Goal: Task Accomplishment & Management: Complete application form

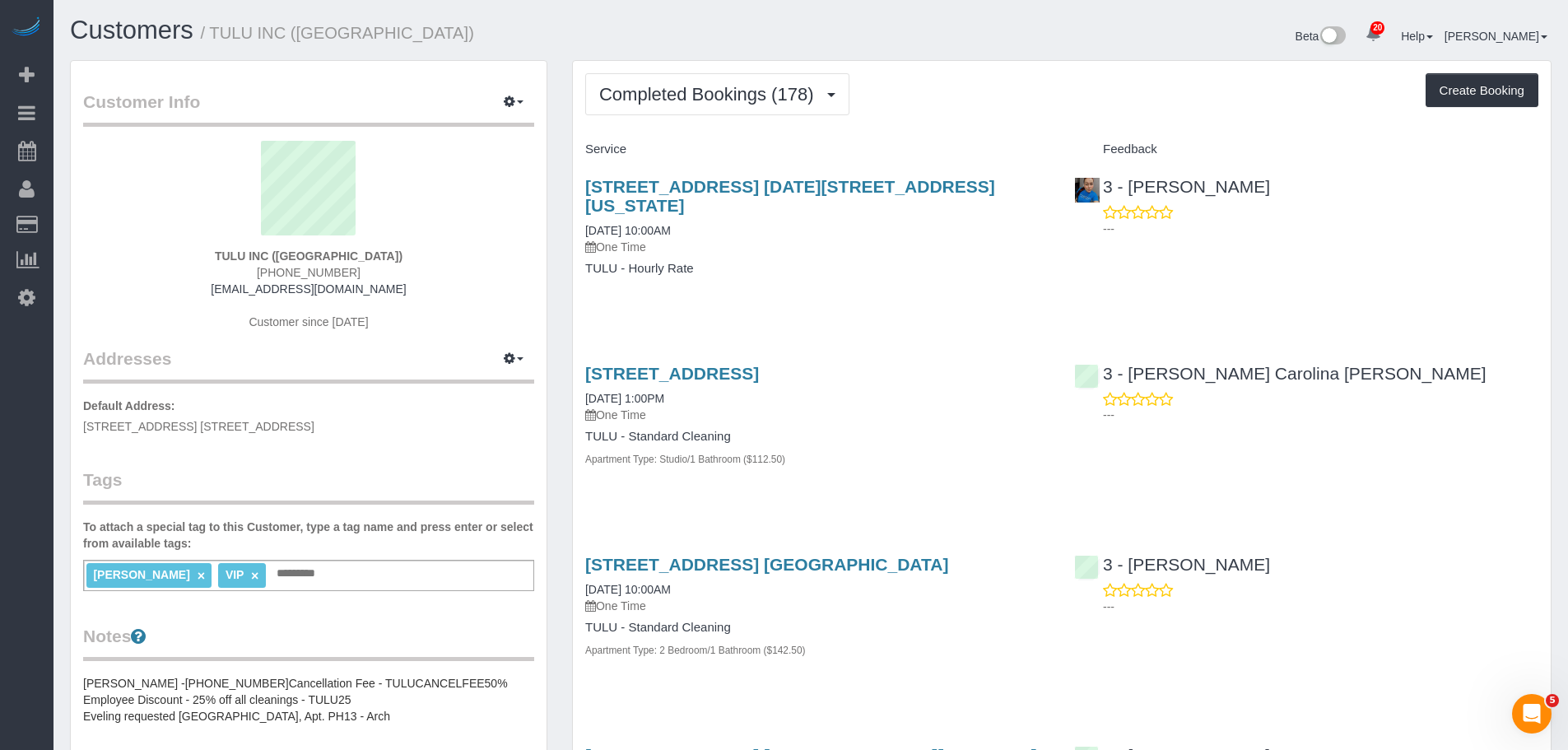
click at [1021, 95] on div "Completed Bookings (178) Completed Bookings (178) Upcoming Bookings (1) Cancell…" at bounding box center [1062, 94] width 953 height 42
click at [1026, 87] on div "Completed Bookings (178) Completed Bookings (178) Upcoming Bookings (1) Cancell…" at bounding box center [1062, 94] width 953 height 42
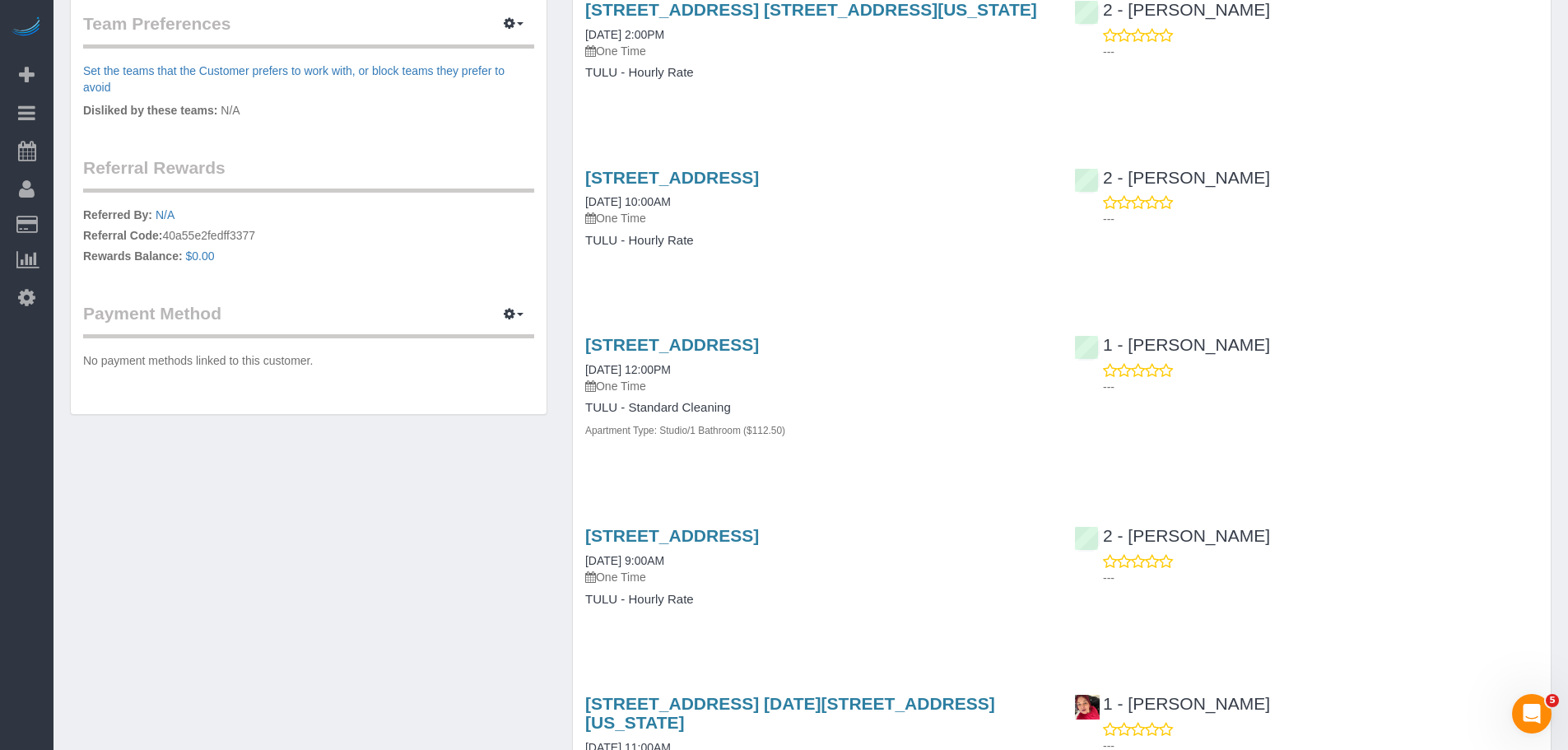
scroll to position [906, 0]
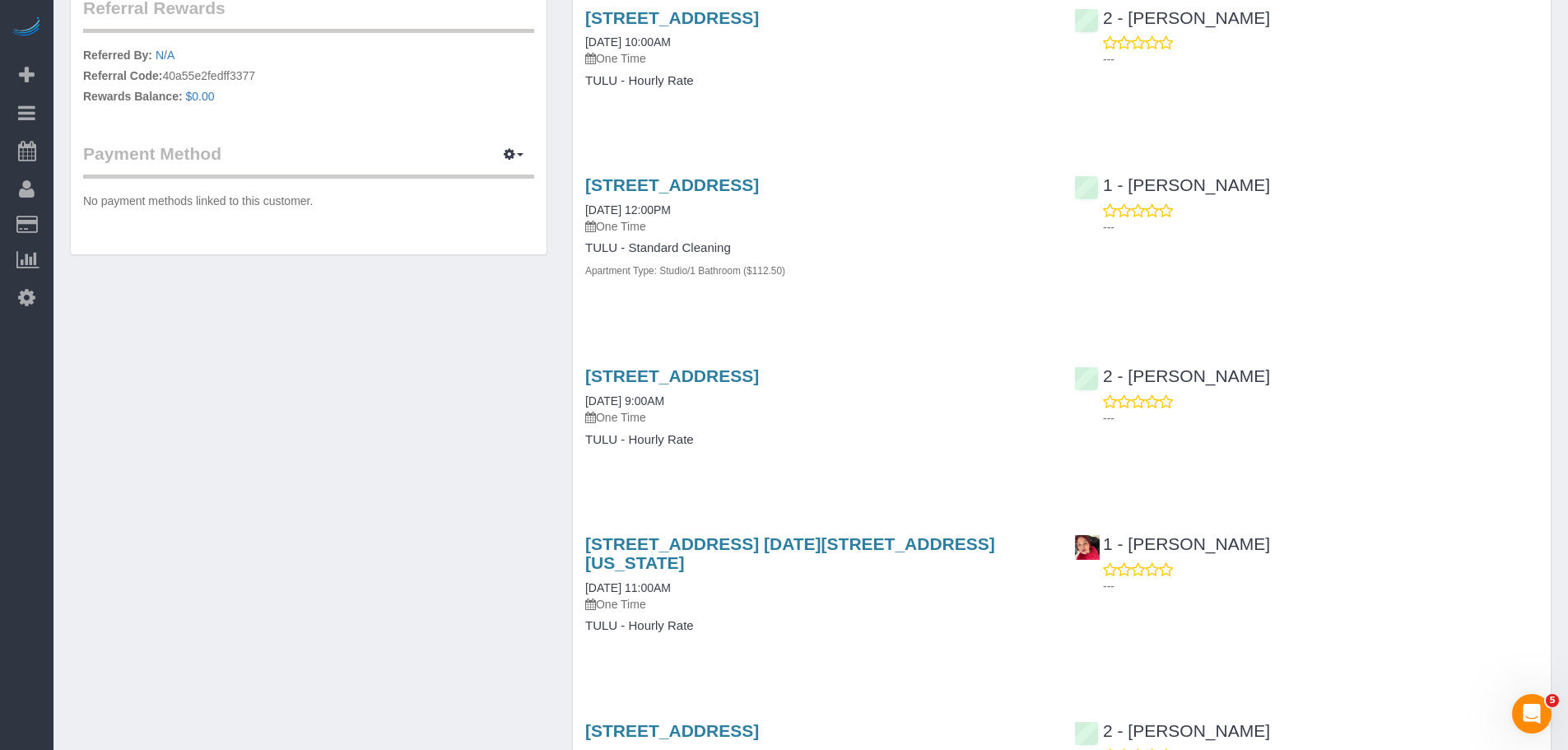
click at [915, 467] on div "43-10 Crescent Street, Apt. 3104, Queens, NY 11101 07/07/2025 9:00AM One Time T…" at bounding box center [817, 416] width 489 height 127
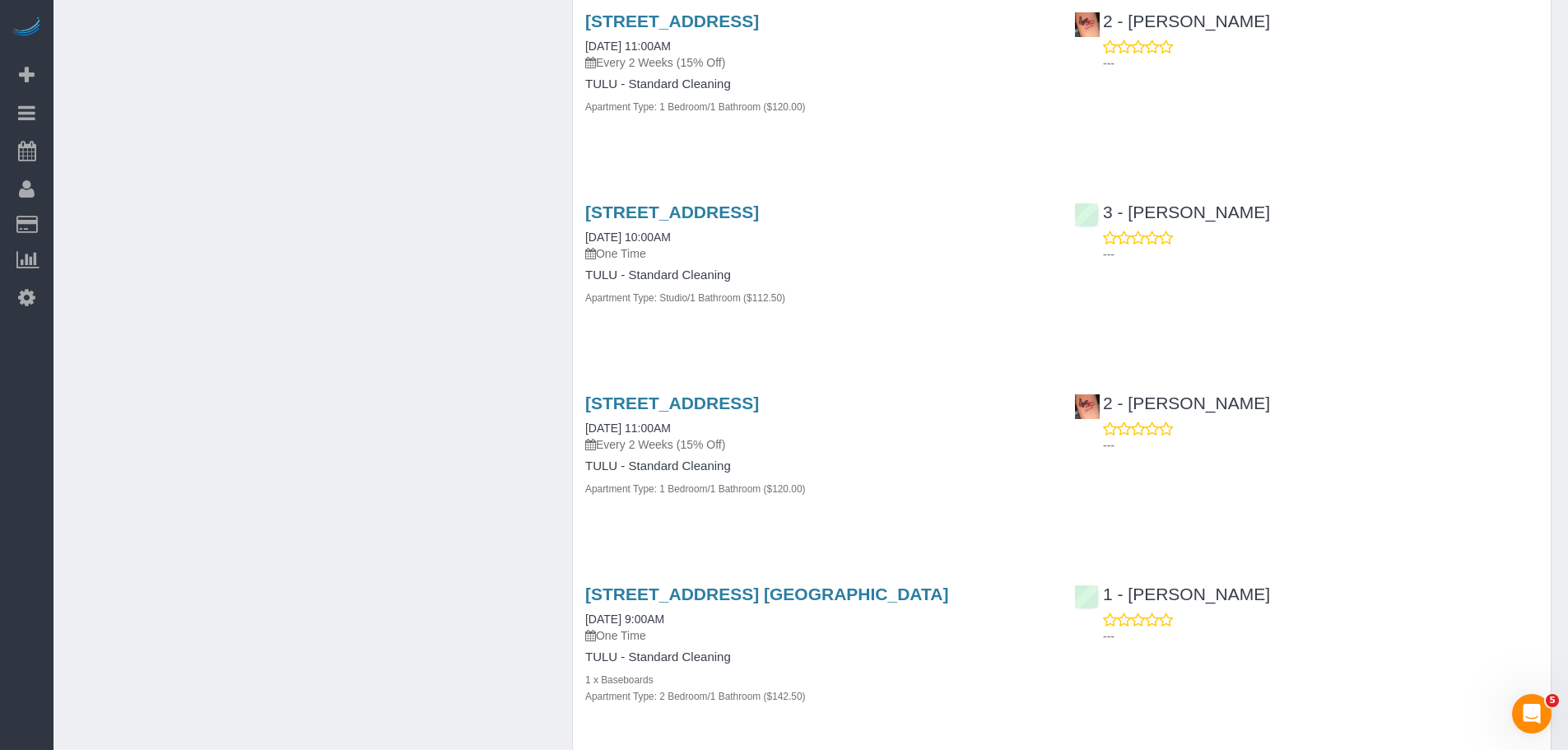
scroll to position [11633, 0]
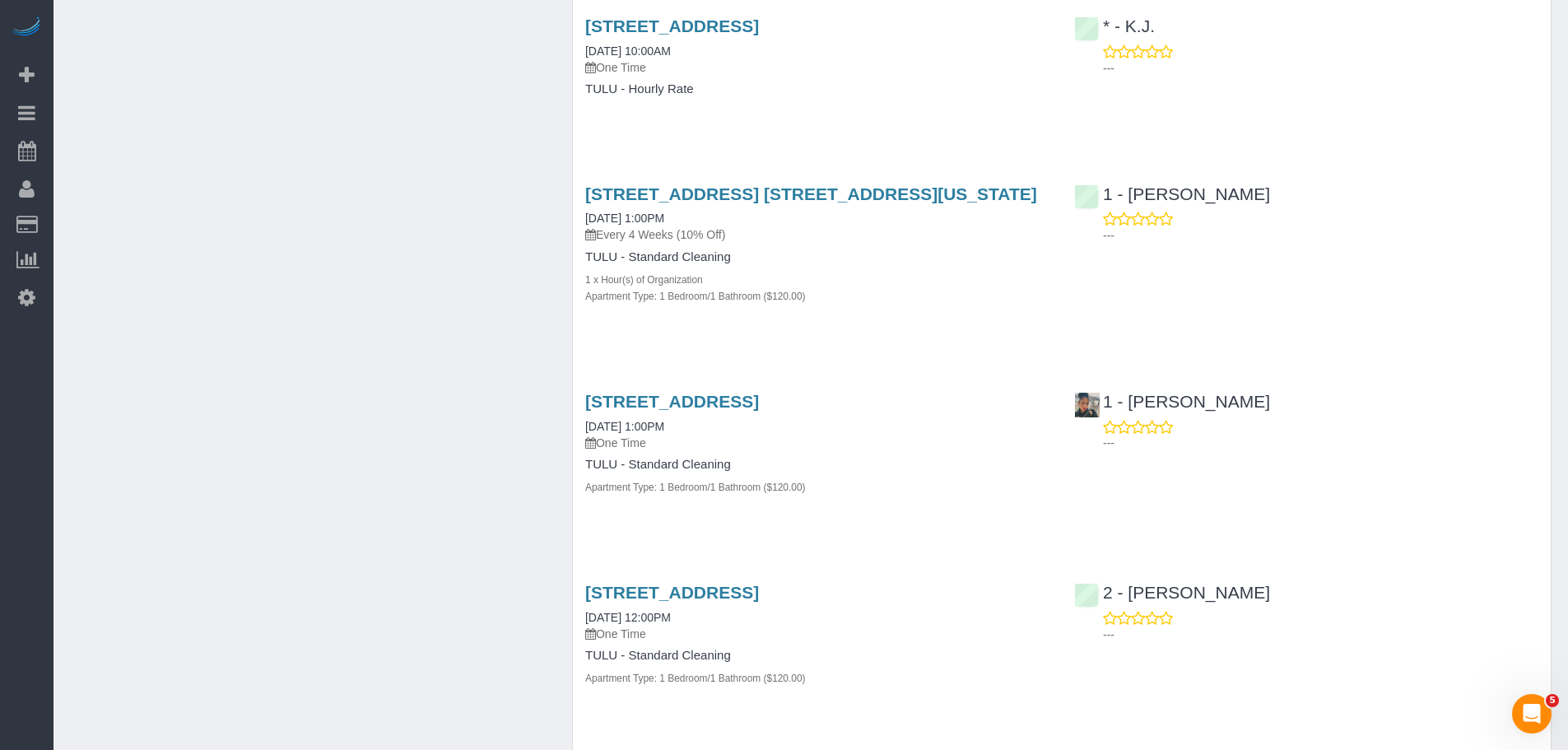
scroll to position [13420, 0]
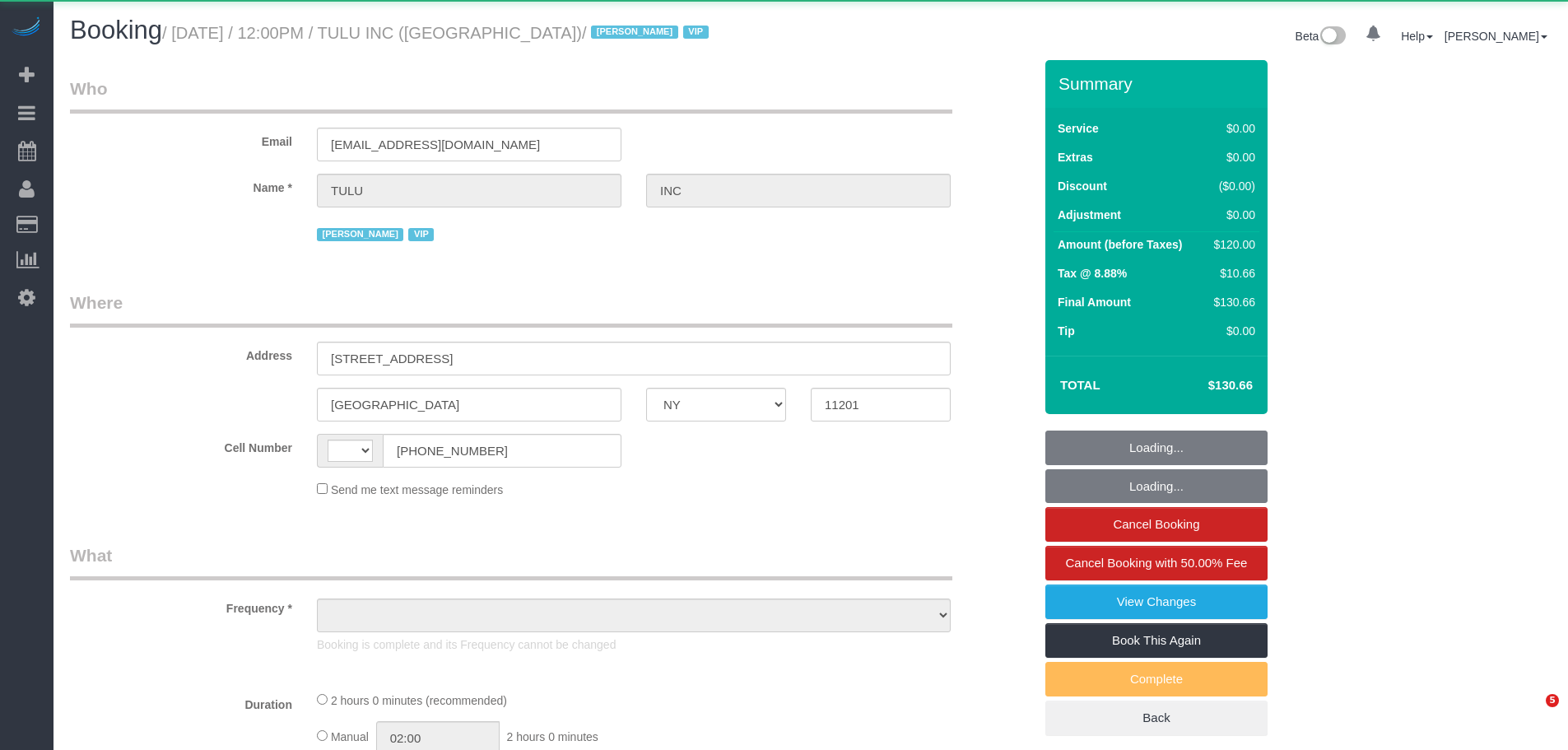
select select "NY"
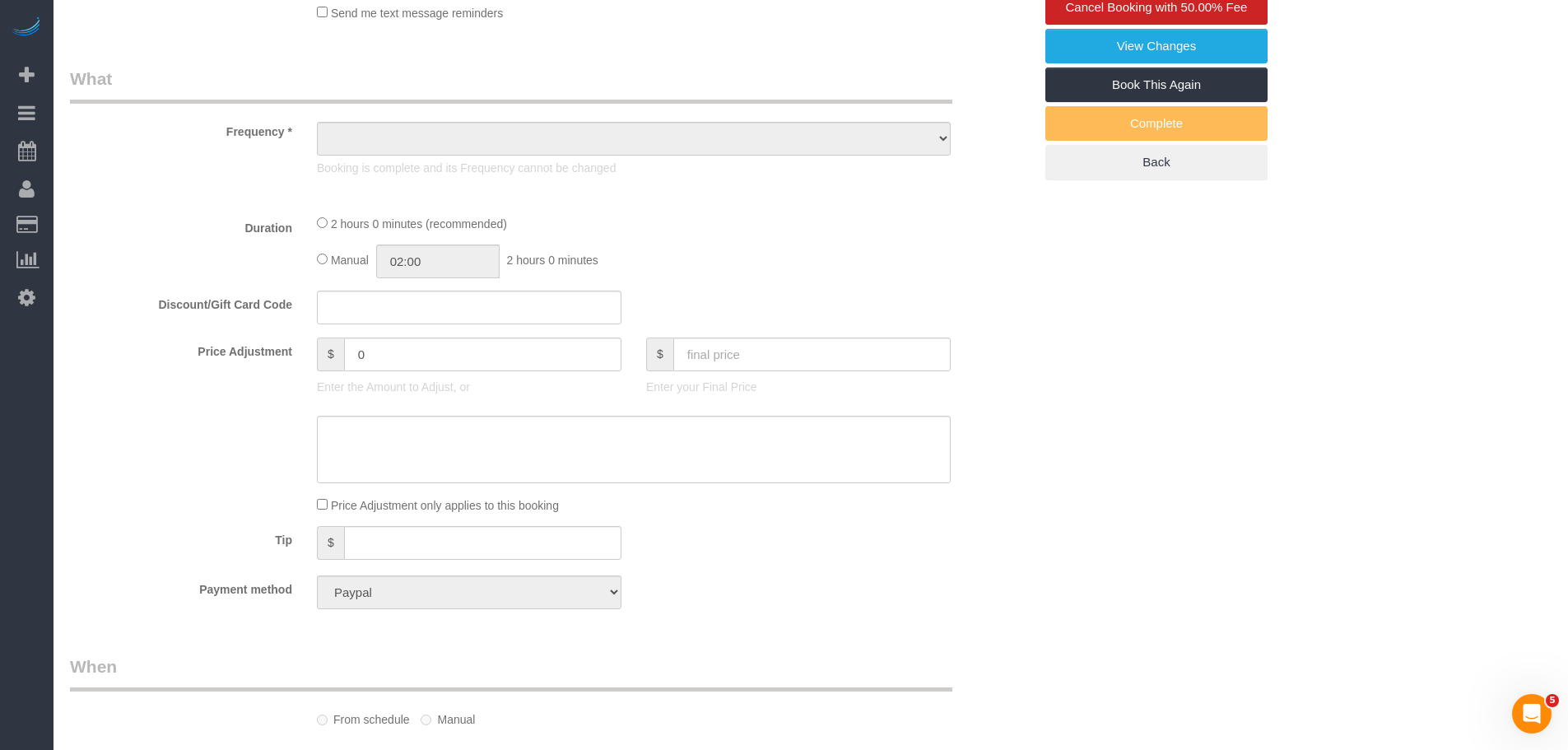
select select "1"
select select "number:89"
select select "number:90"
select select "number:15"
select select "number:5"
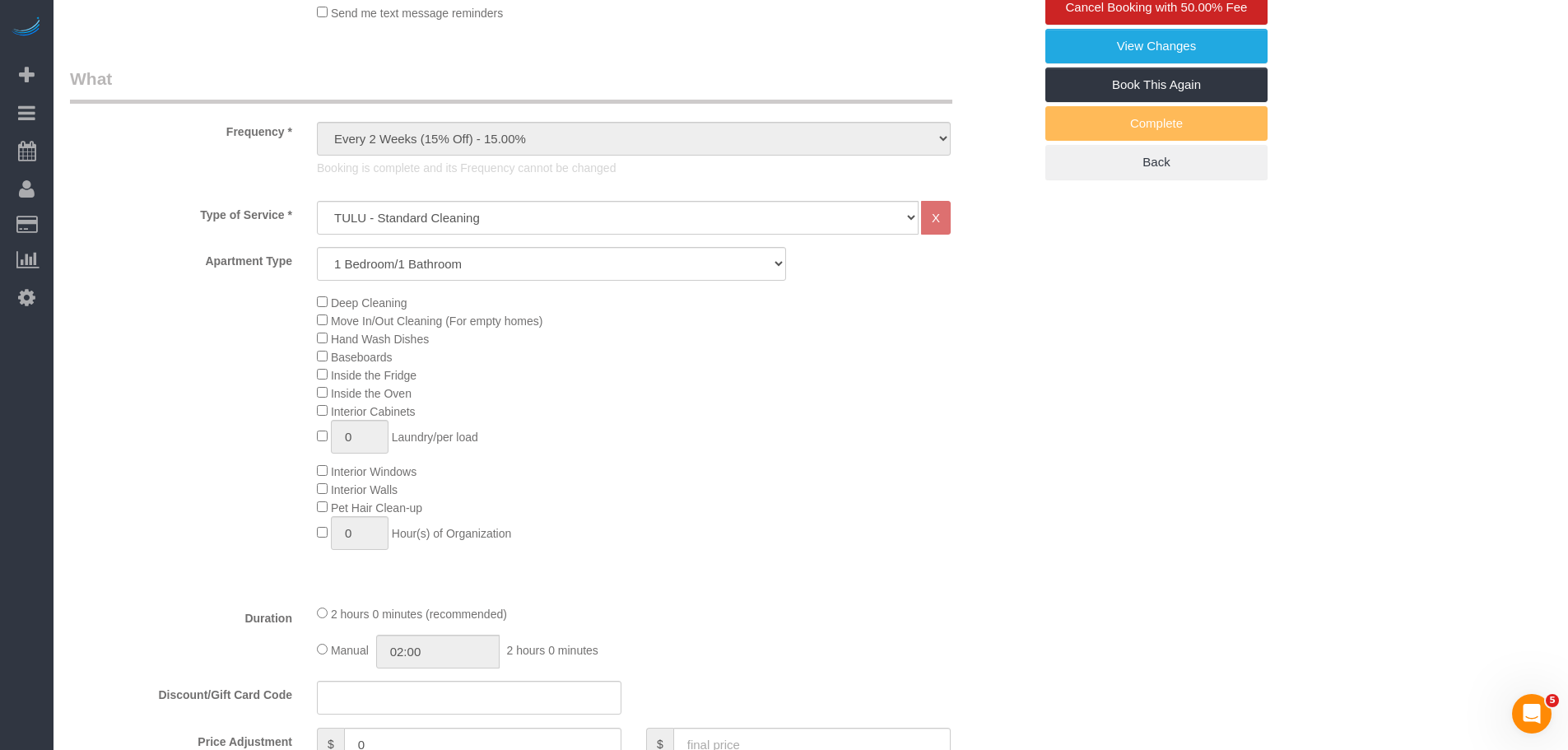
select select "string:US"
select select "object:1032"
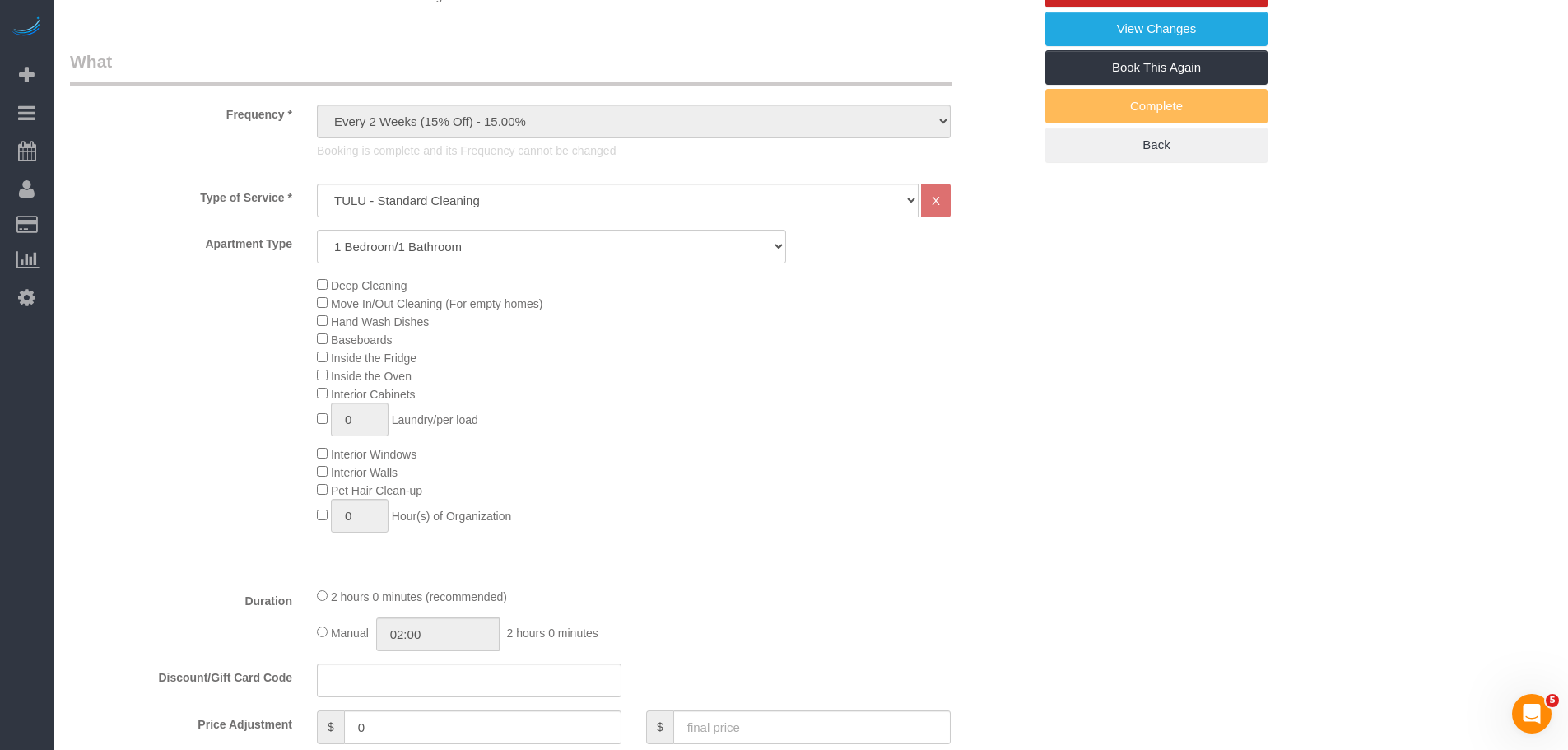
select select "spot1"
select select "object:1466"
click at [885, 444] on div "Deep Cleaning Move In/Out Cleaning (For empty homes) Hand Wash Dishes Baseboard…" at bounding box center [674, 409] width 740 height 265
select select "1"
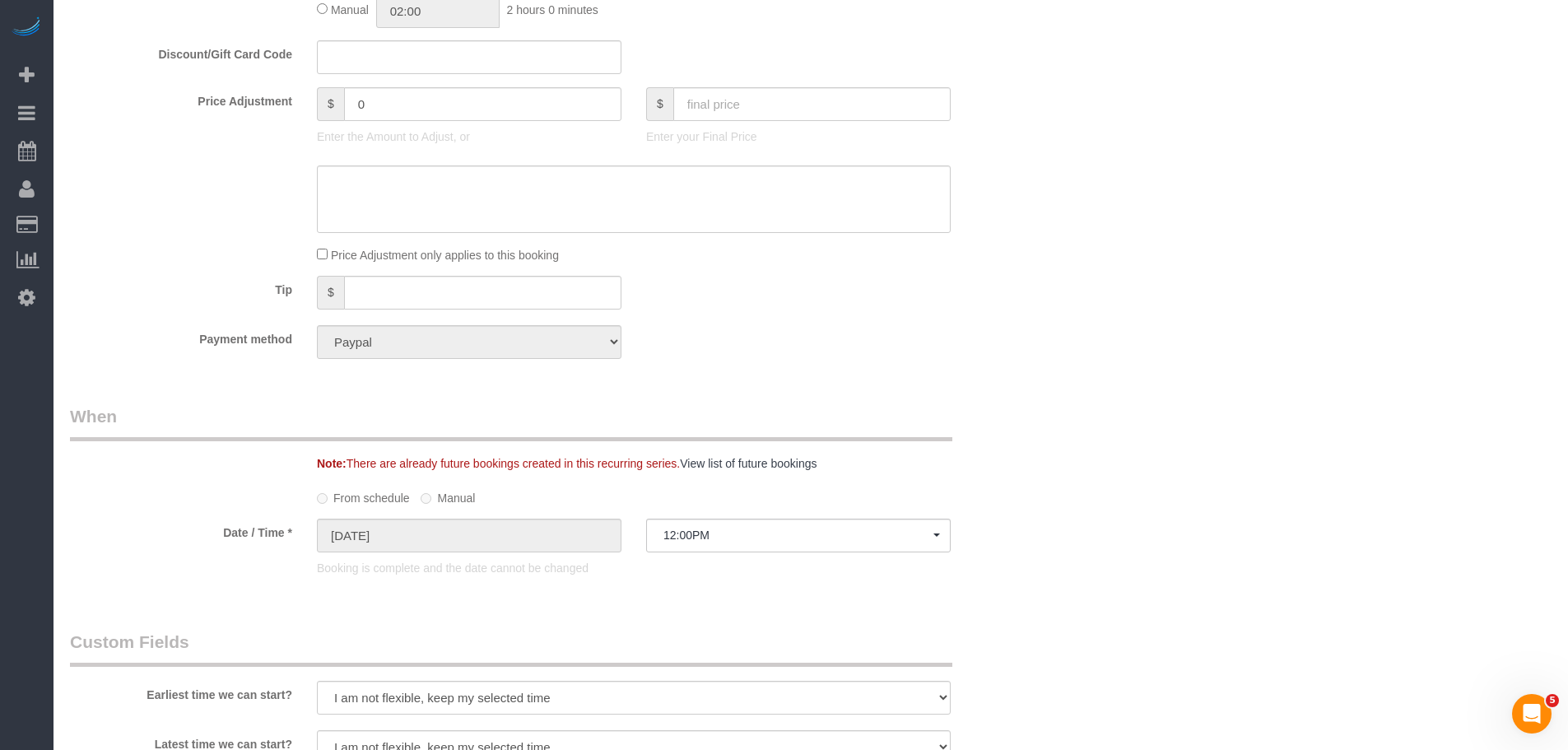
scroll to position [1314, 0]
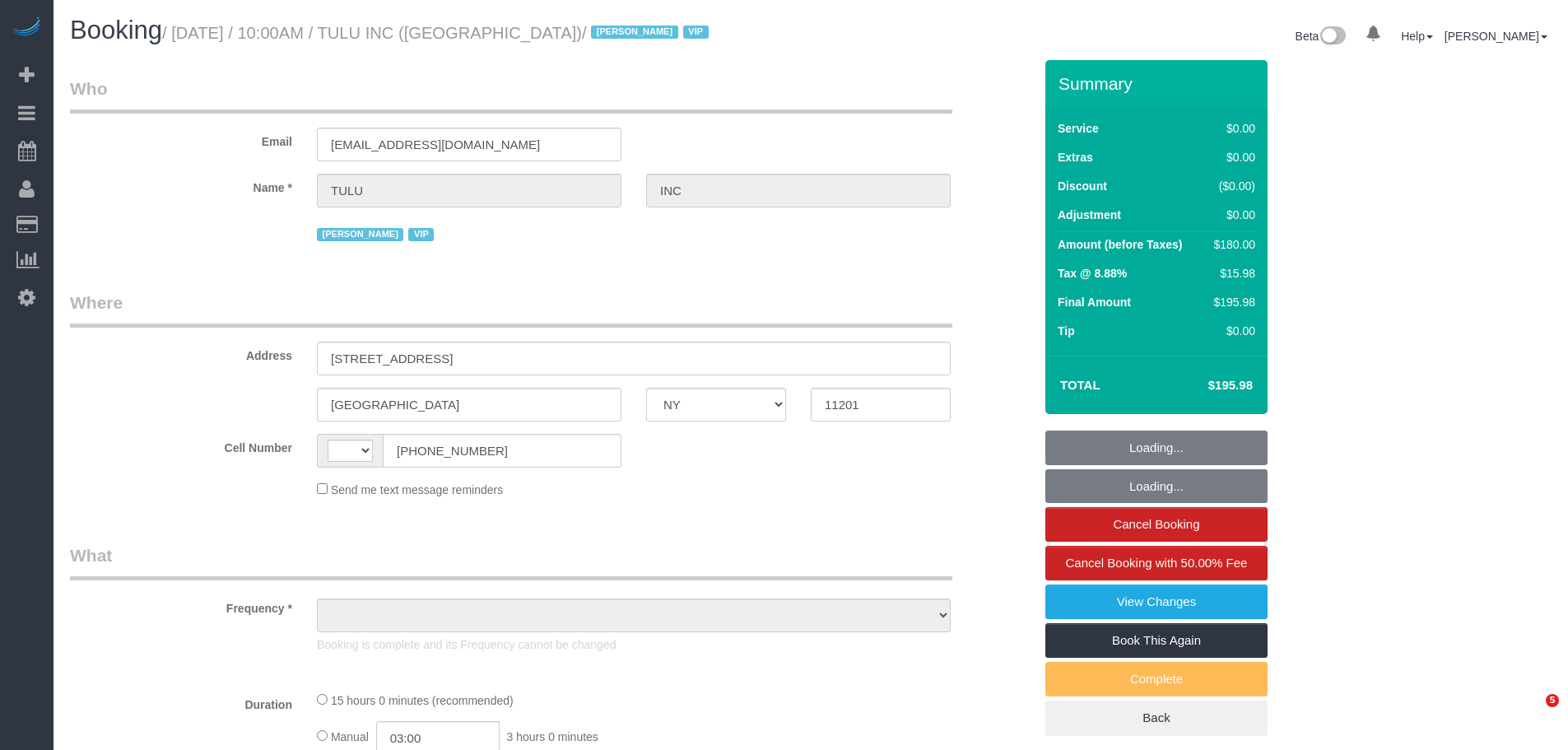
select select "NY"
select select "string:[GEOGRAPHIC_DATA]"
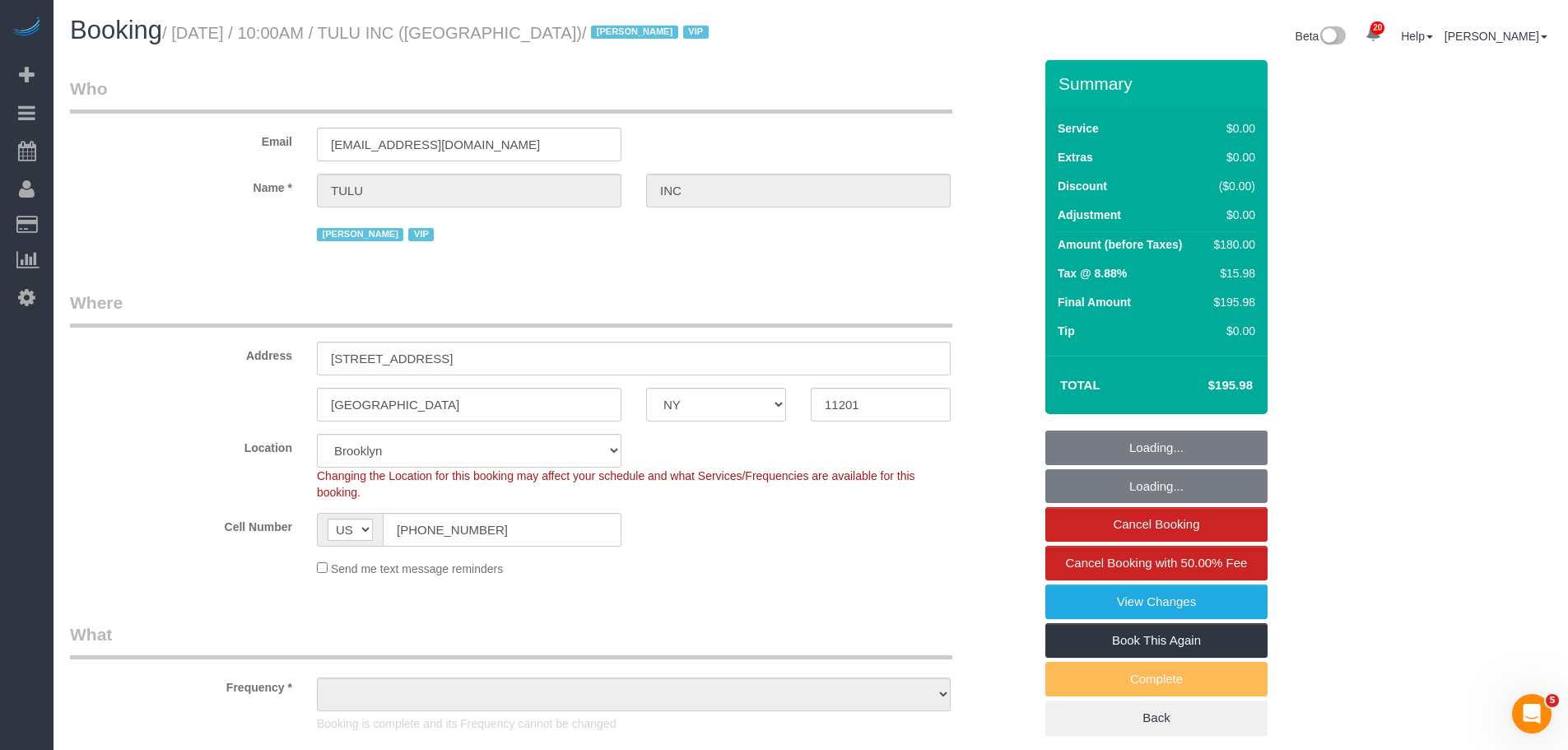
select select "5"
select select "spot1"
select select "object:1460"
select select "number:89"
select select "number:90"
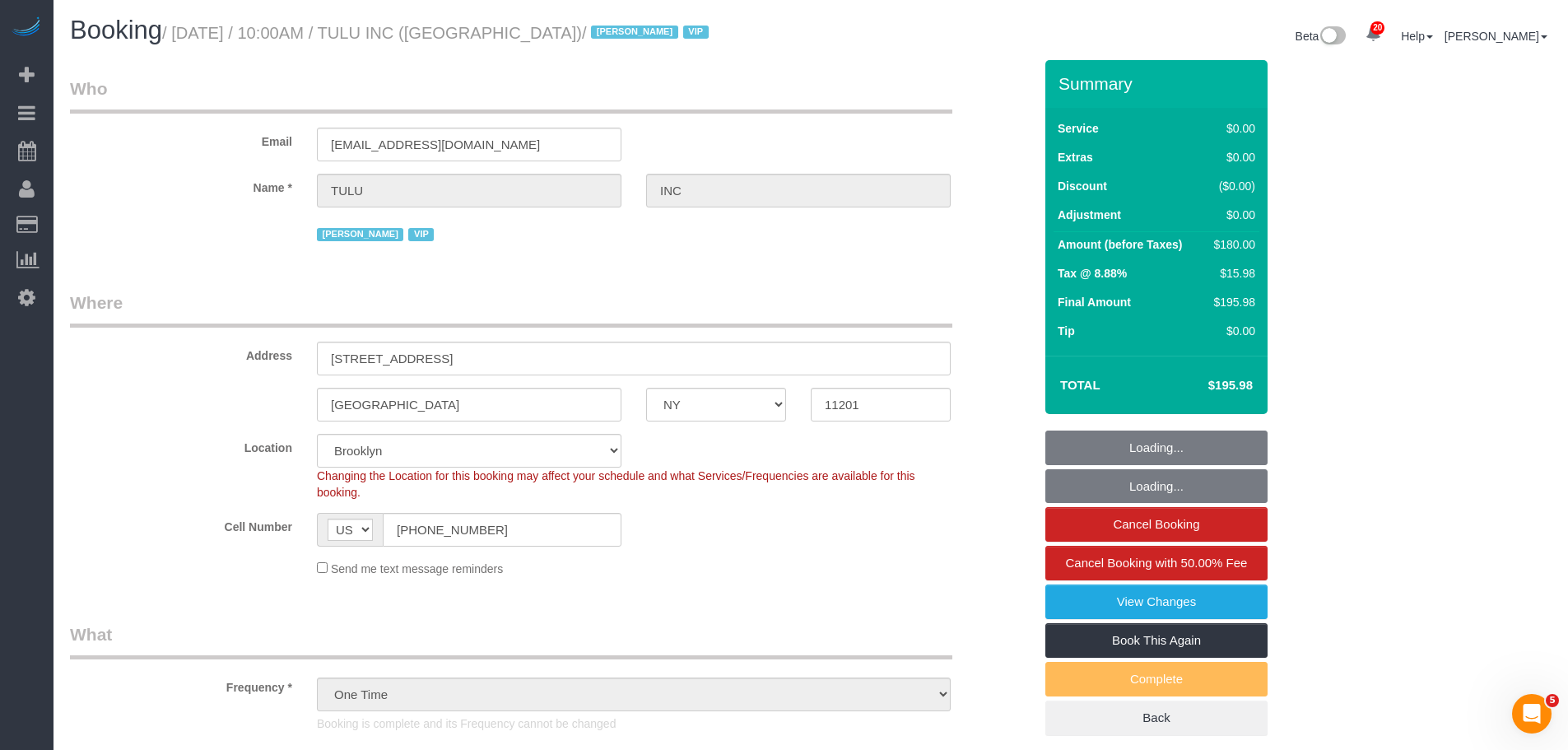
select select "number:15"
select select "number:5"
select select "5"
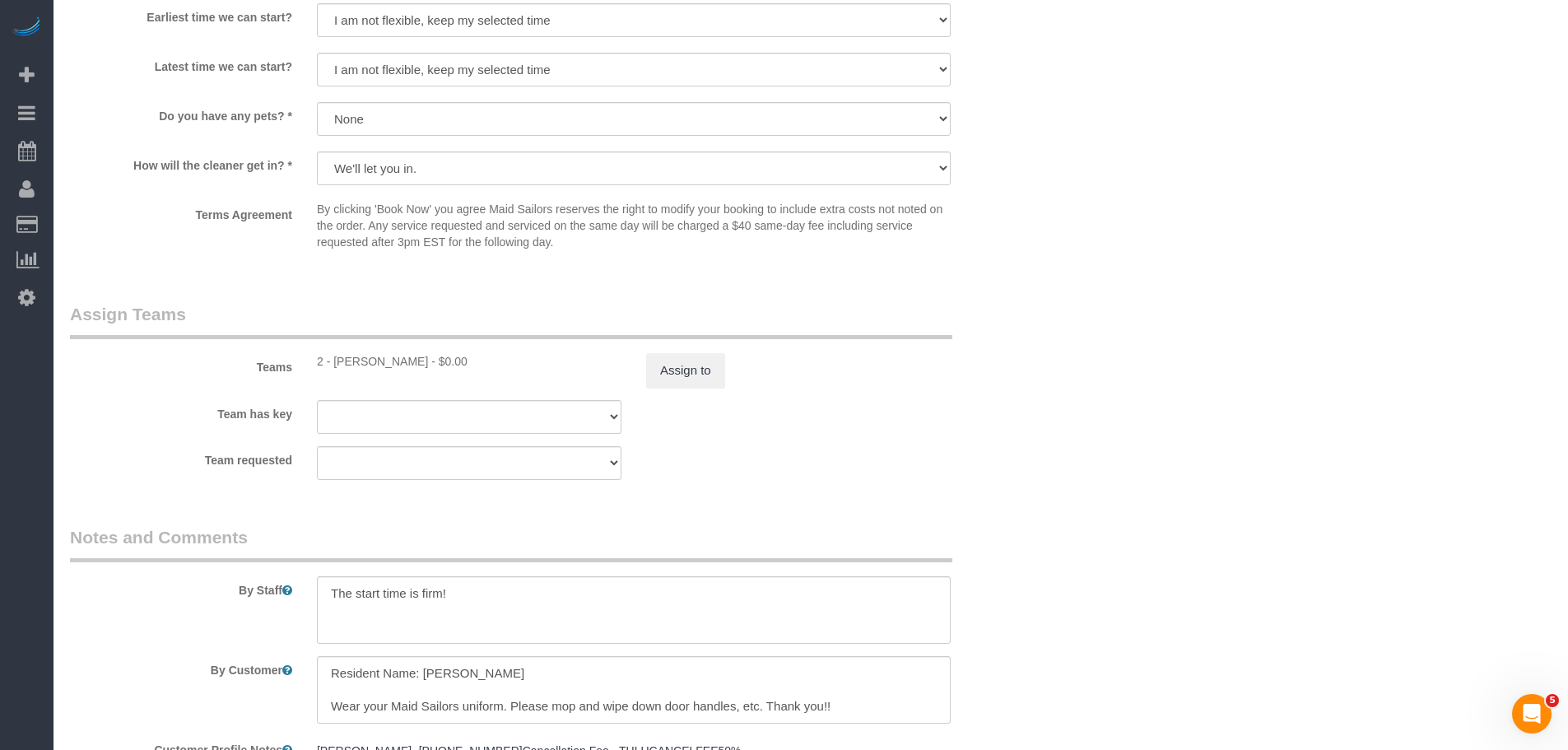
scroll to position [2058, 0]
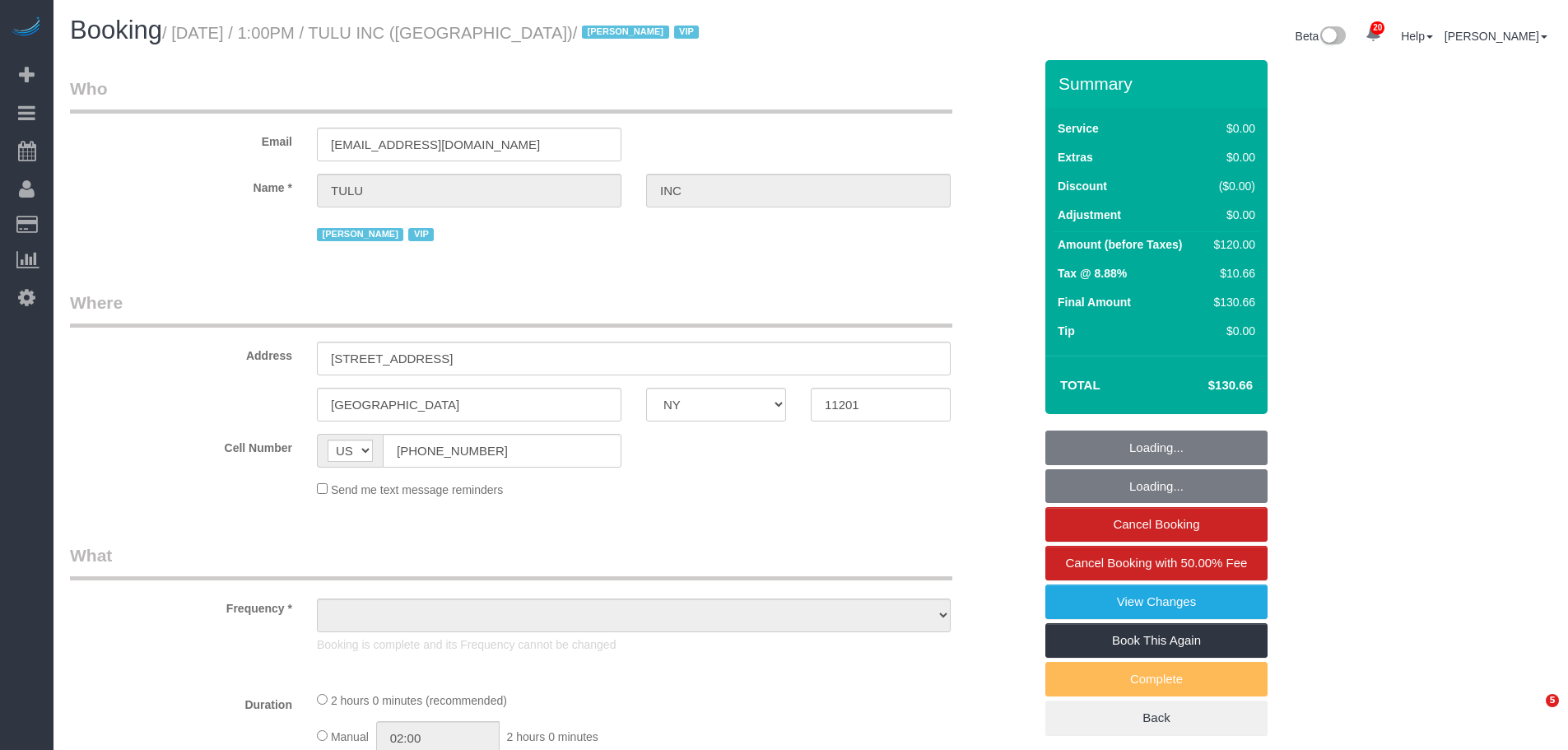
select select "NY"
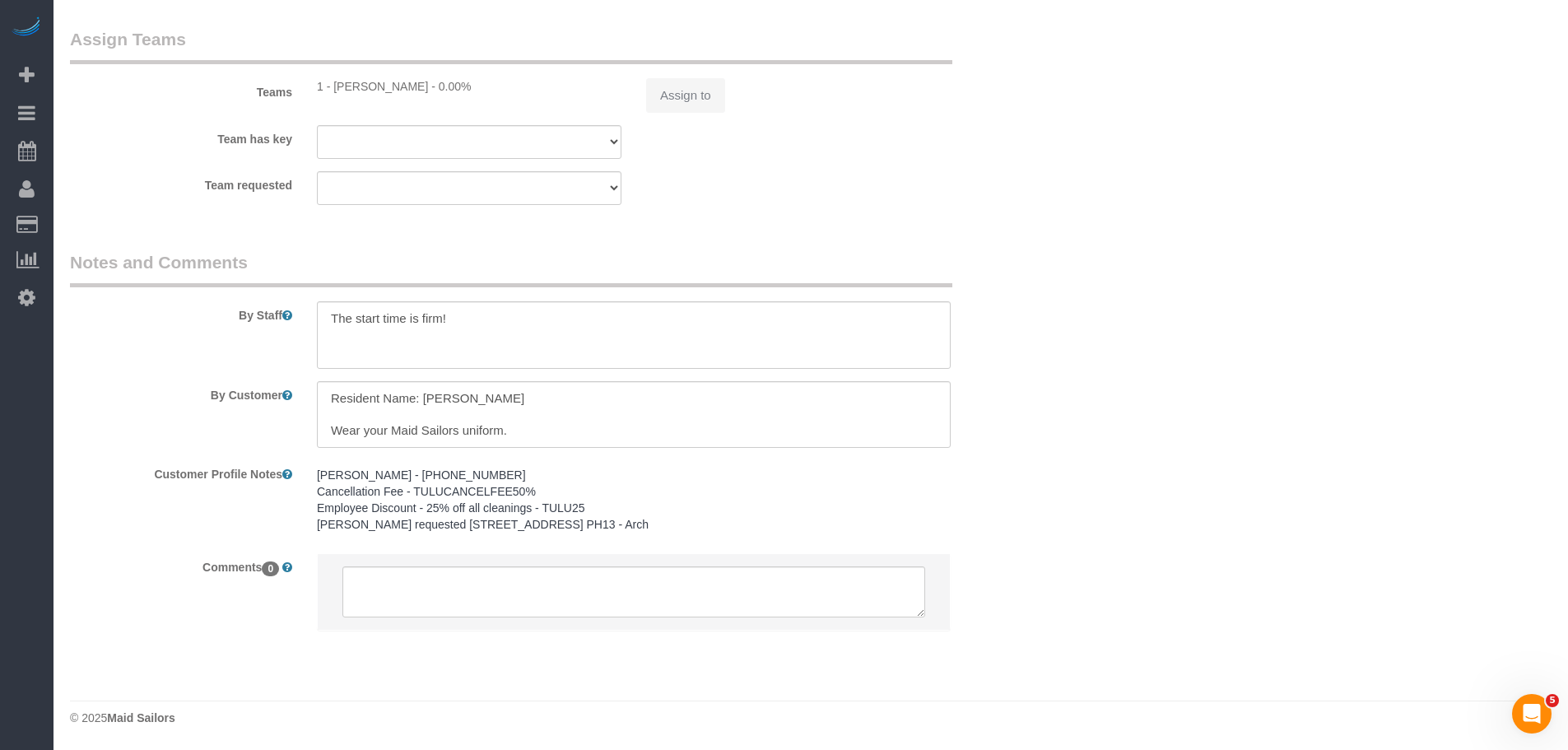
select select "object:1042"
select select "1"
select select "spot1"
select select "number:89"
select select "number:90"
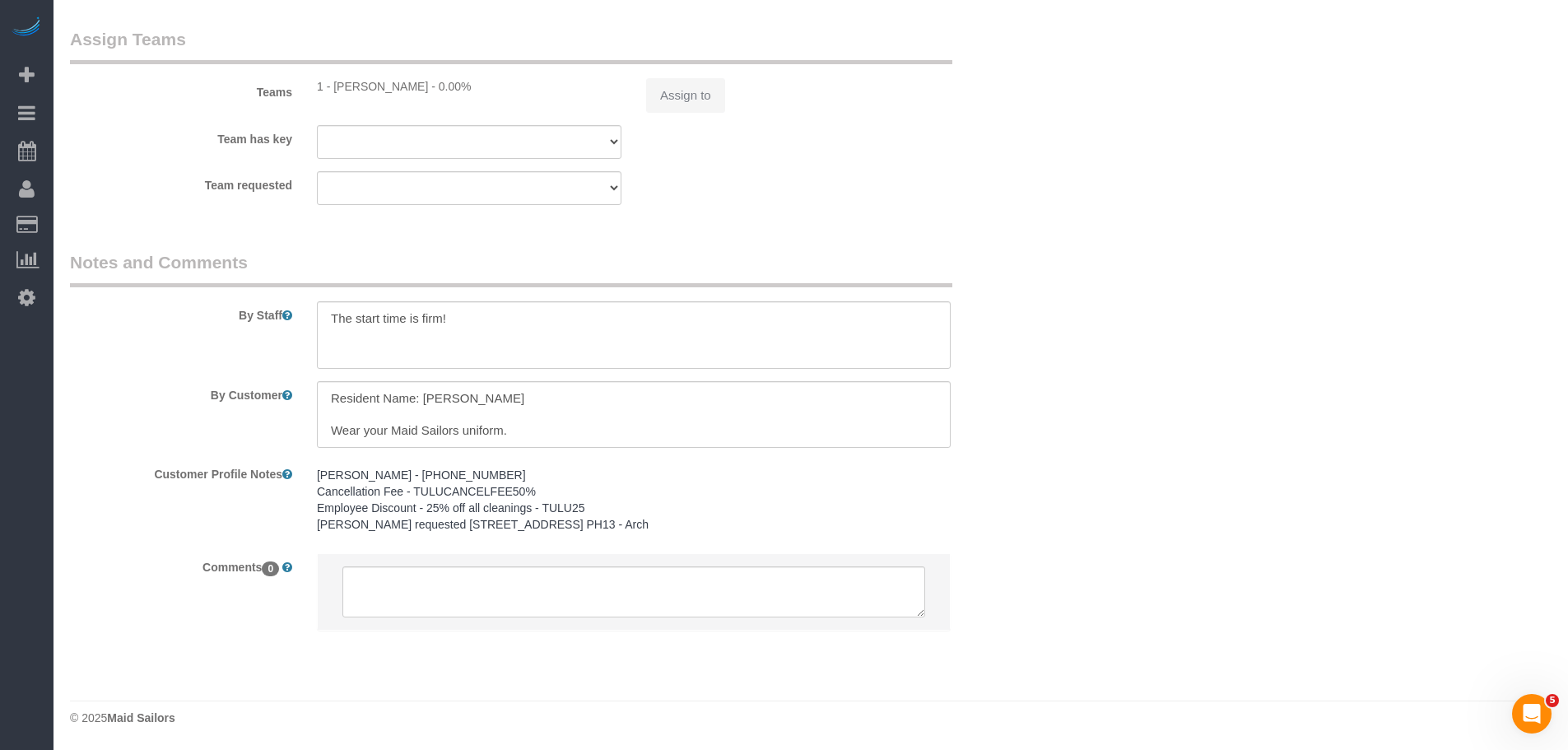
select select "number:15"
select select "number:5"
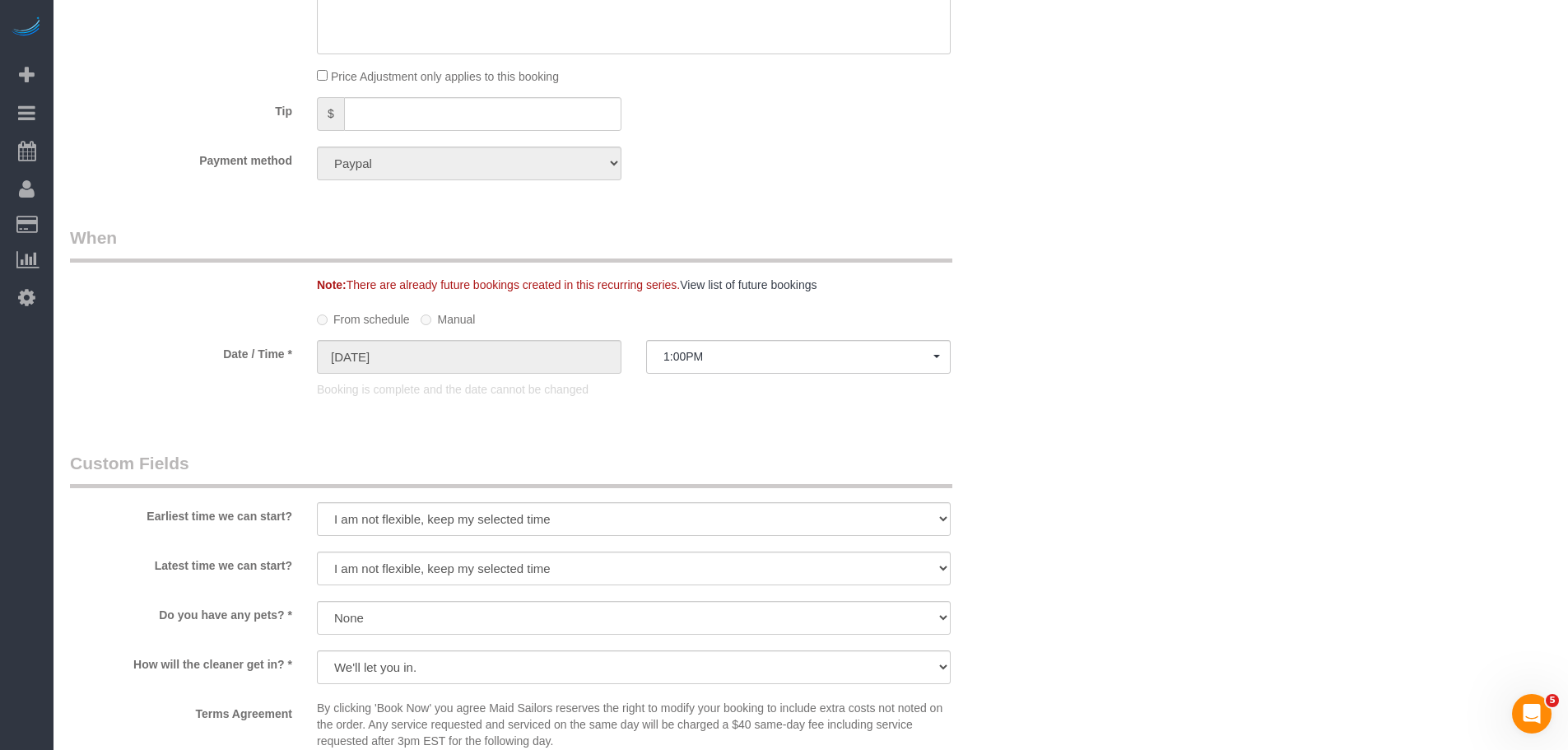
select select "1"
select select "object:1466"
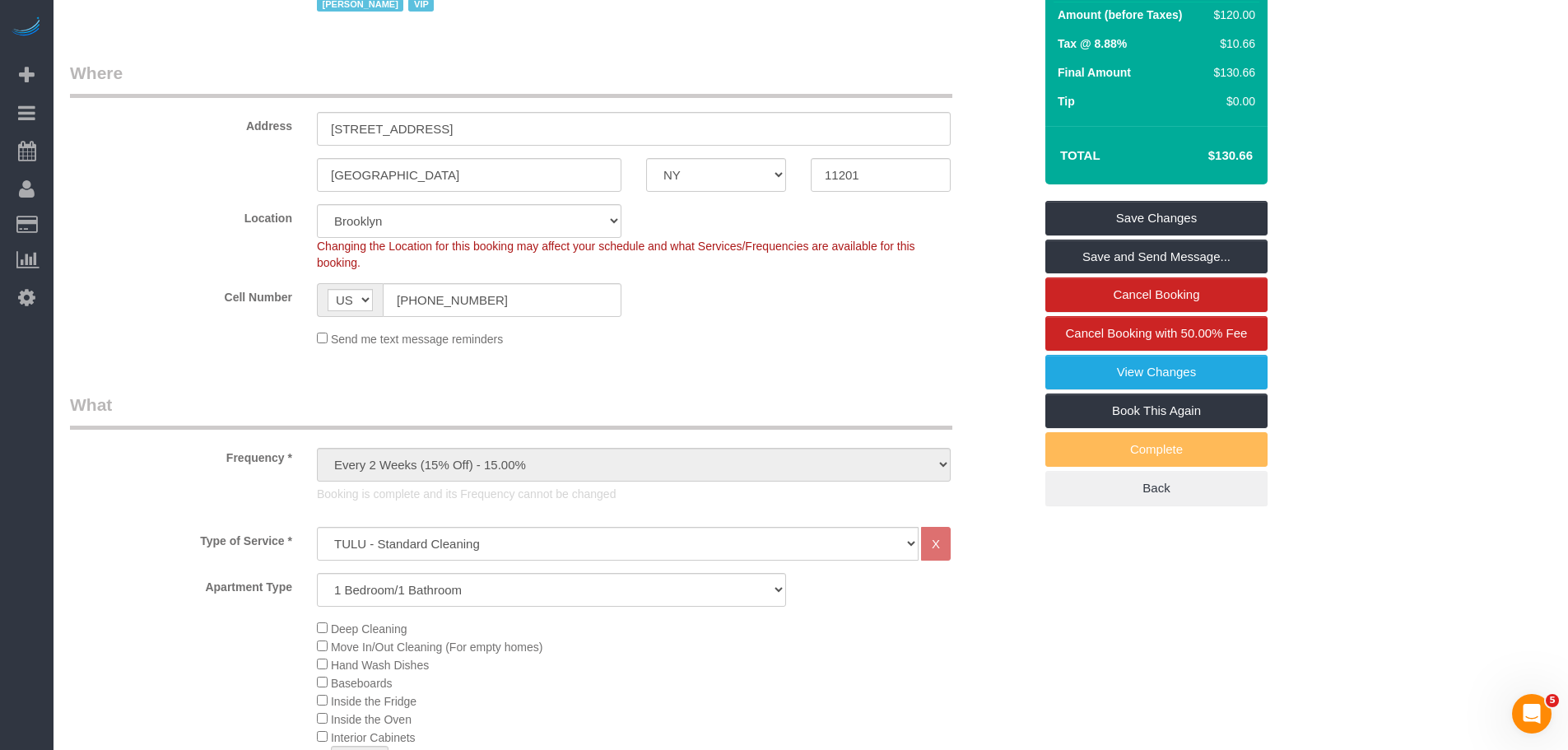
scroll to position [140, 0]
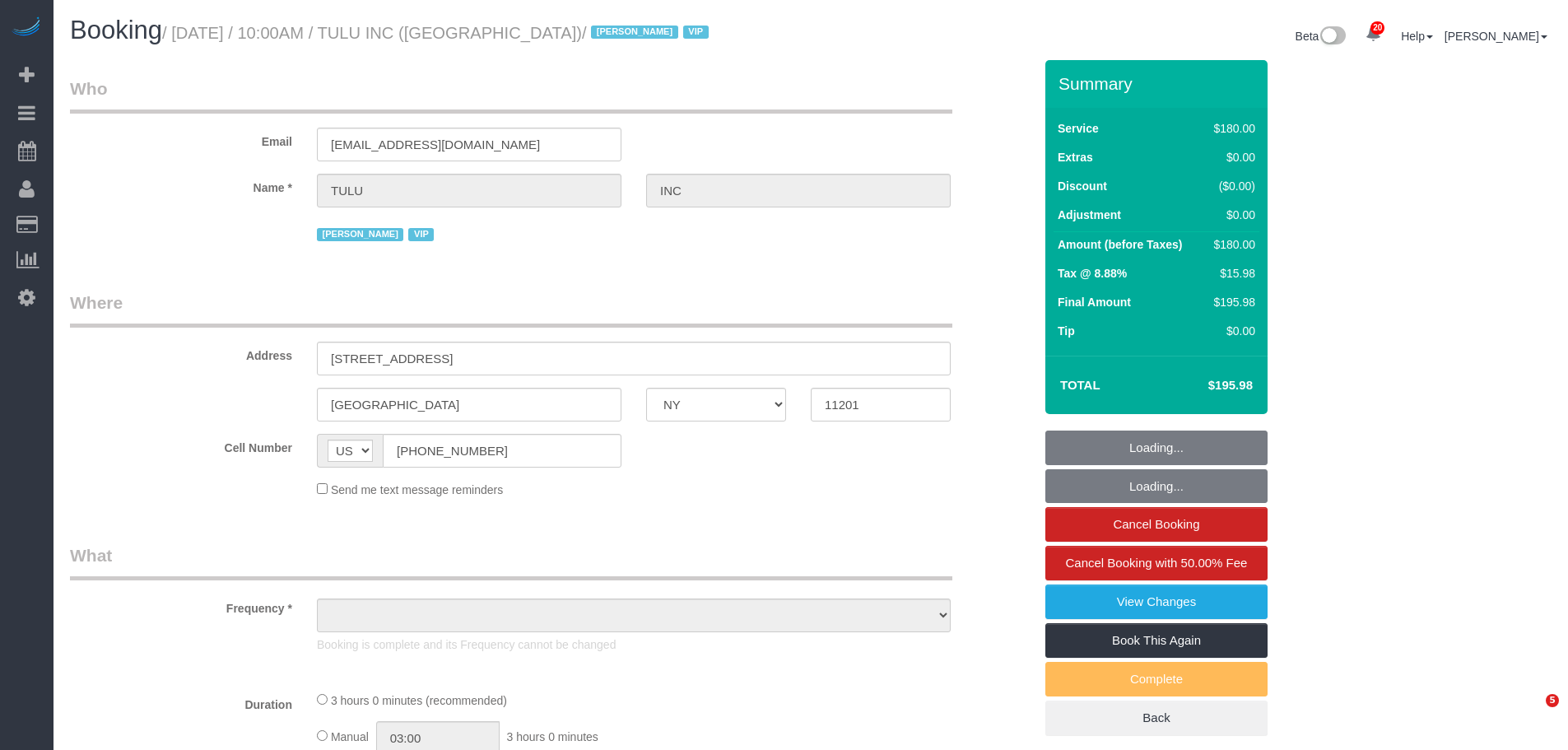
select select "NY"
select select "object:1415"
select select "180"
select select "number:89"
select select "number:90"
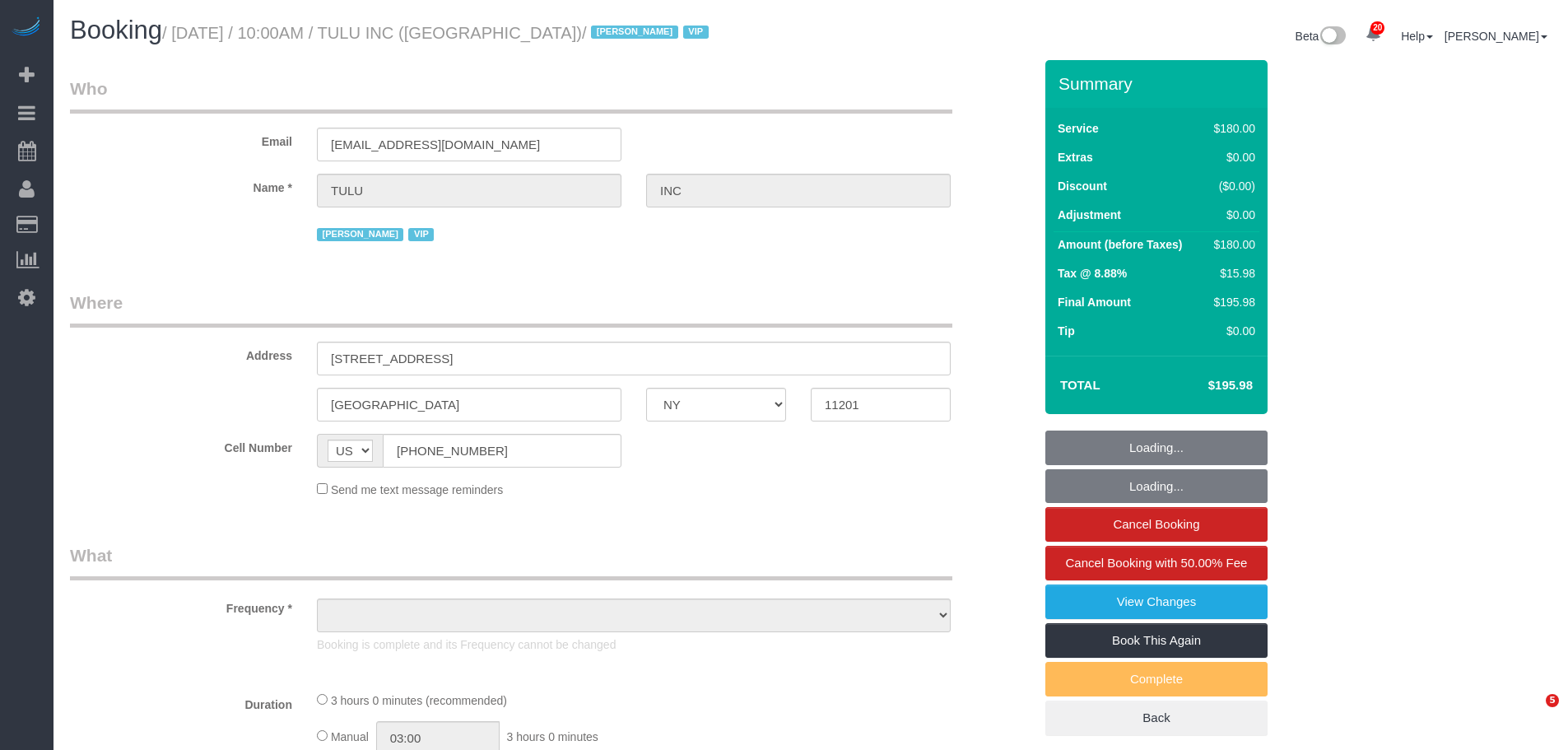
select select "number:15"
select select "number:5"
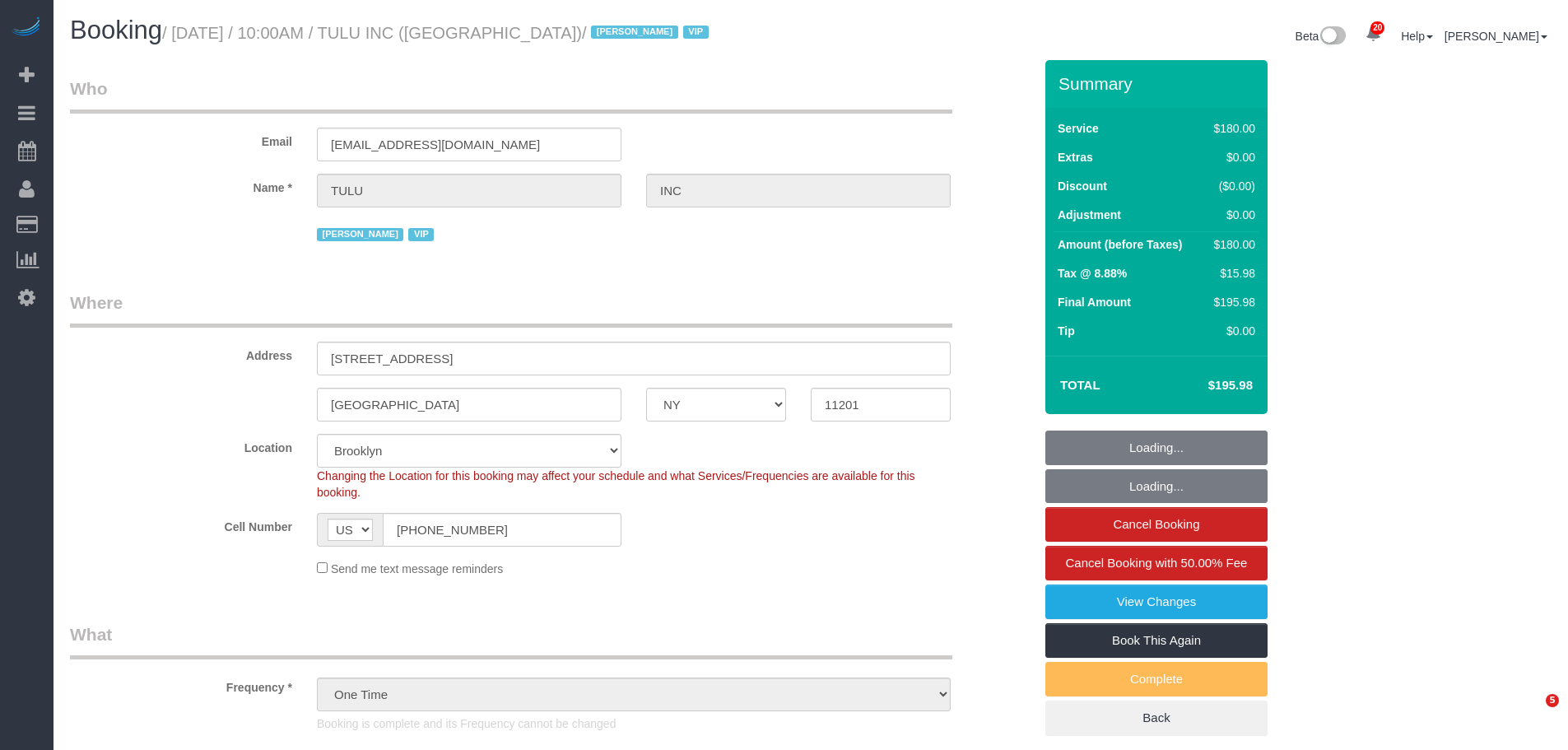
select select "spot1"
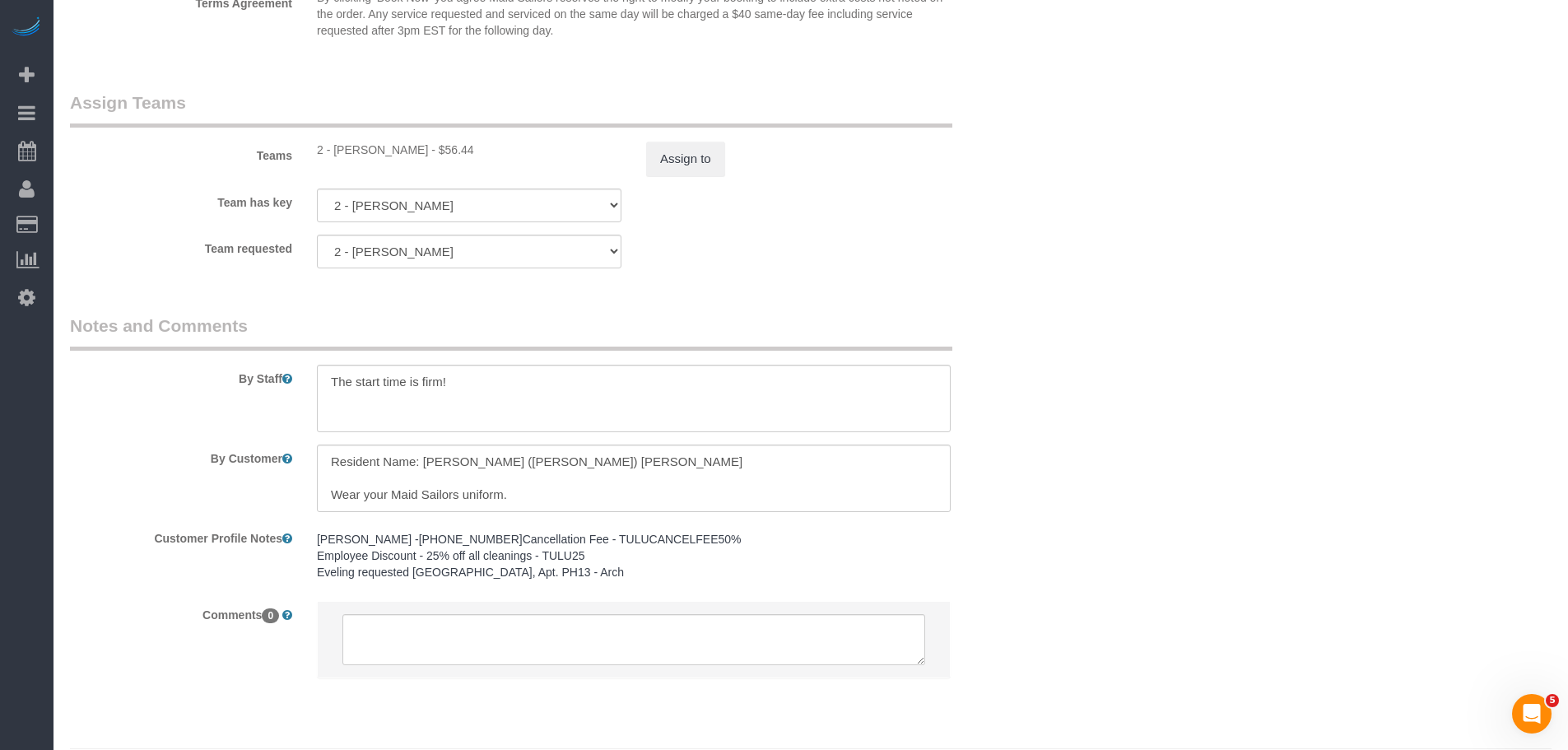
scroll to position [1857, 0]
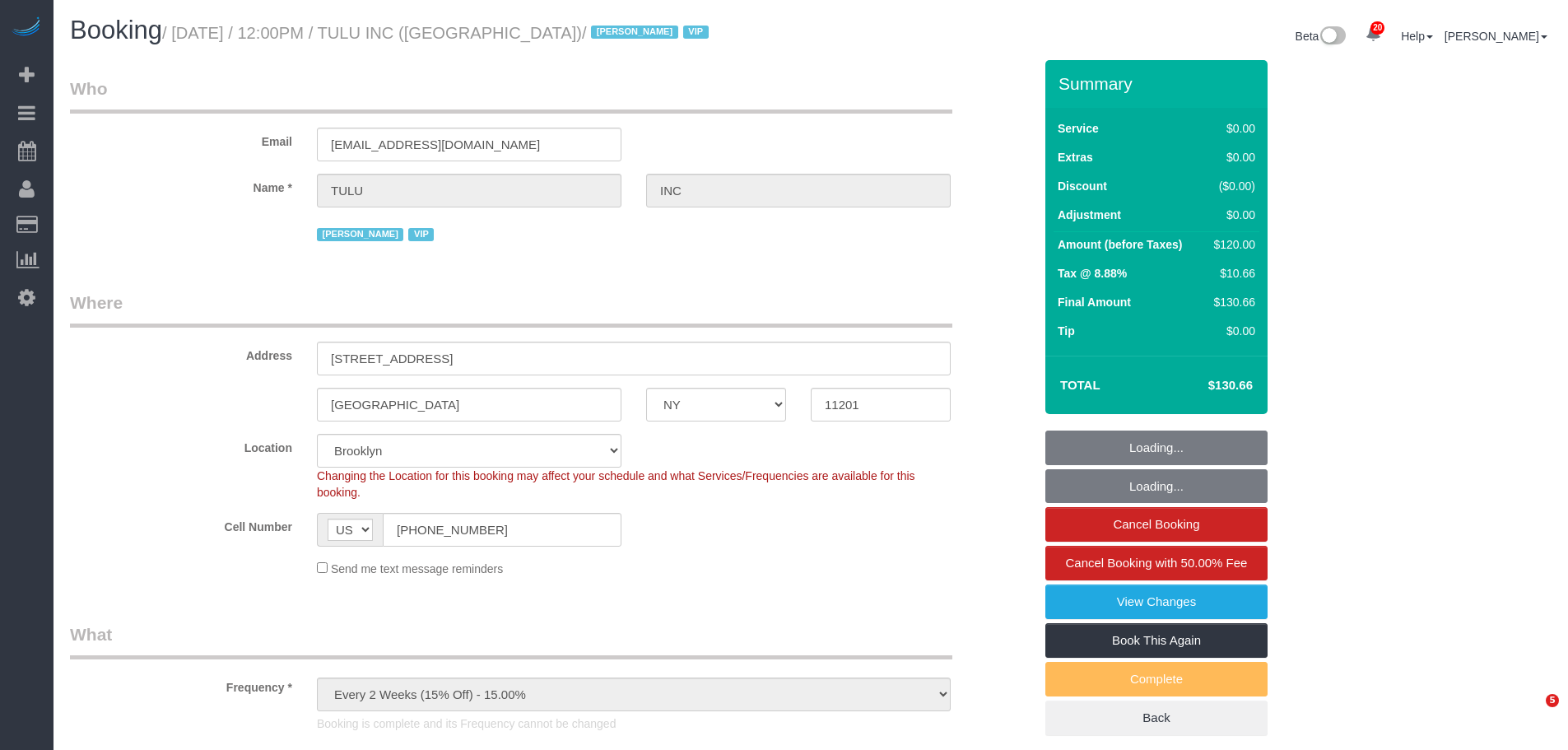
select select "NY"
select select "object:1351"
select select "1"
select select "spot1"
select select "number:89"
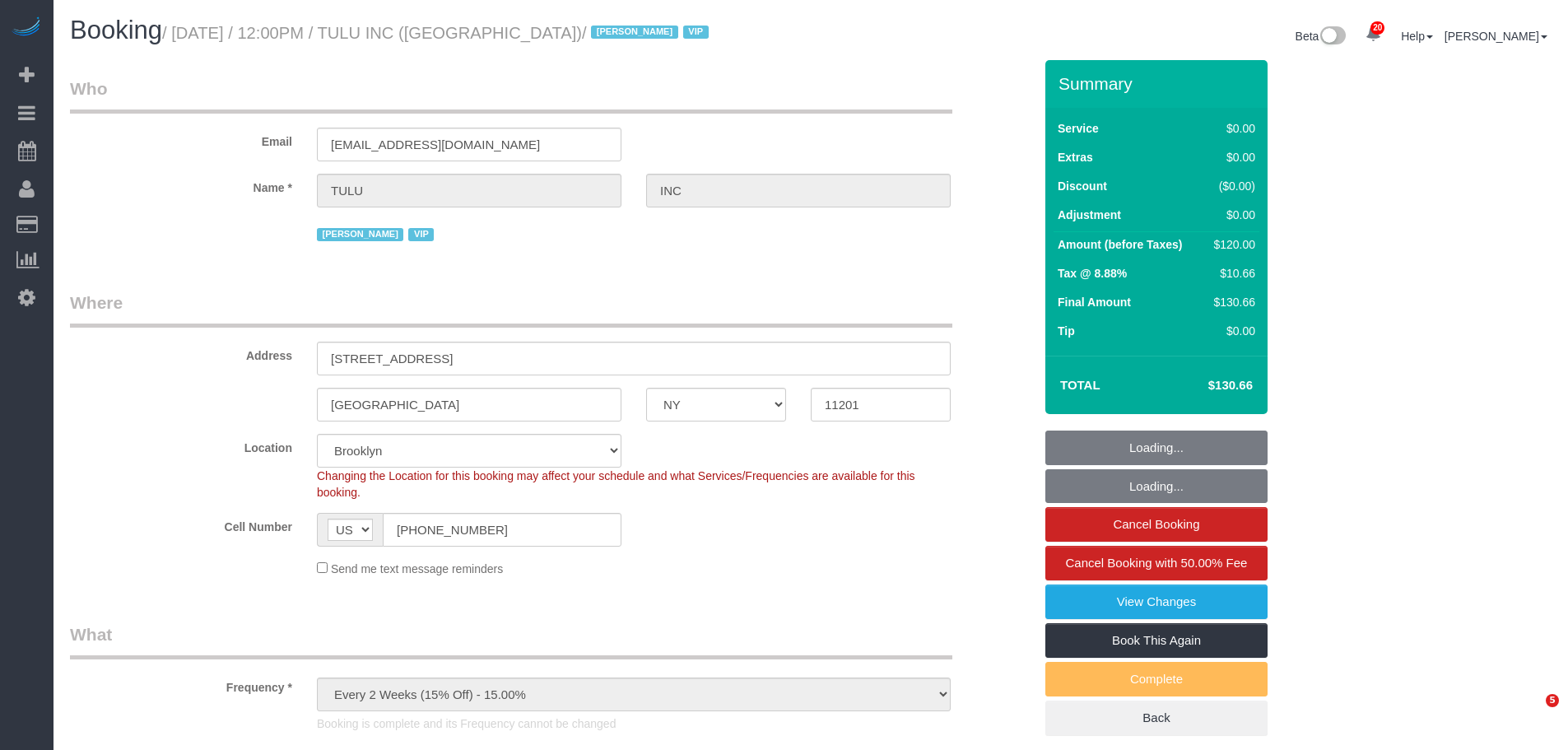
select select "number:90"
select select "number:15"
select select "number:5"
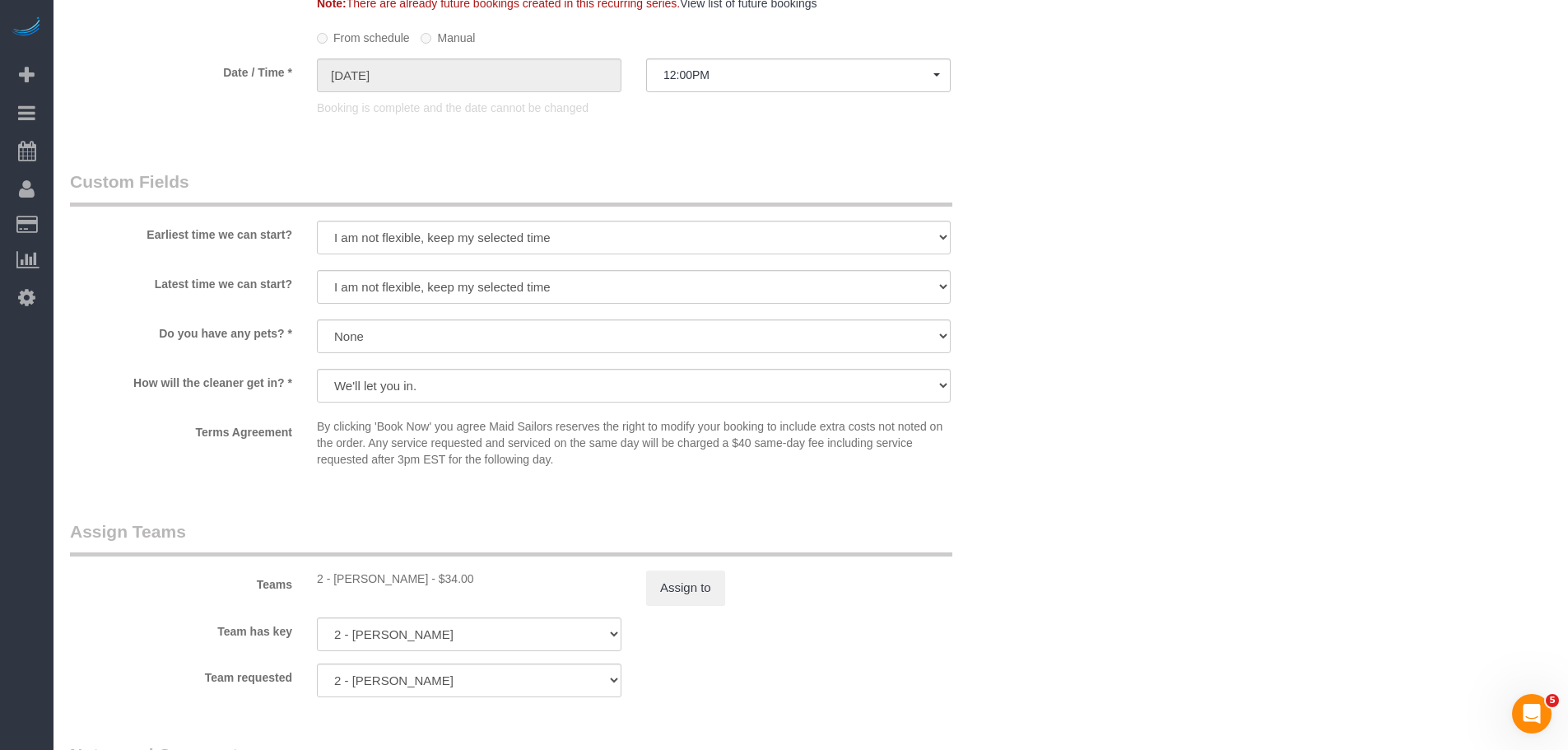
scroll to position [2058, 0]
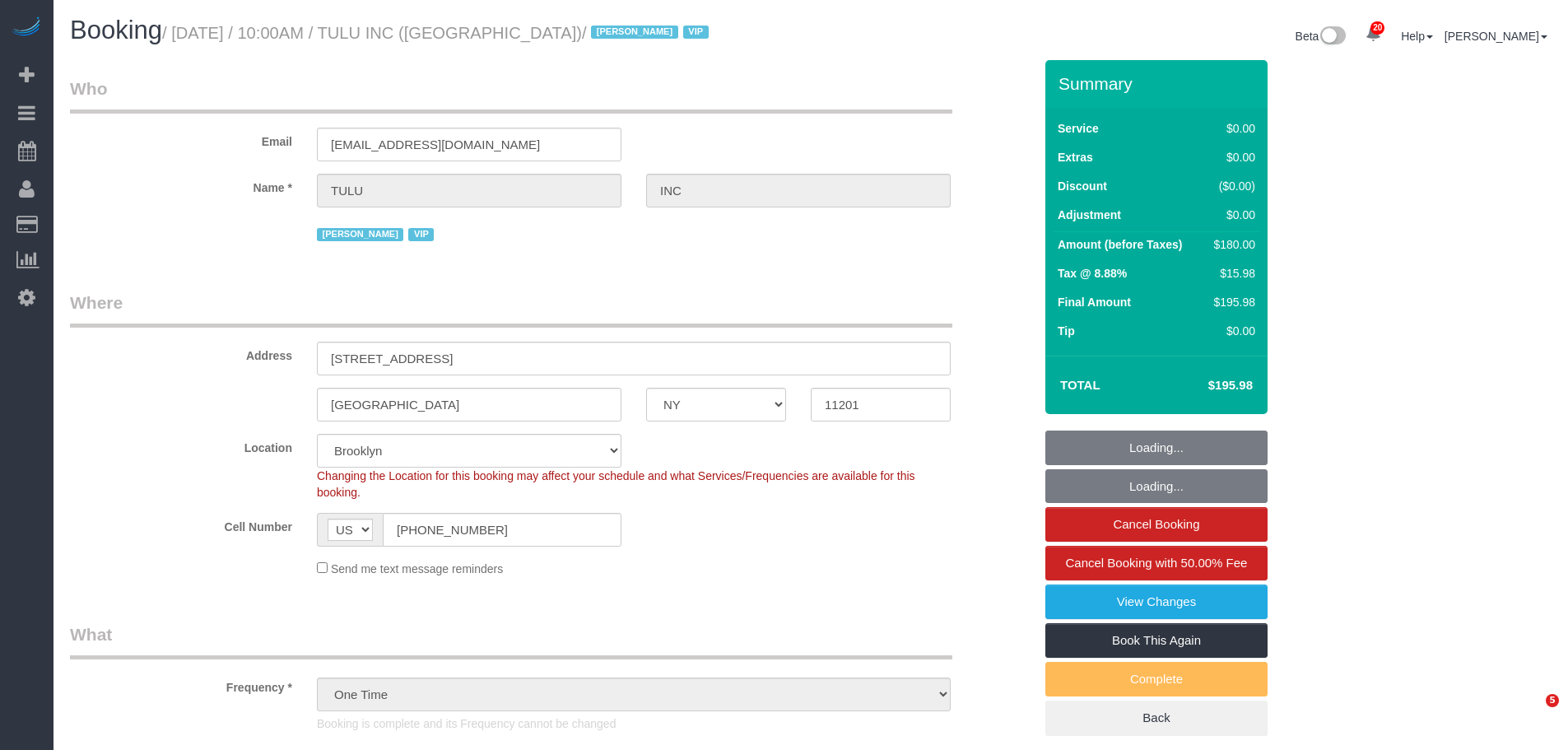
select select "NY"
select select "spot1"
select select "number:89"
select select "number:90"
select select "number:15"
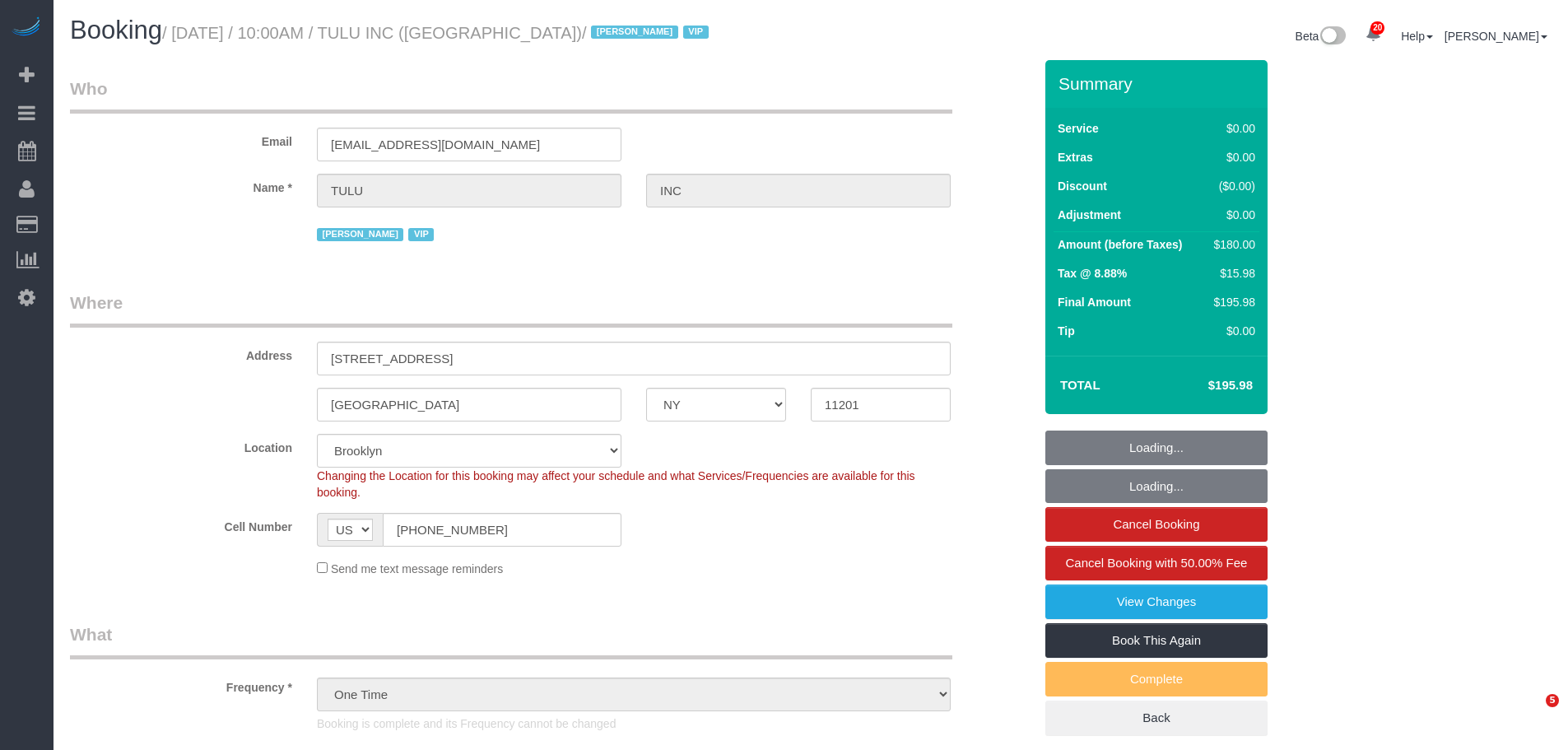
select select "number:5"
select select "object:1433"
select select
select select "5"
select select "spot6"
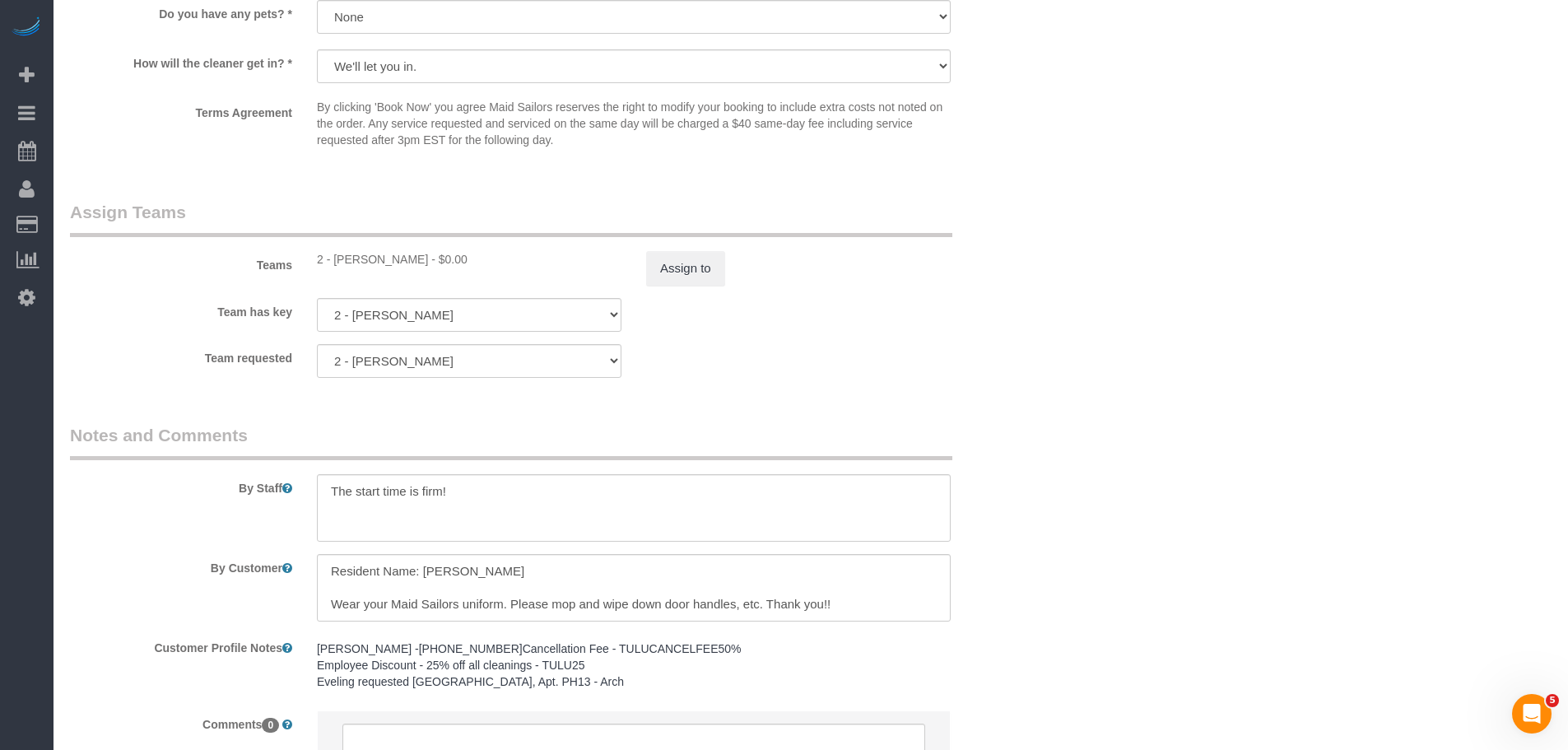
scroll to position [2058, 0]
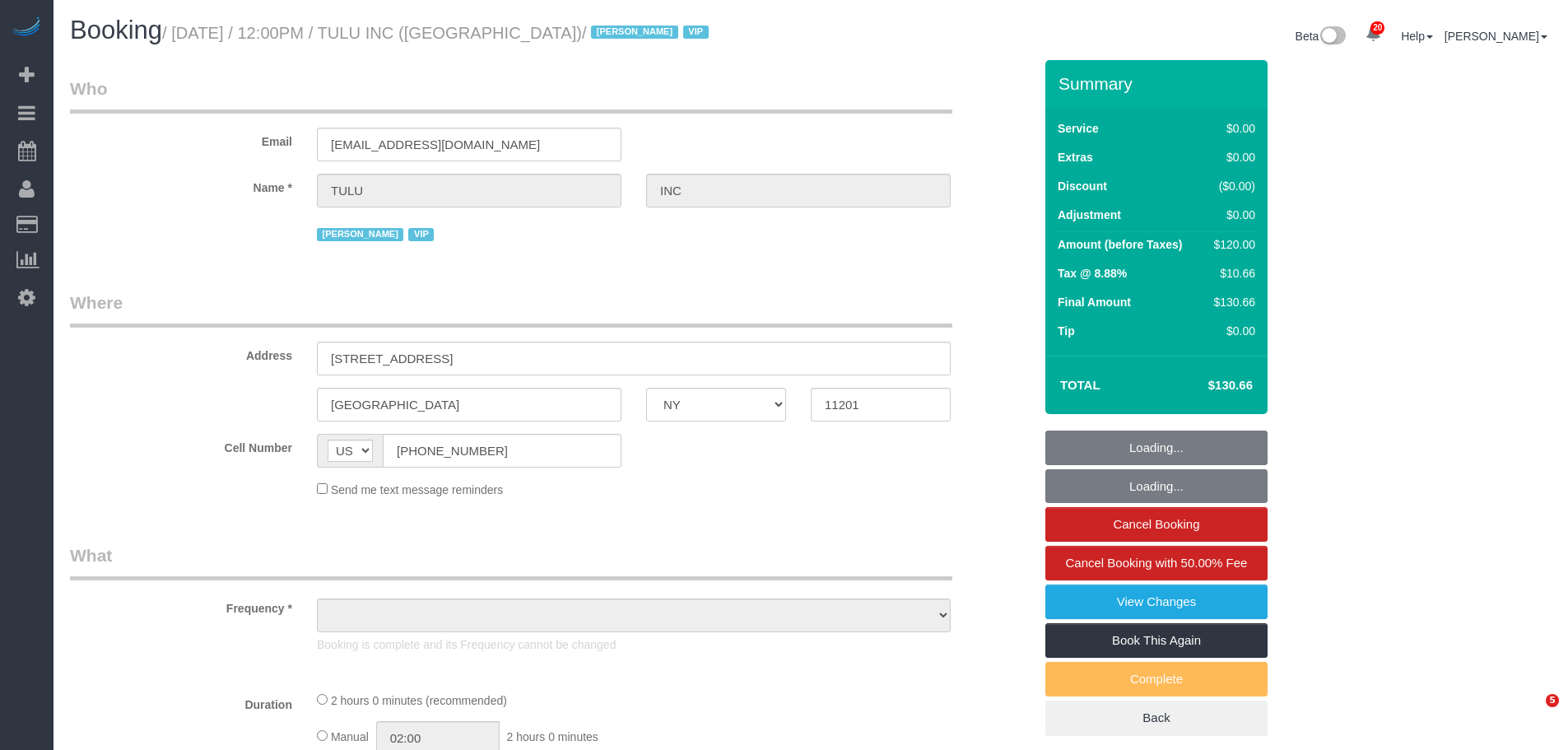
select select "NY"
select select "number:89"
select select "number:90"
select select "number:15"
select select "number:5"
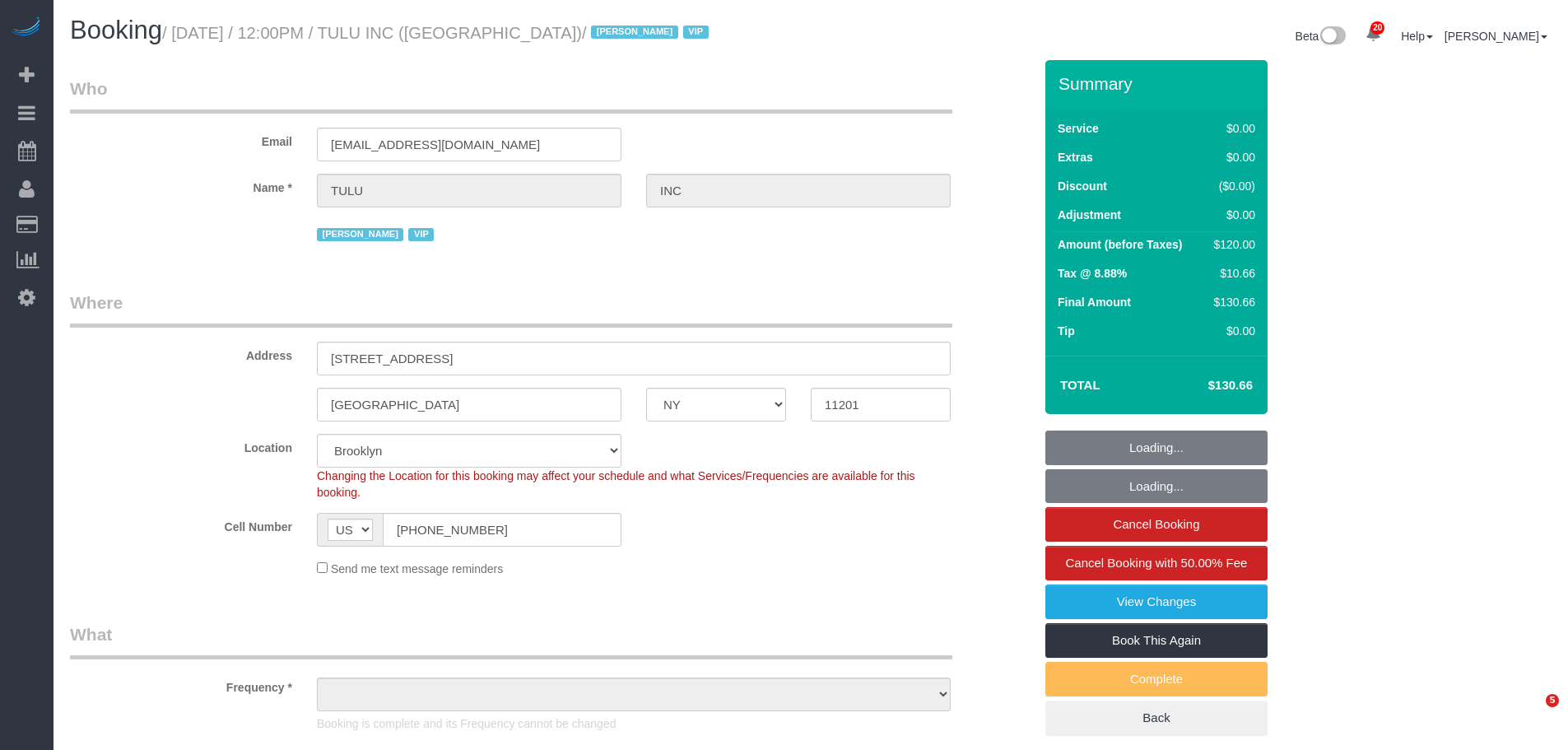
select select "object:1033"
select select "1"
select select "object:1463"
select select "spot1"
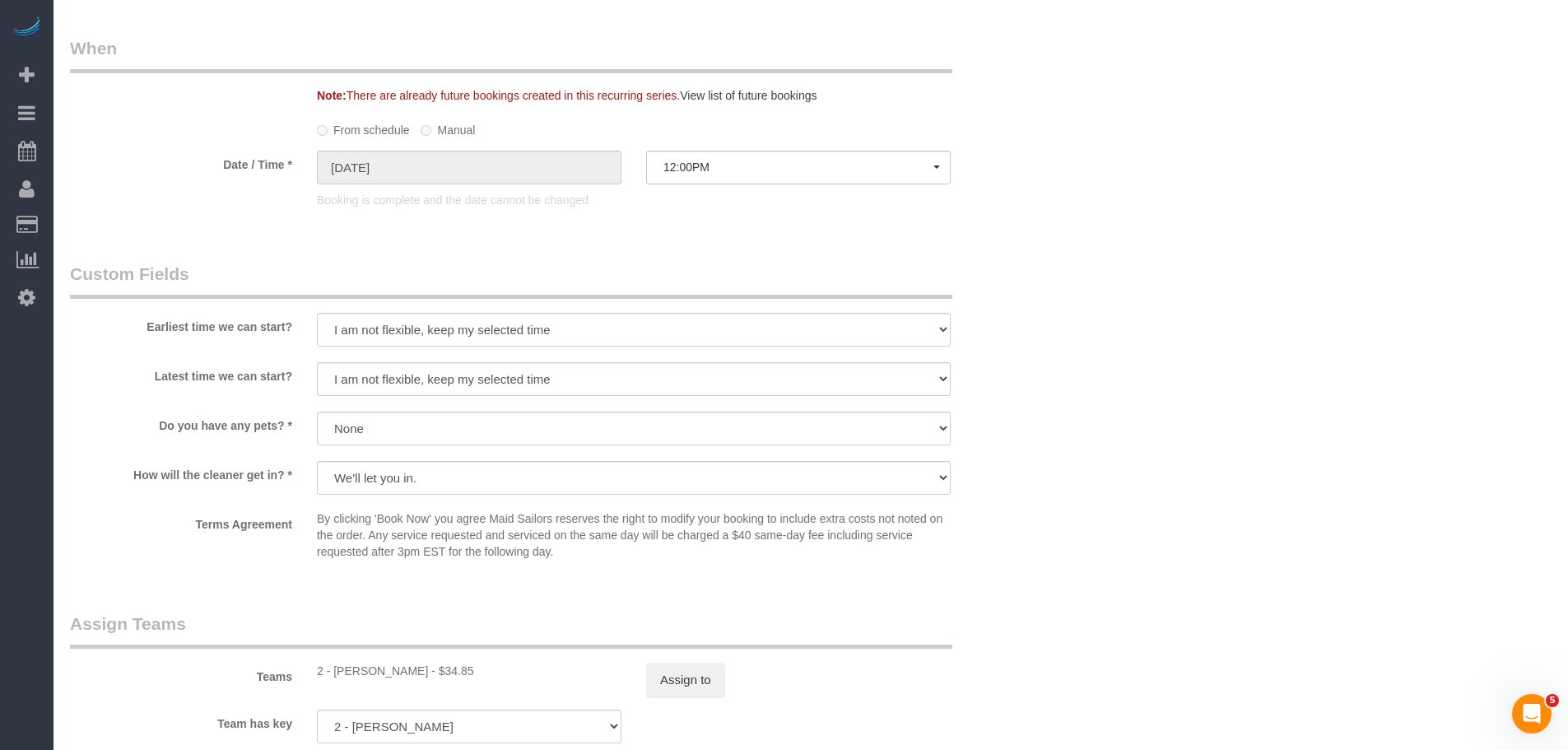
scroll to position [2058, 0]
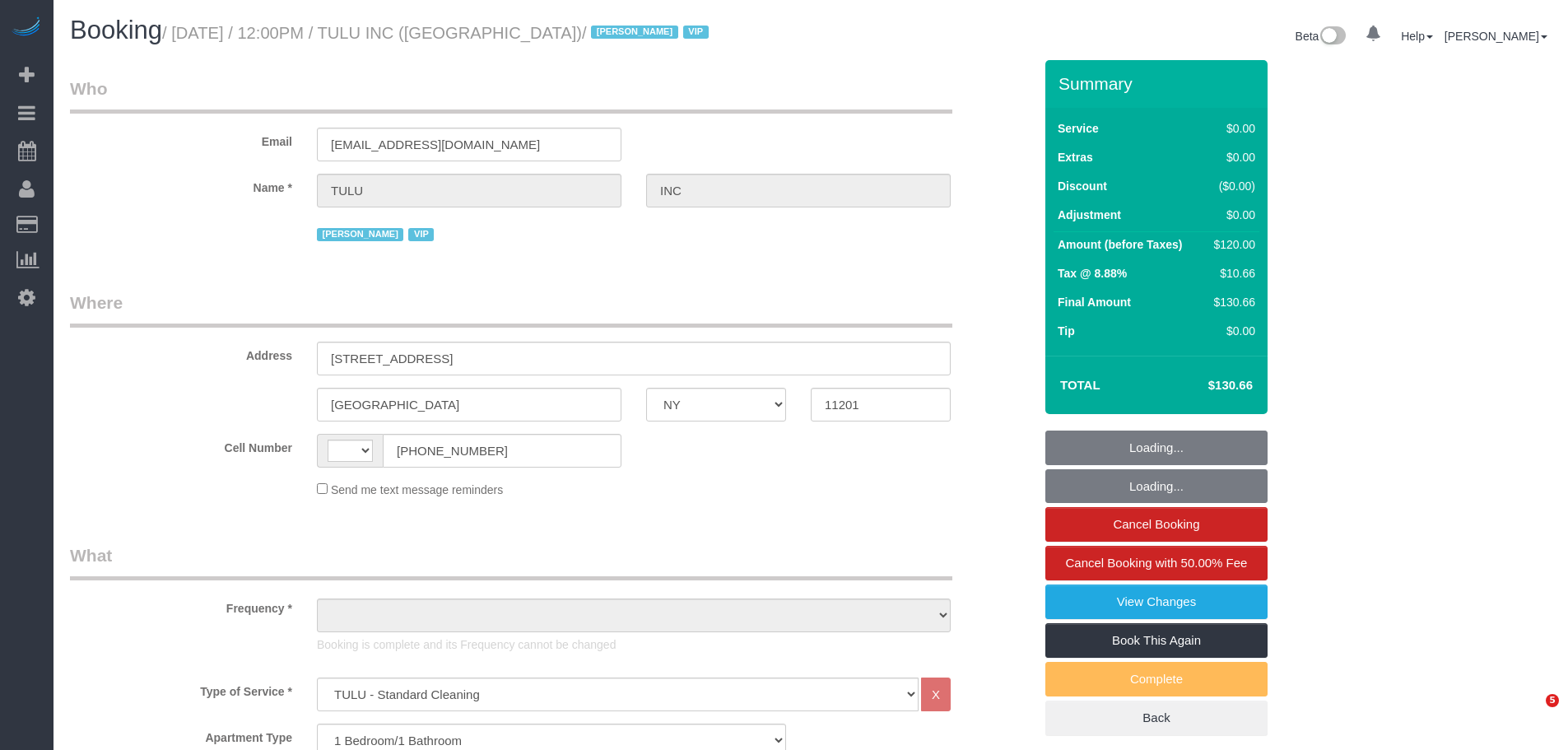
select select "NY"
select select "string:[GEOGRAPHIC_DATA]"
select select "object:635"
select select "number:89"
select select "number:90"
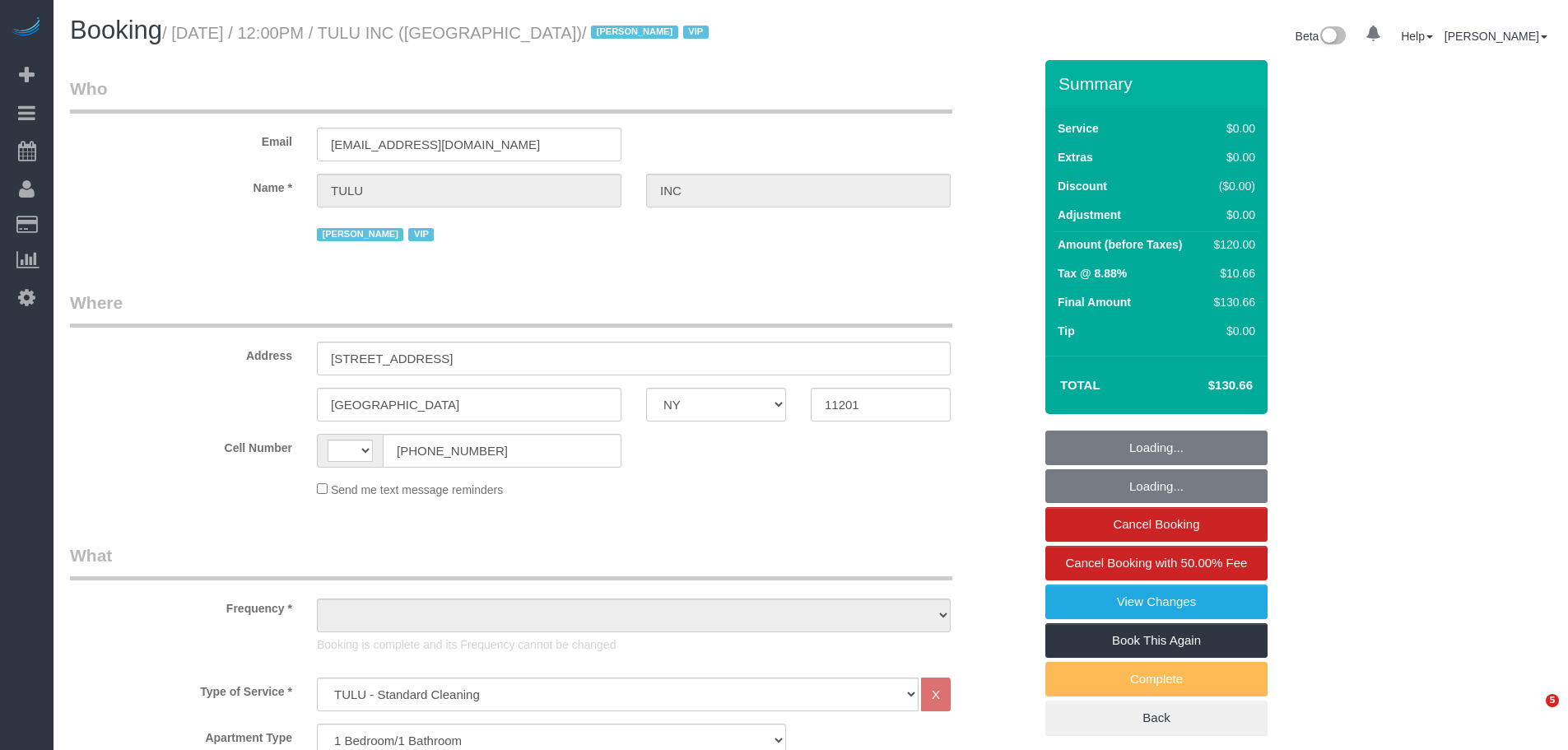
select select "number:15"
select select "number:5"
select select "object:1436"
select select "spot1"
select select "1"
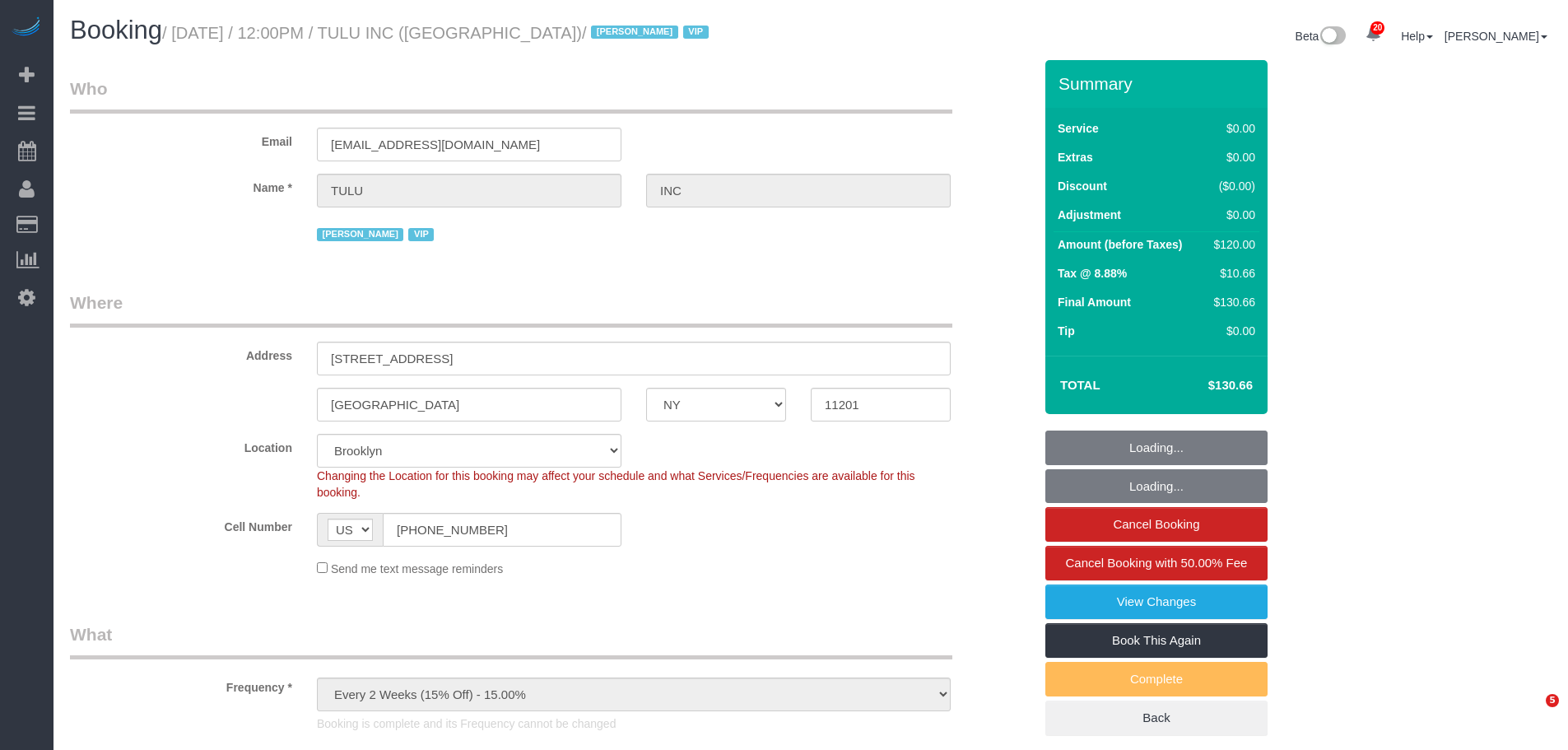
select select "spot6"
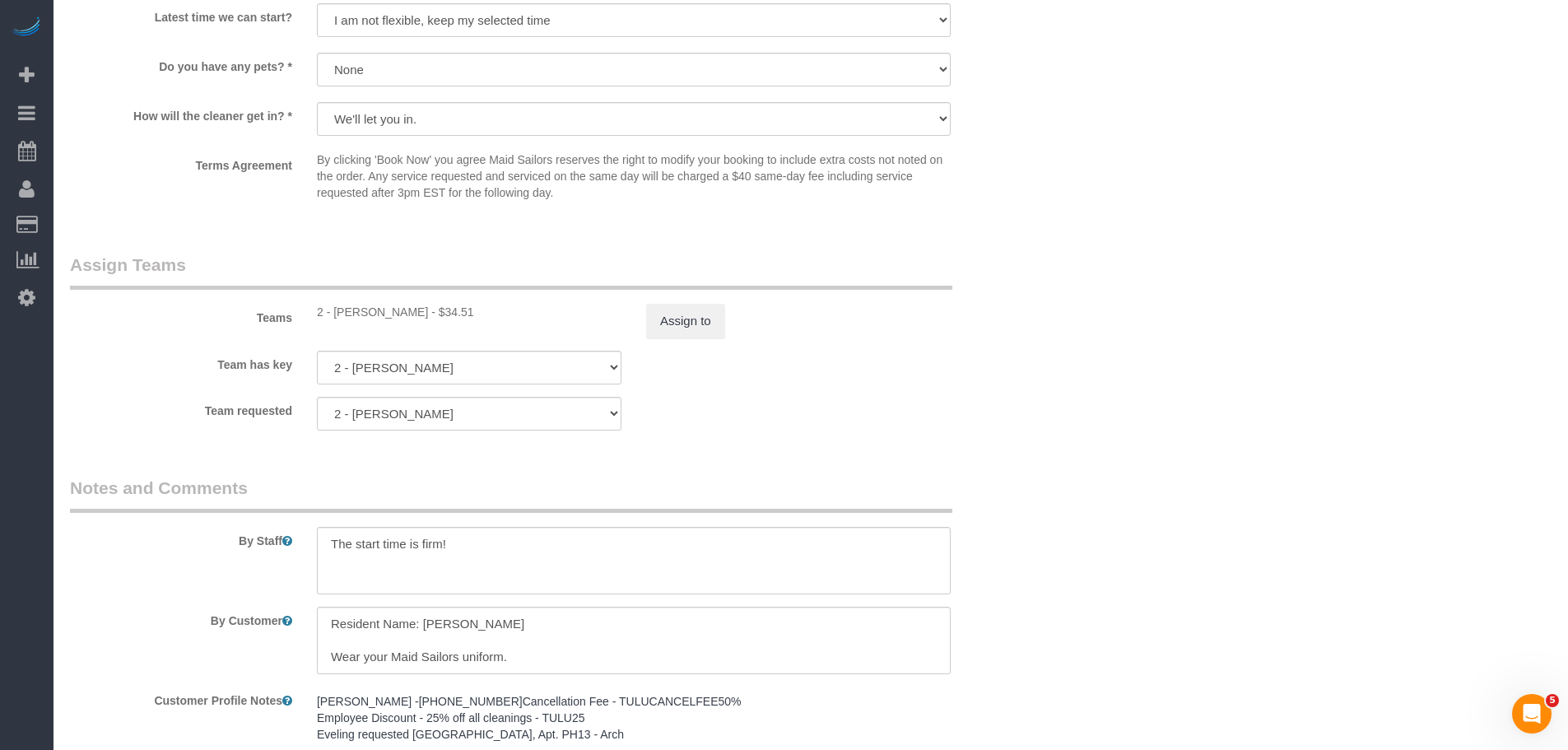
scroll to position [2140, 0]
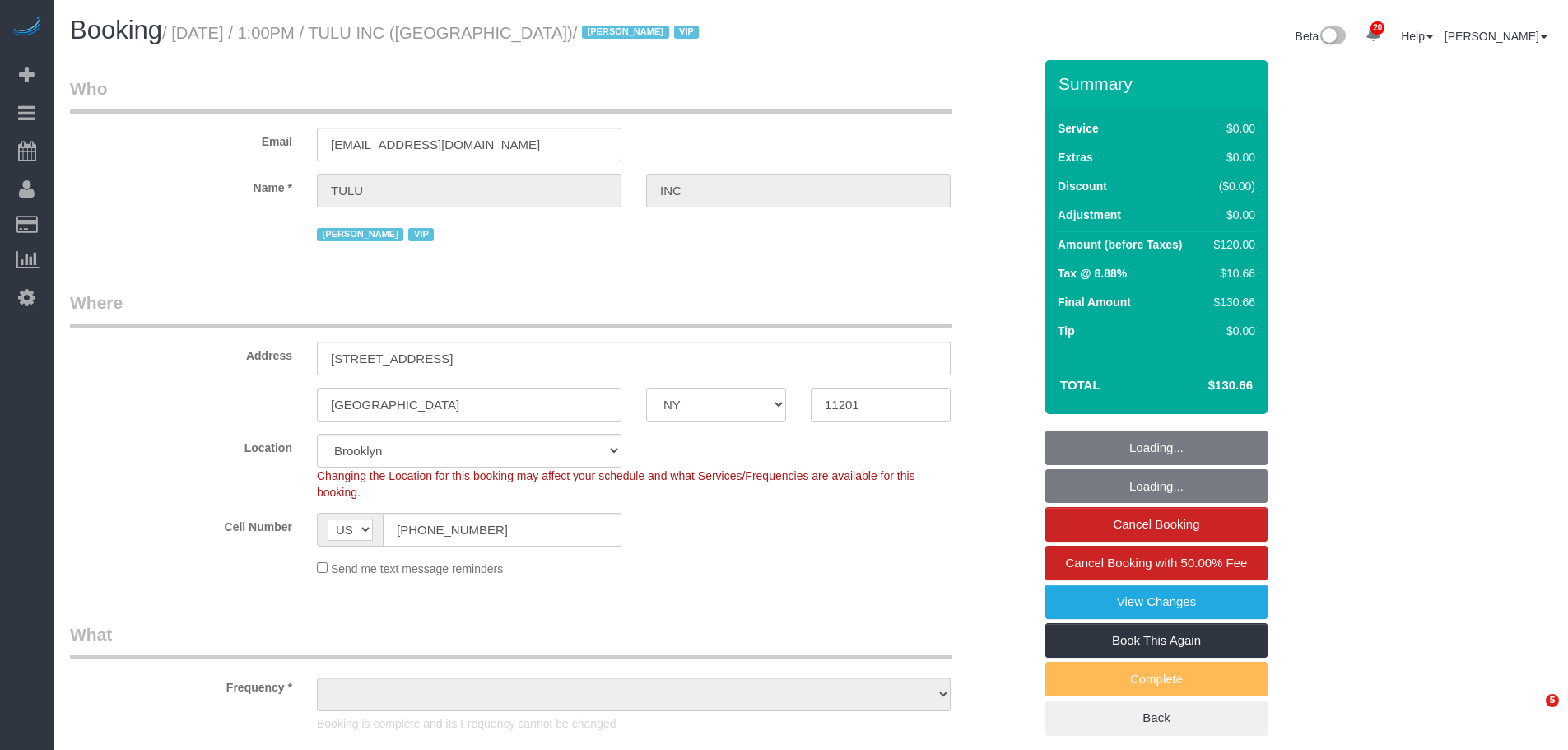
select select "NY"
select select "number:89"
select select "number:90"
select select "number:15"
select select "number:5"
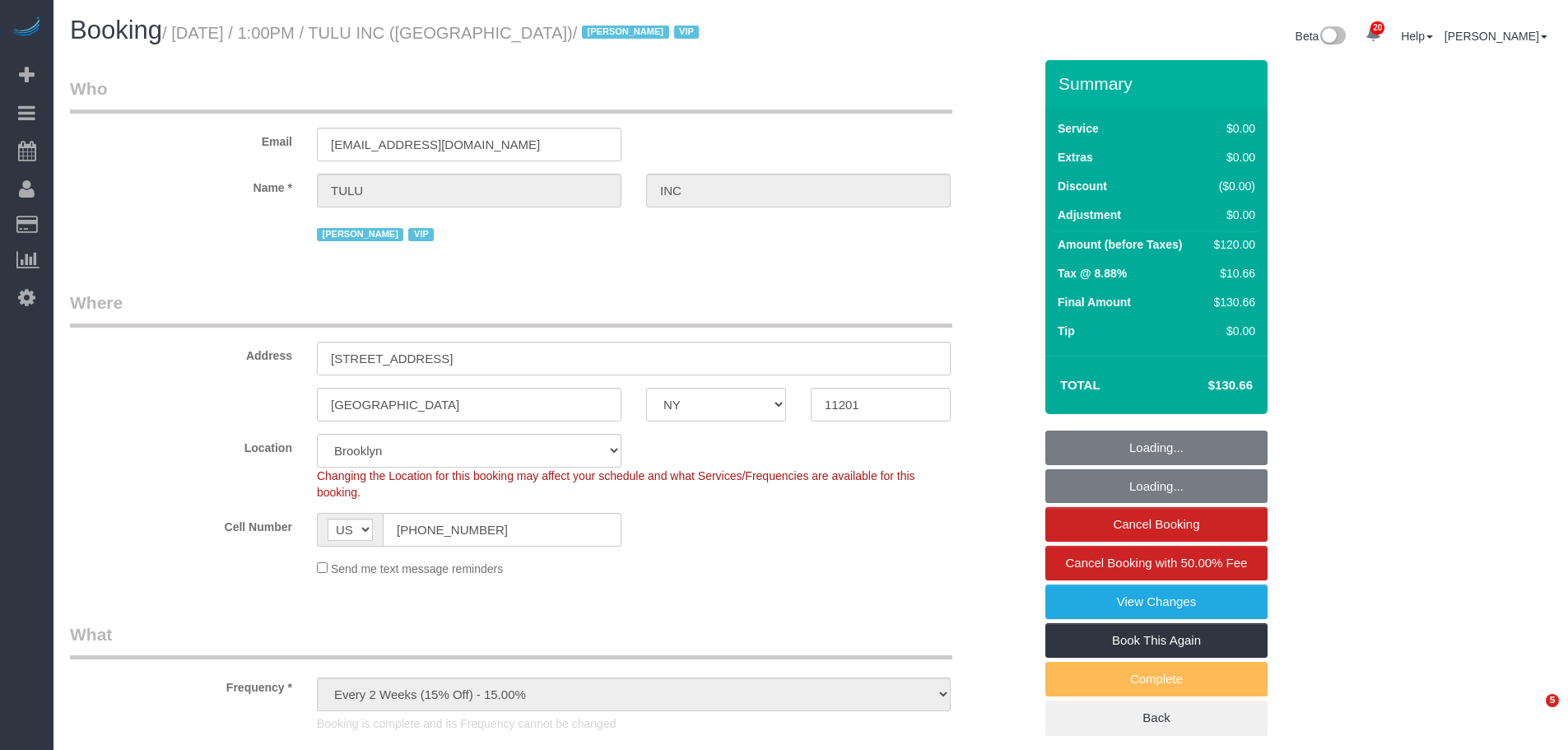
select select "object:1453"
select select "1"
select select "spot1"
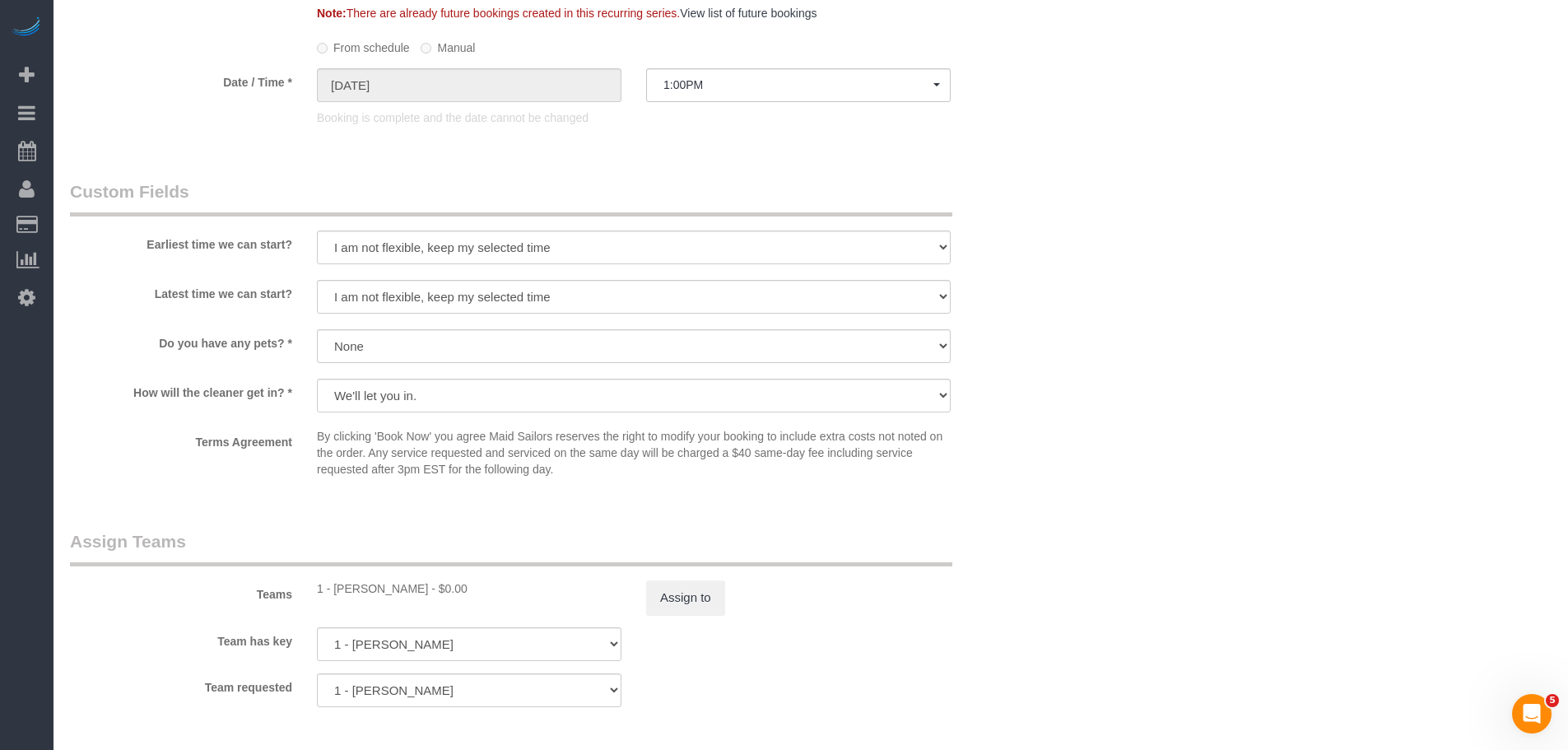
scroll to position [2150, 0]
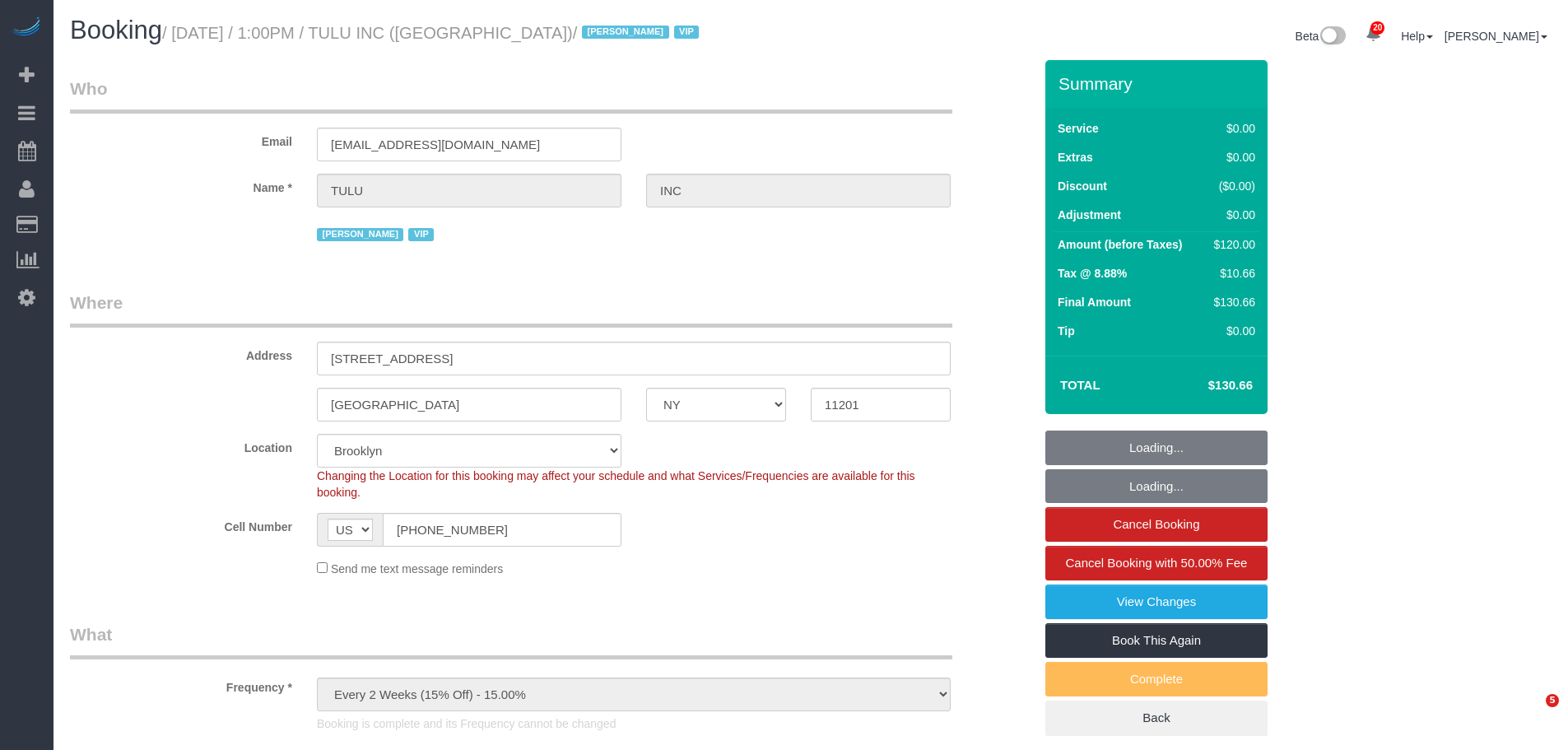
select select "NY"
select select "1"
select select "number:89"
select select "number:90"
select select "number:15"
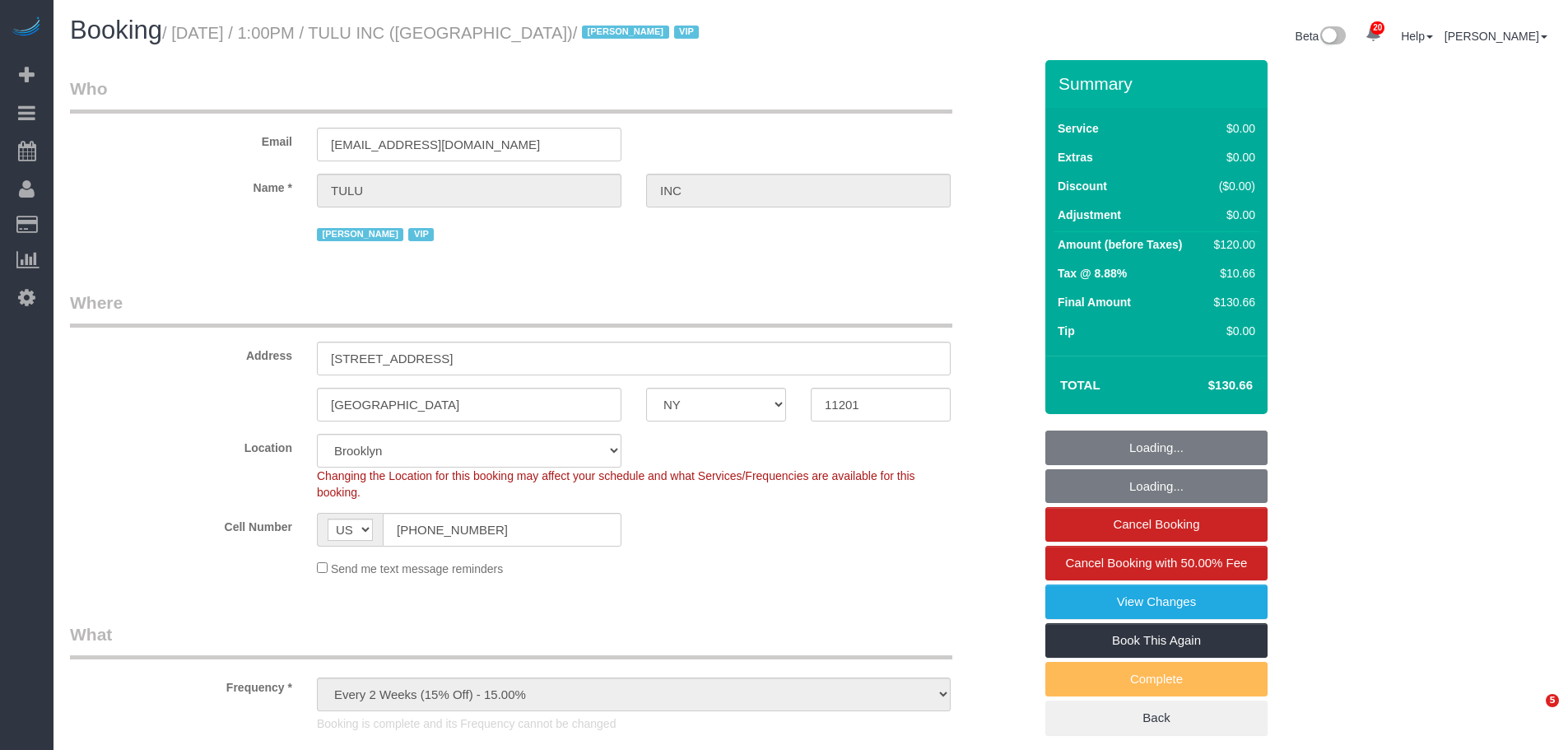
select select "number:5"
select select "spot6"
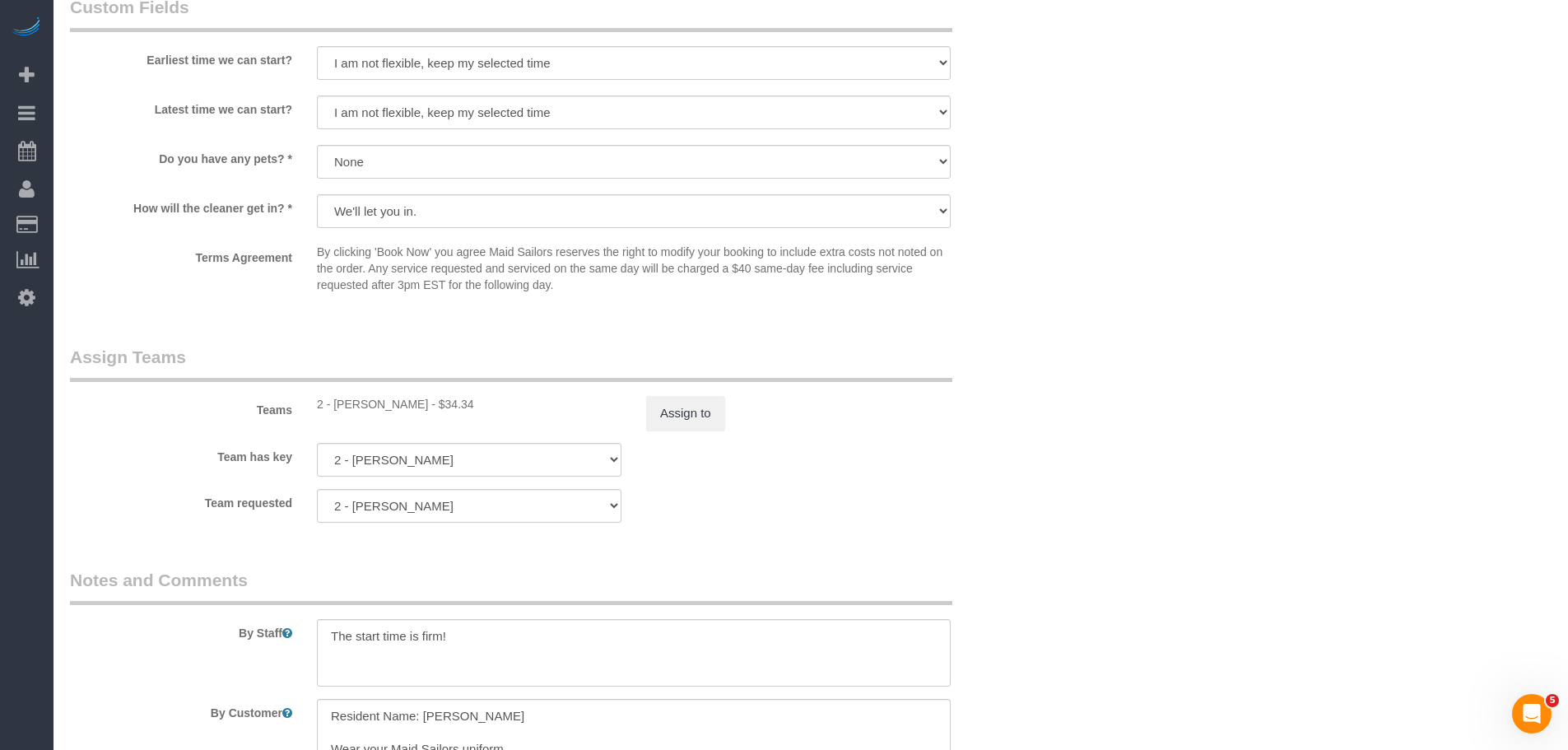
scroll to position [1976, 0]
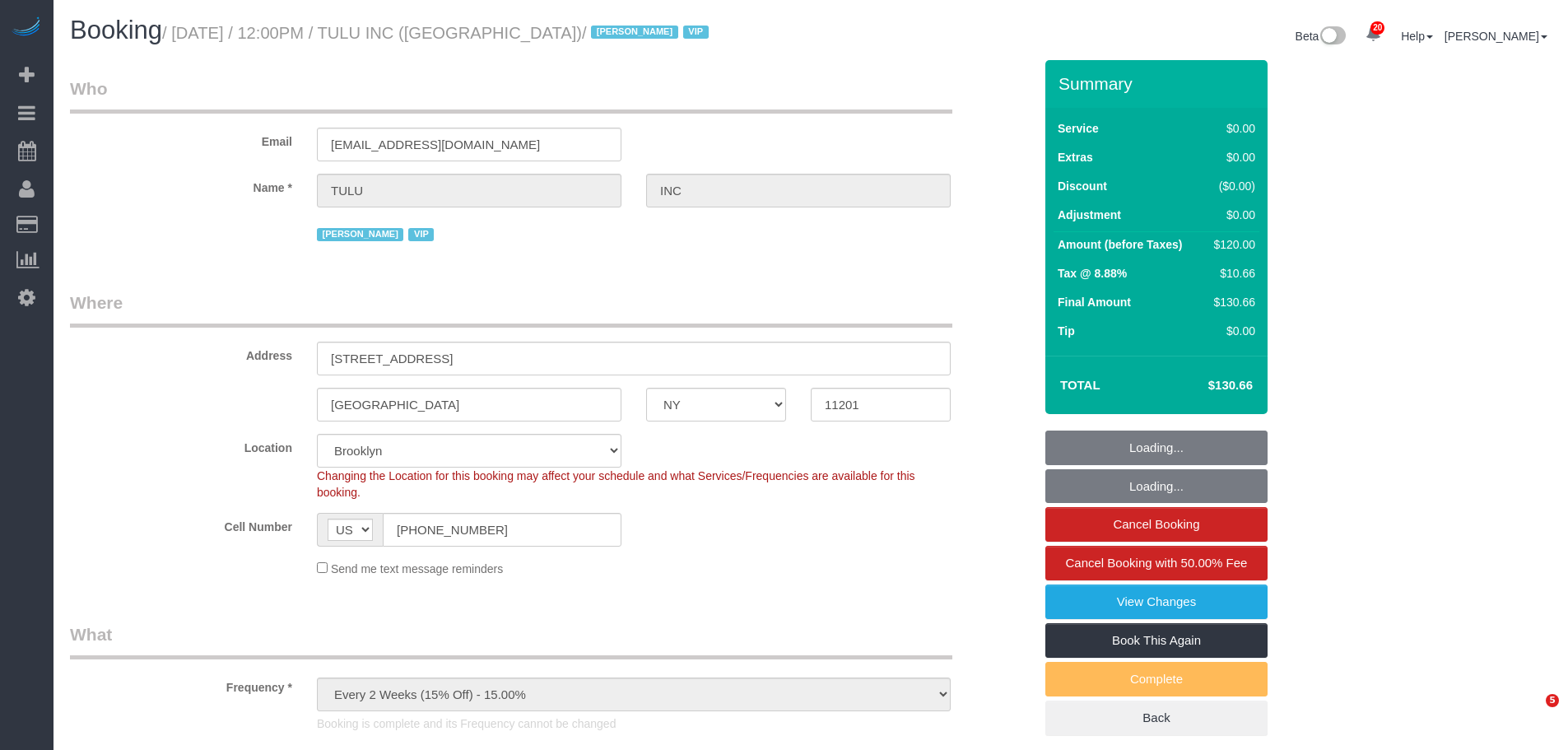
select select "NY"
select select "1"
select select "number:89"
select select "number:90"
select select "number:15"
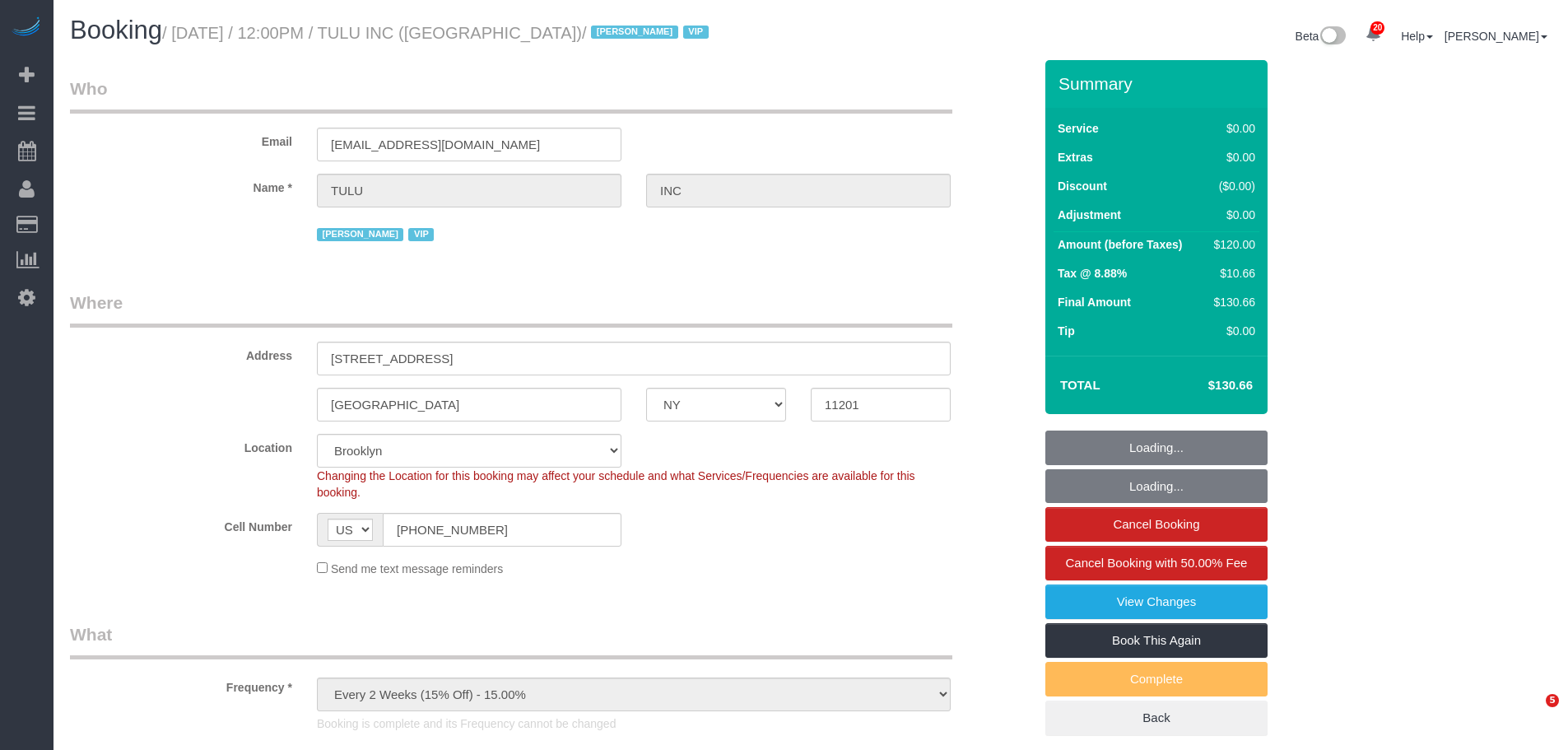
select select "number:5"
select select "spot1"
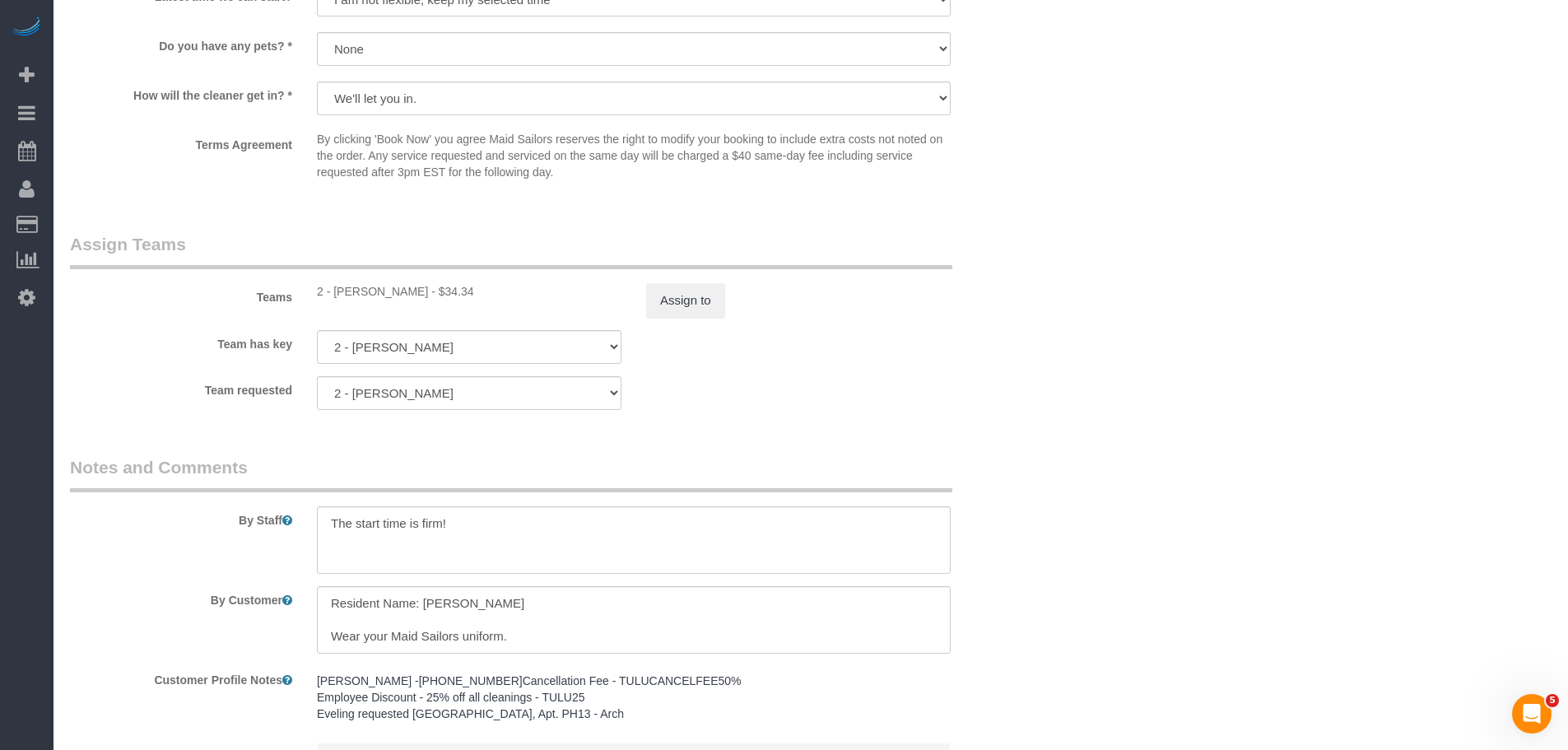
scroll to position [2140, 0]
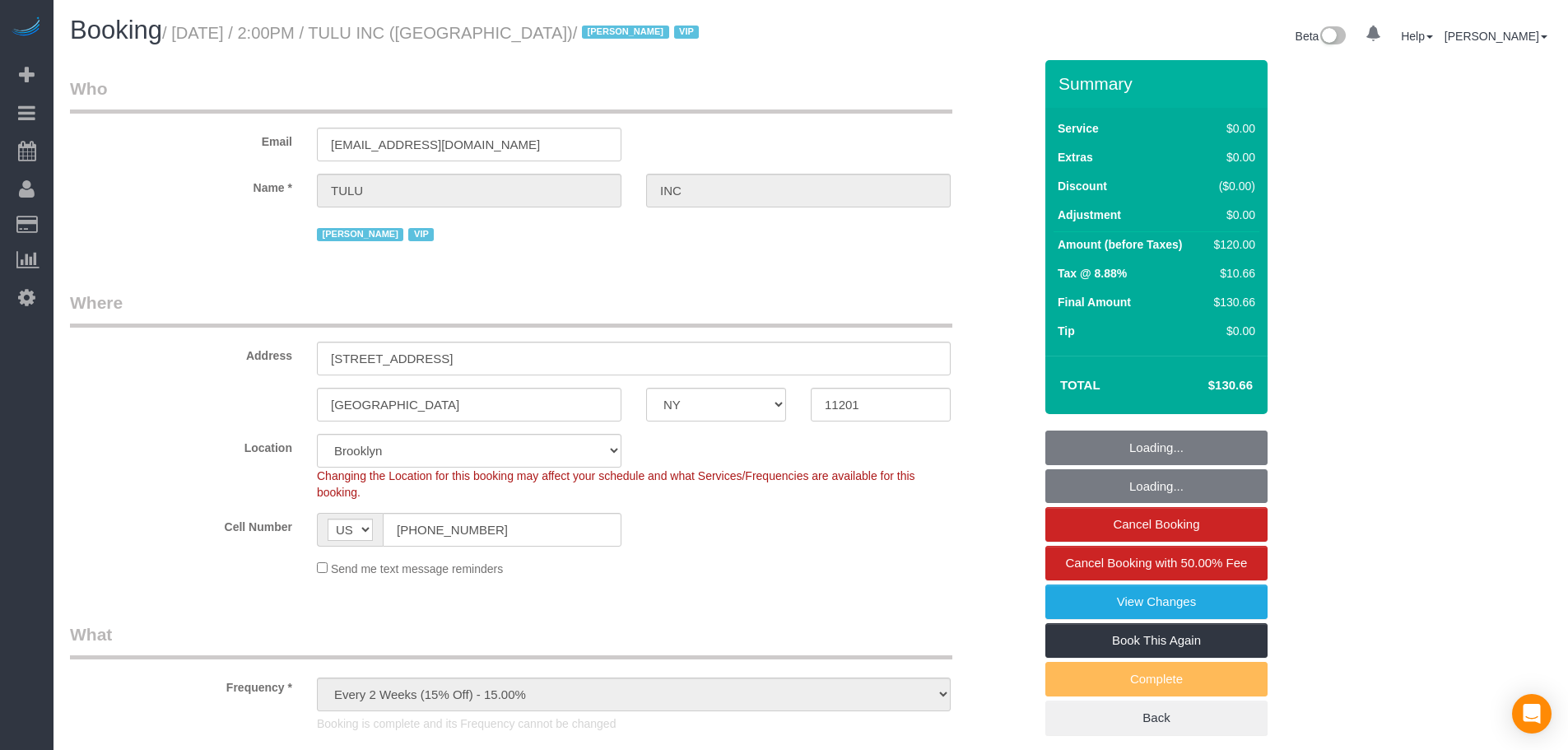
select select "NY"
select select "number:89"
select select "number:90"
select select "number:15"
select select "number:5"
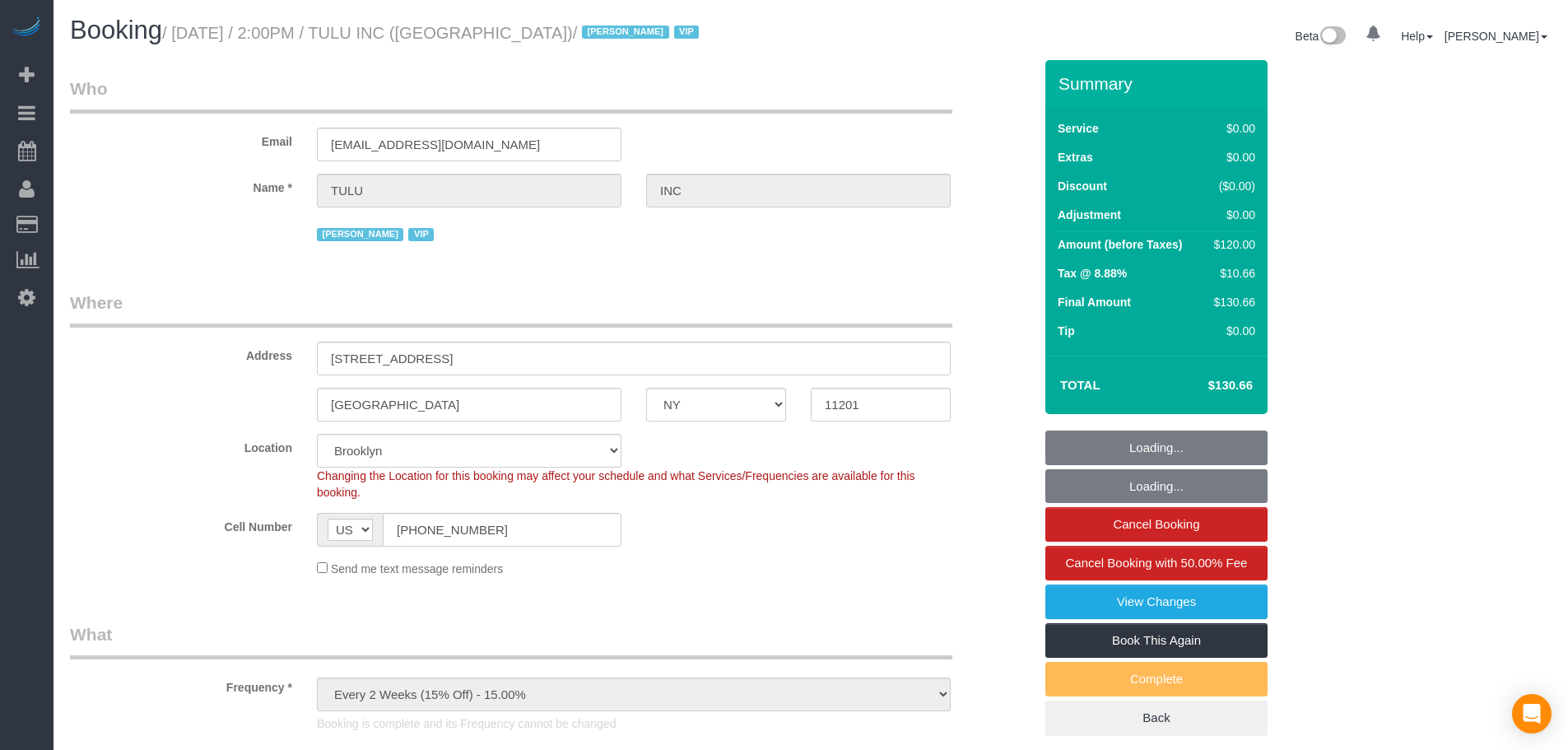
select select
select select "1"
select select "object:1463"
select select "spot6"
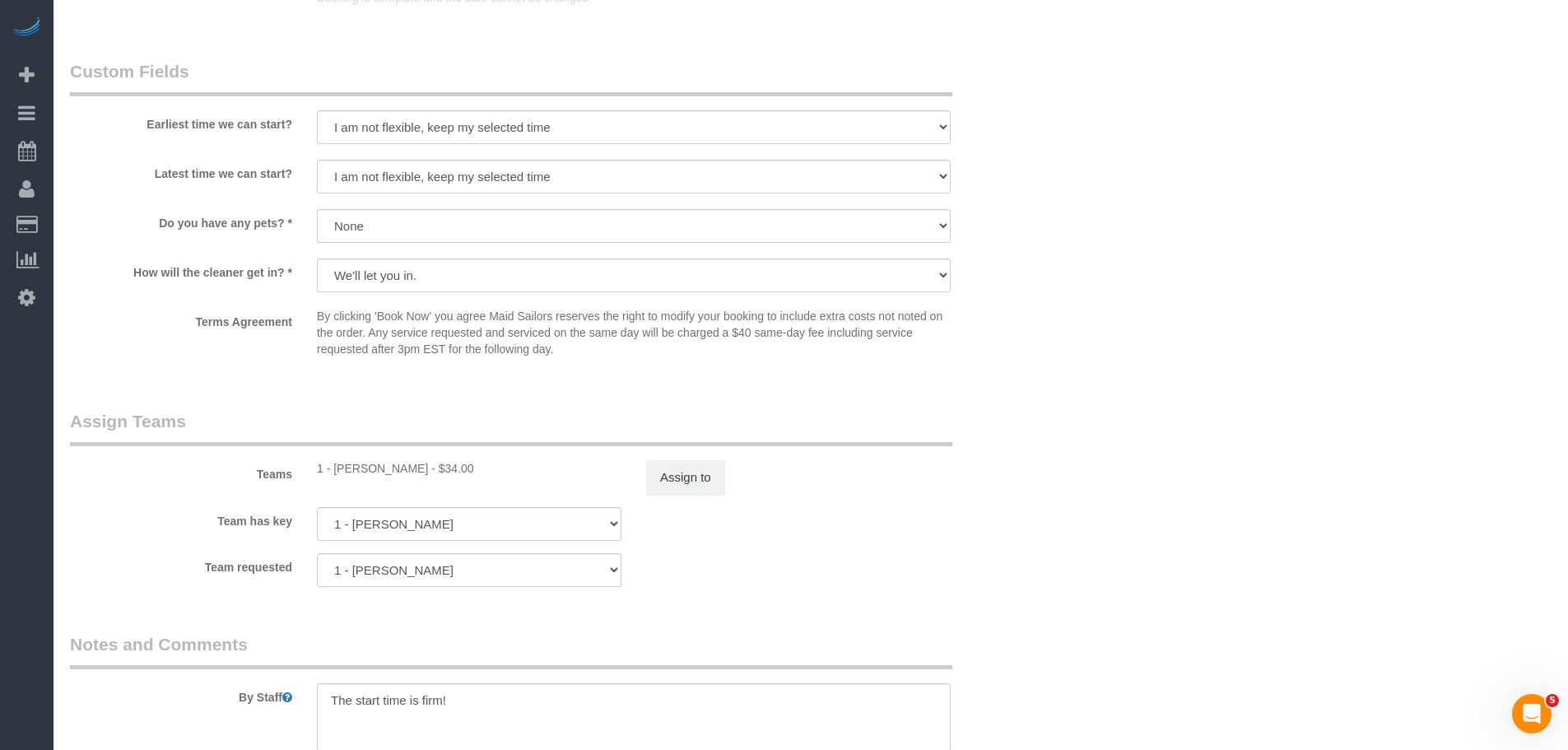
scroll to position [2058, 0]
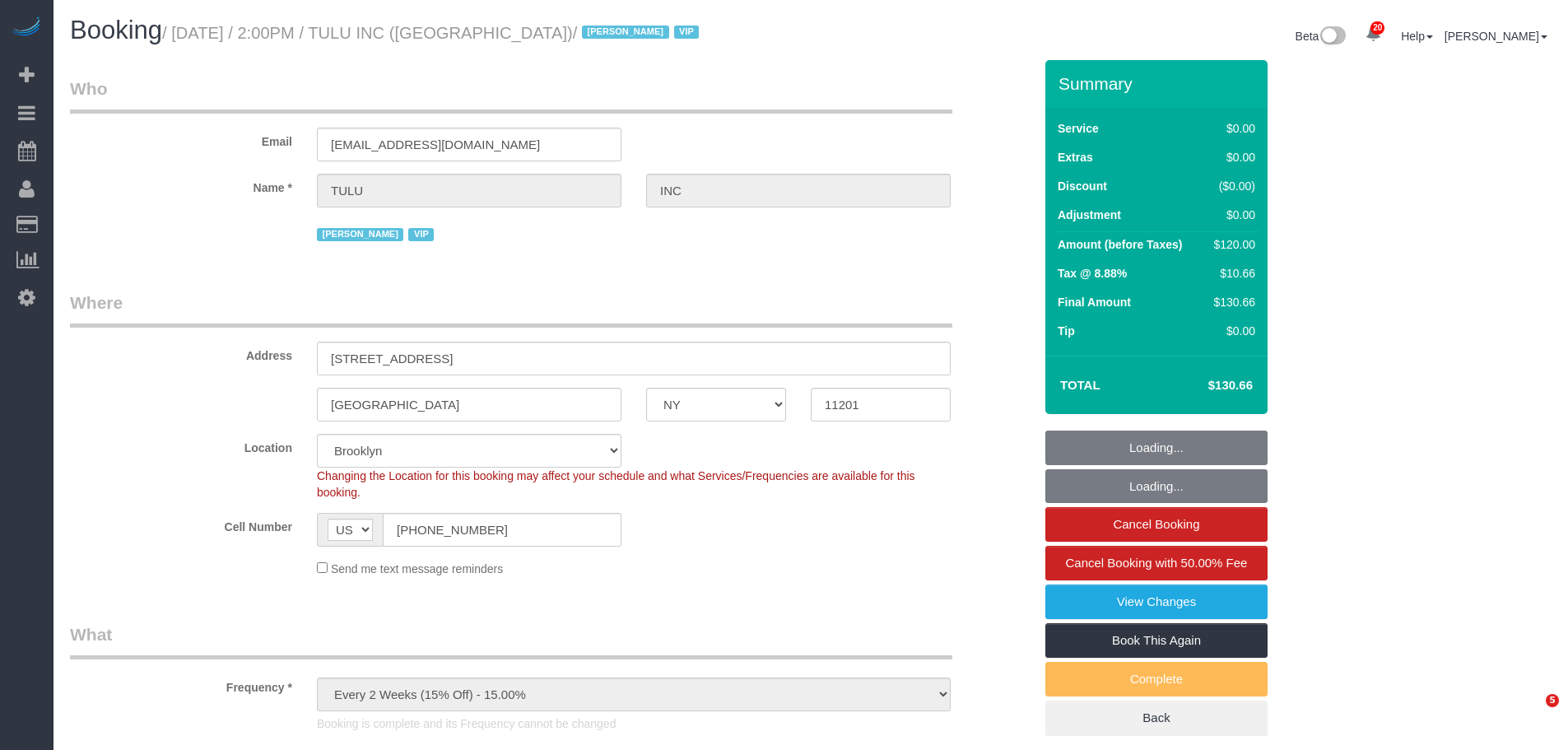
select select "NY"
select select "1"
select select "number:89"
select select "number:90"
select select "number:15"
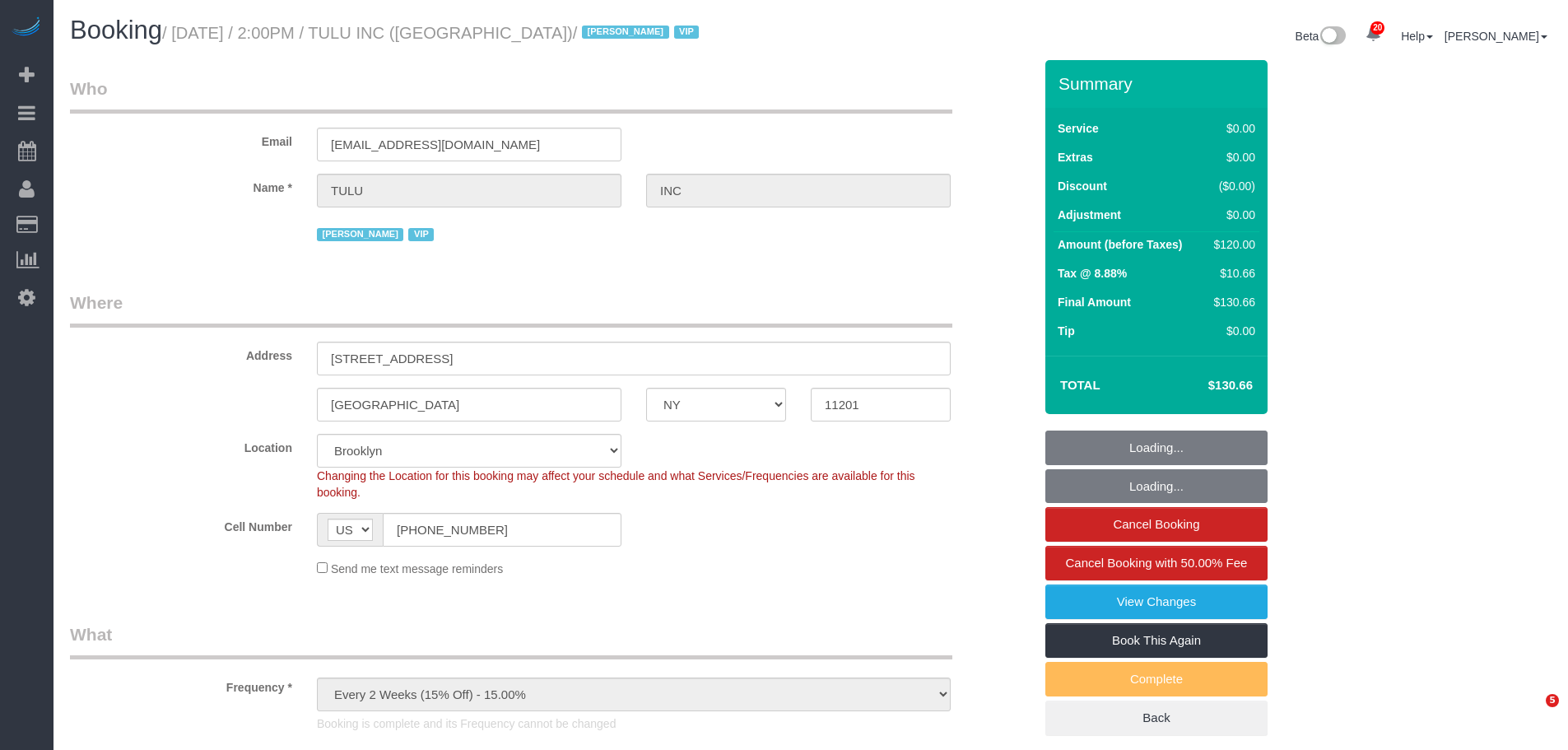
select select "number:5"
select select "spot1"
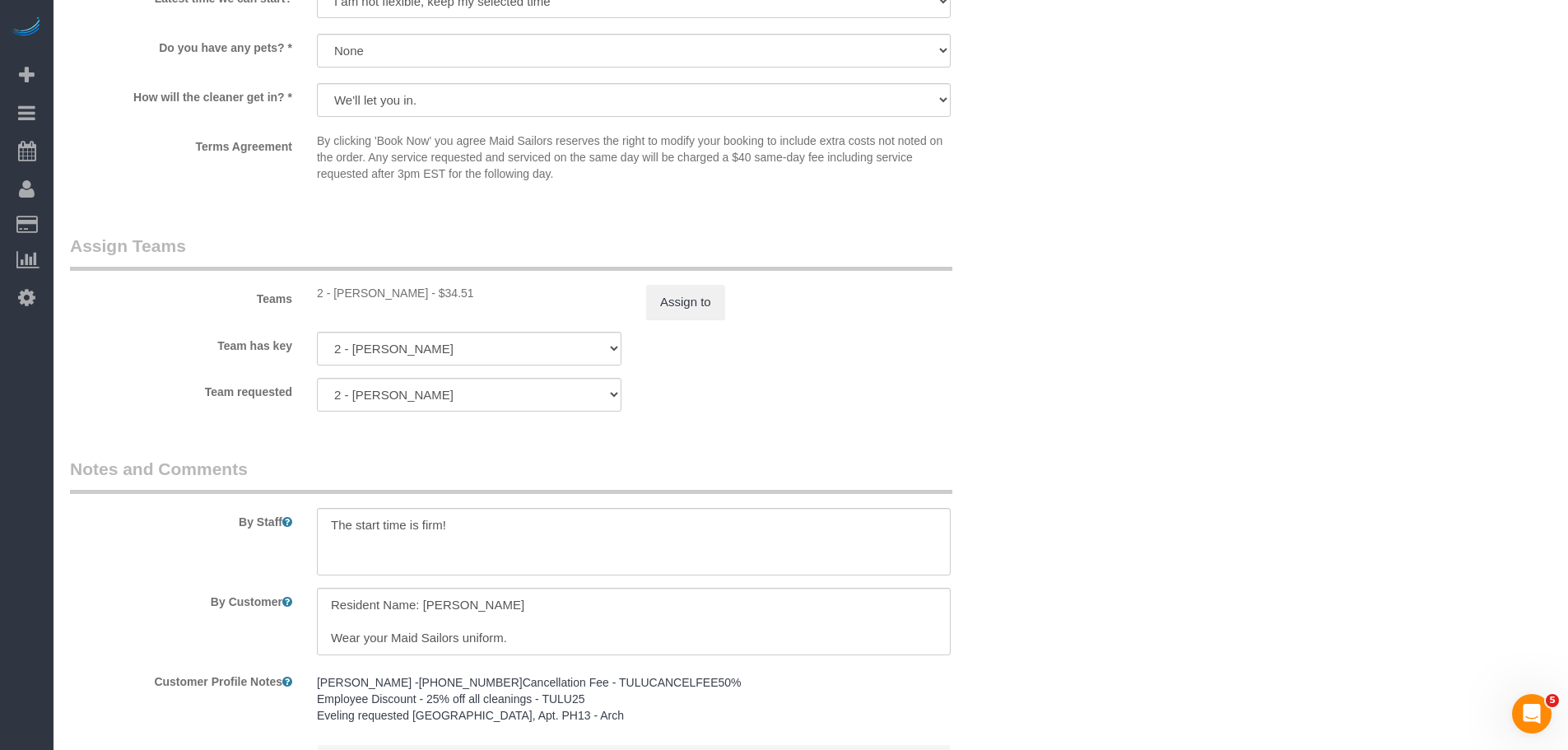
scroll to position [2150, 0]
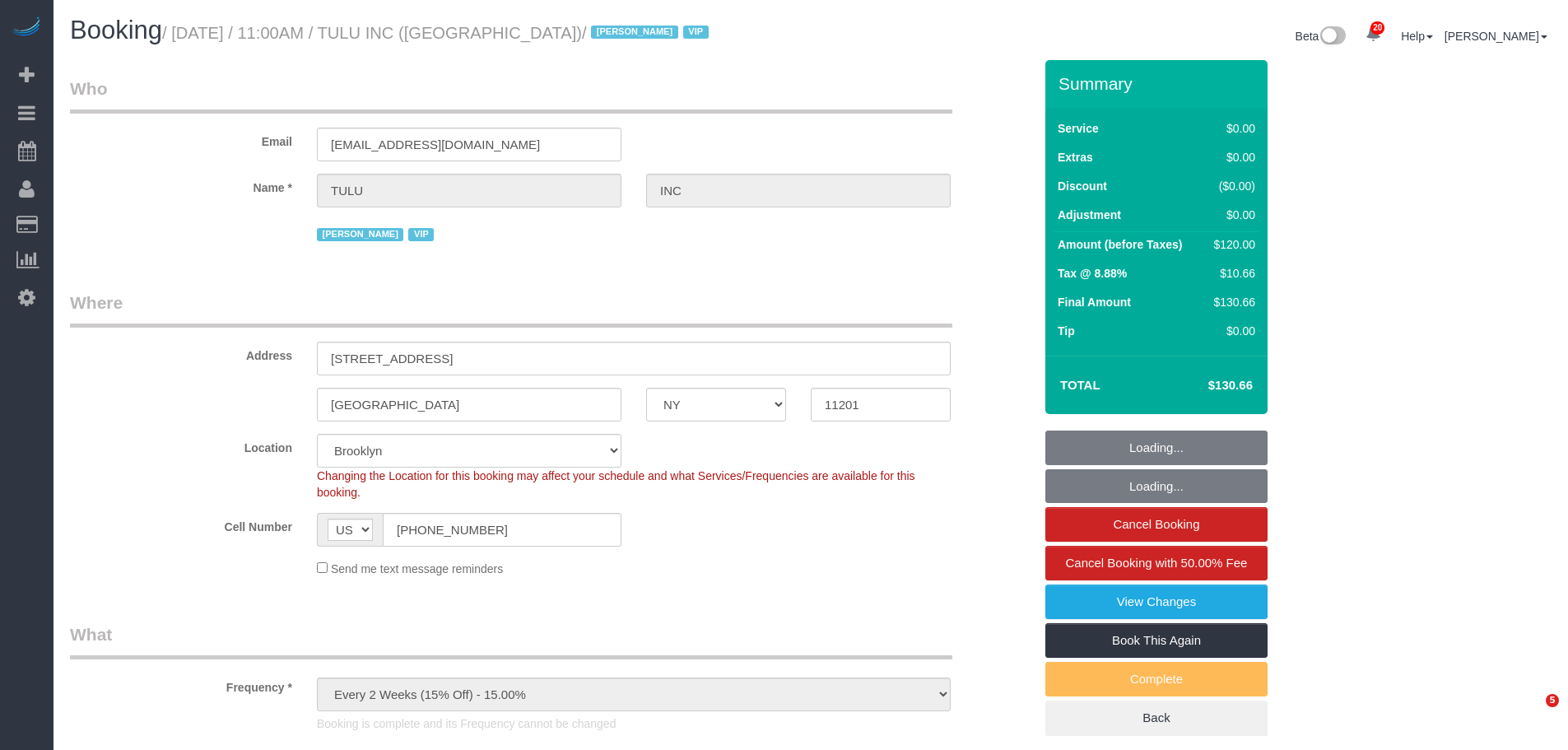
select select "NY"
select select "1"
select select "spot1"
select select "number:89"
select select "number:90"
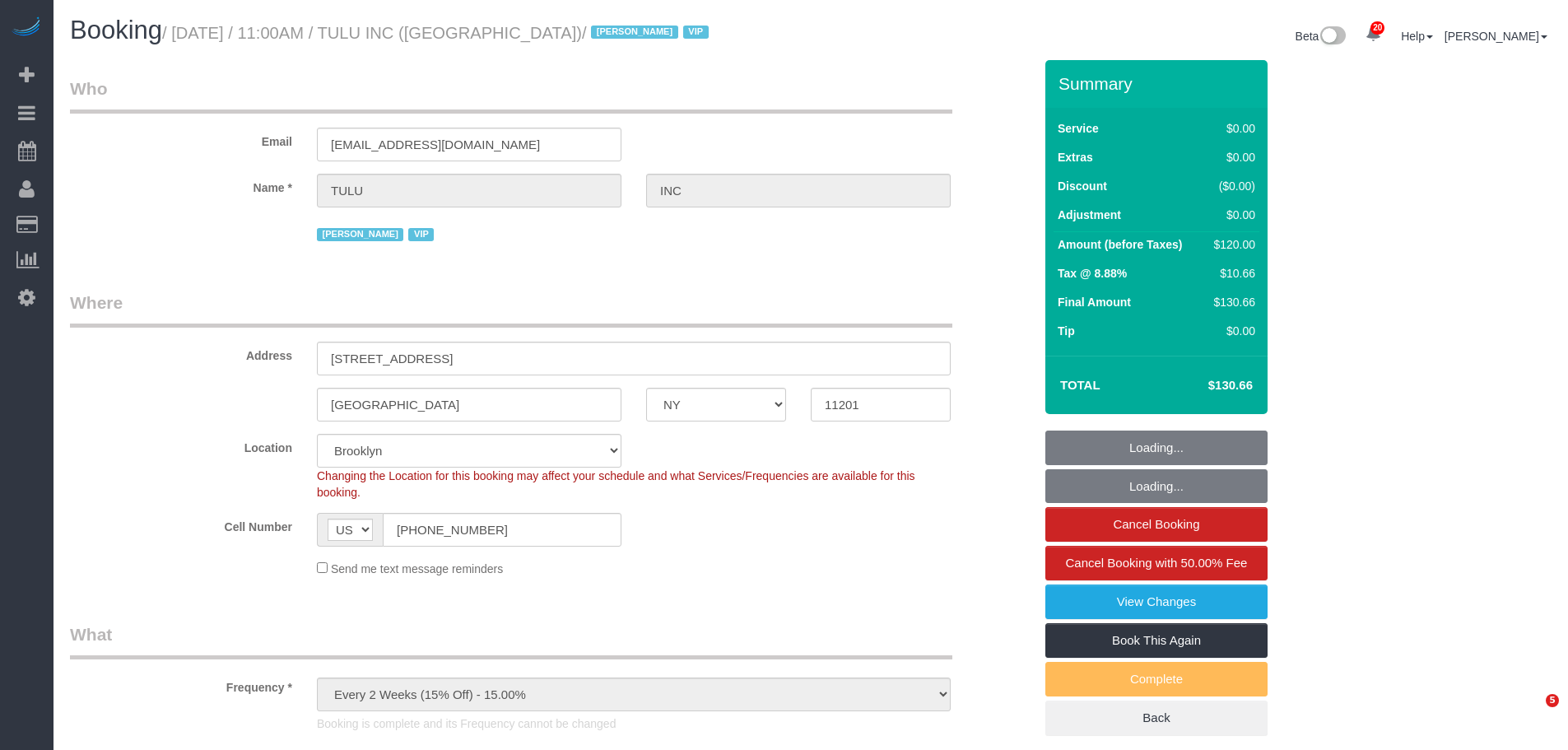
select select "number:15"
select select "number:5"
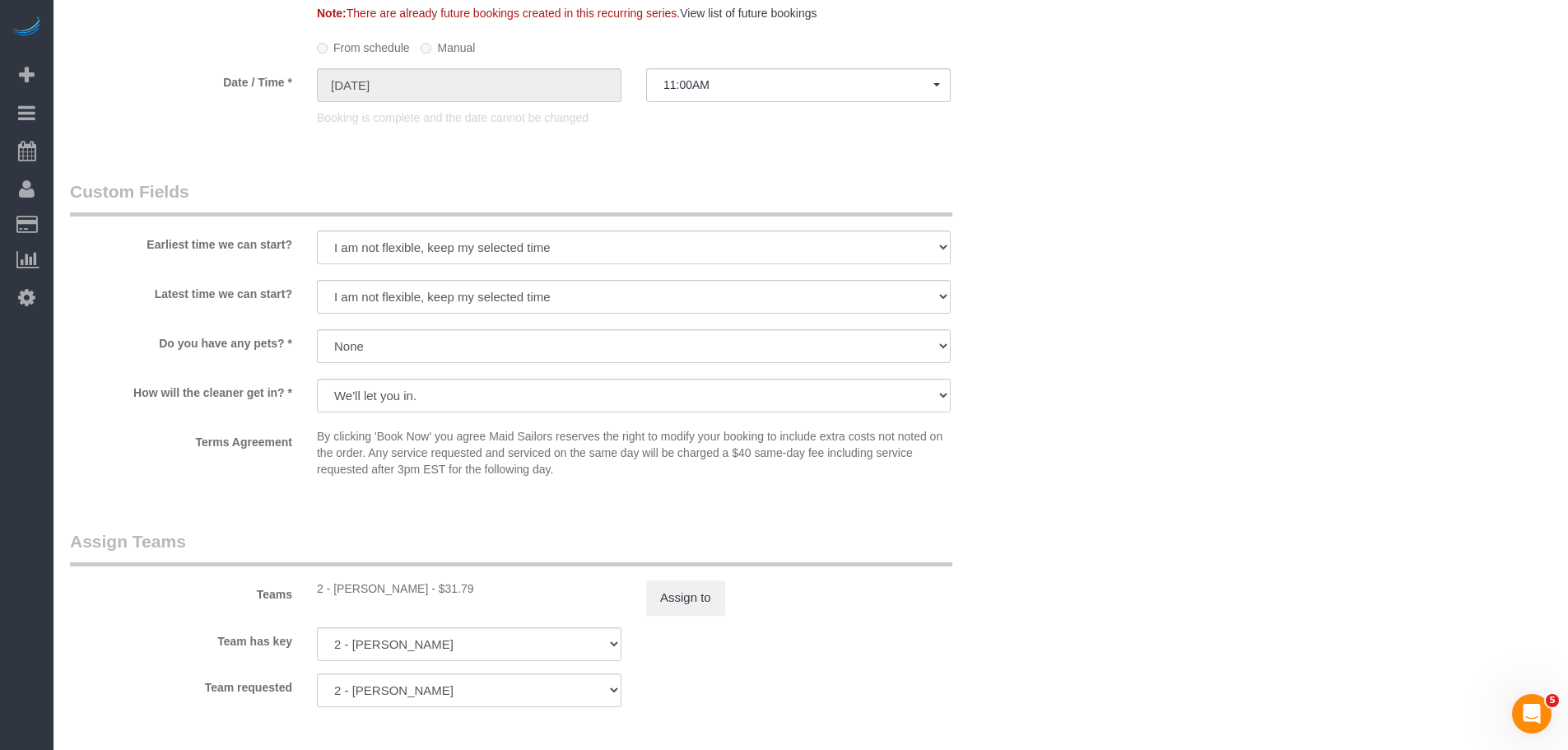
scroll to position [2140, 0]
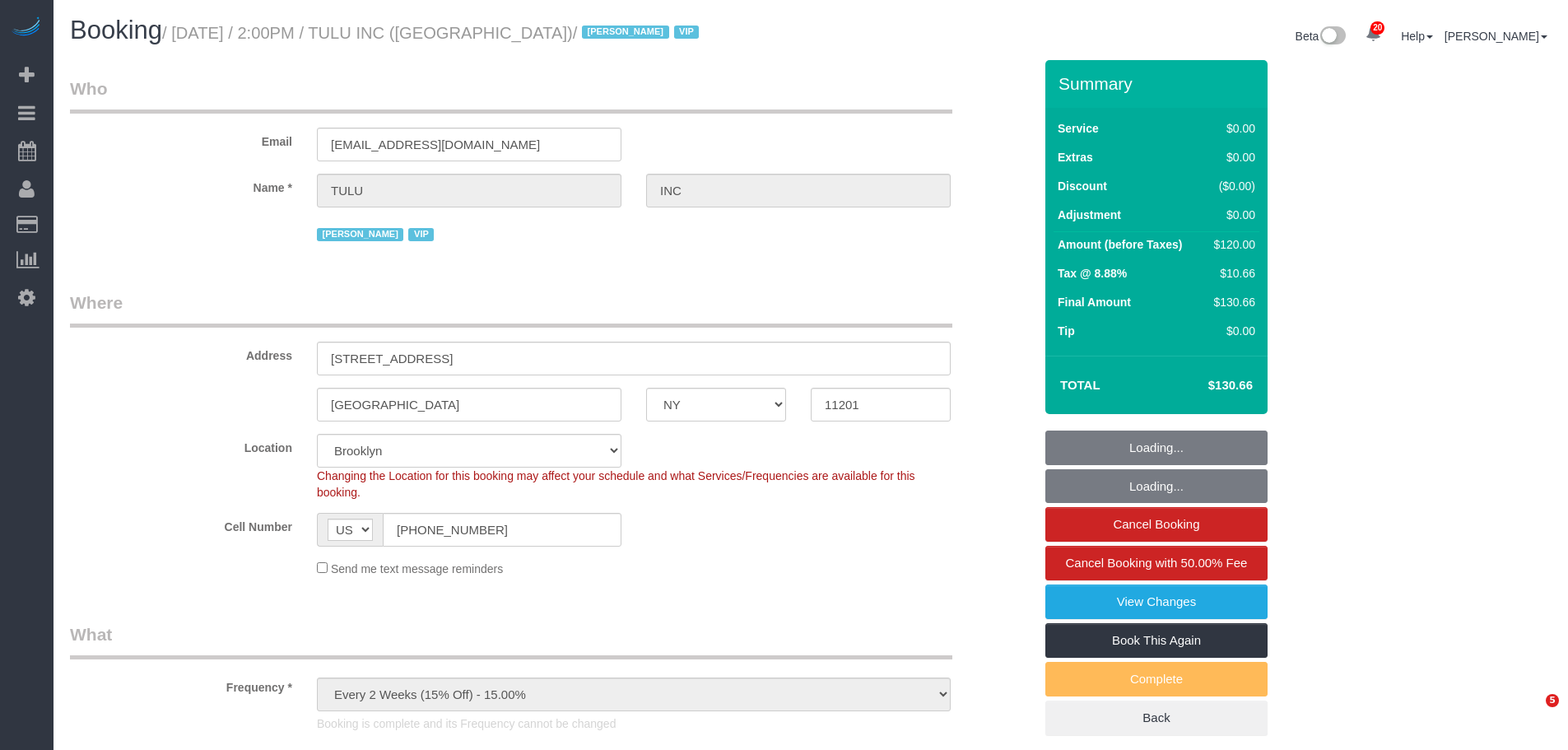
select select "NY"
select select "1"
select select "number:89"
select select "number:90"
select select "number:15"
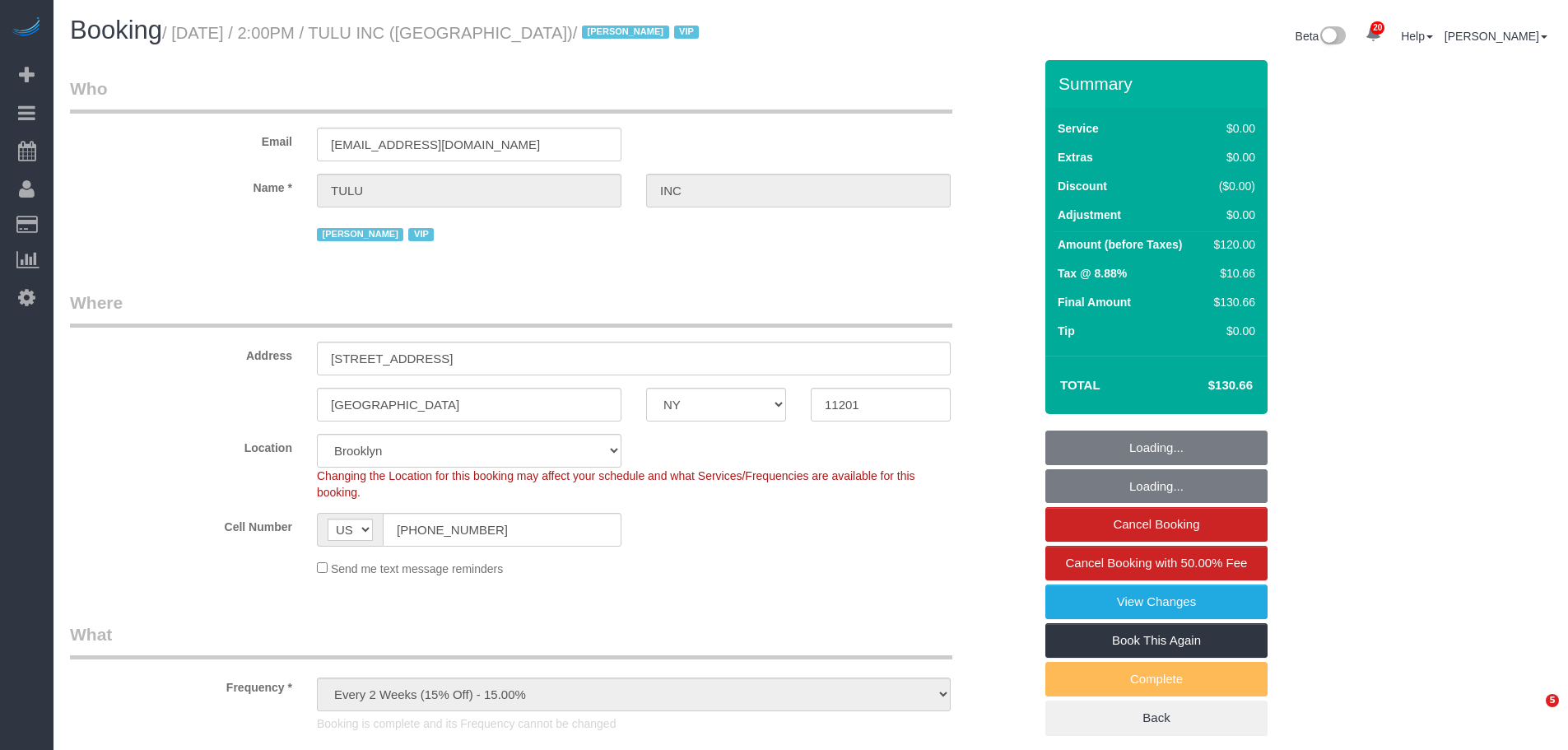
select select "number:5"
select select "spot1"
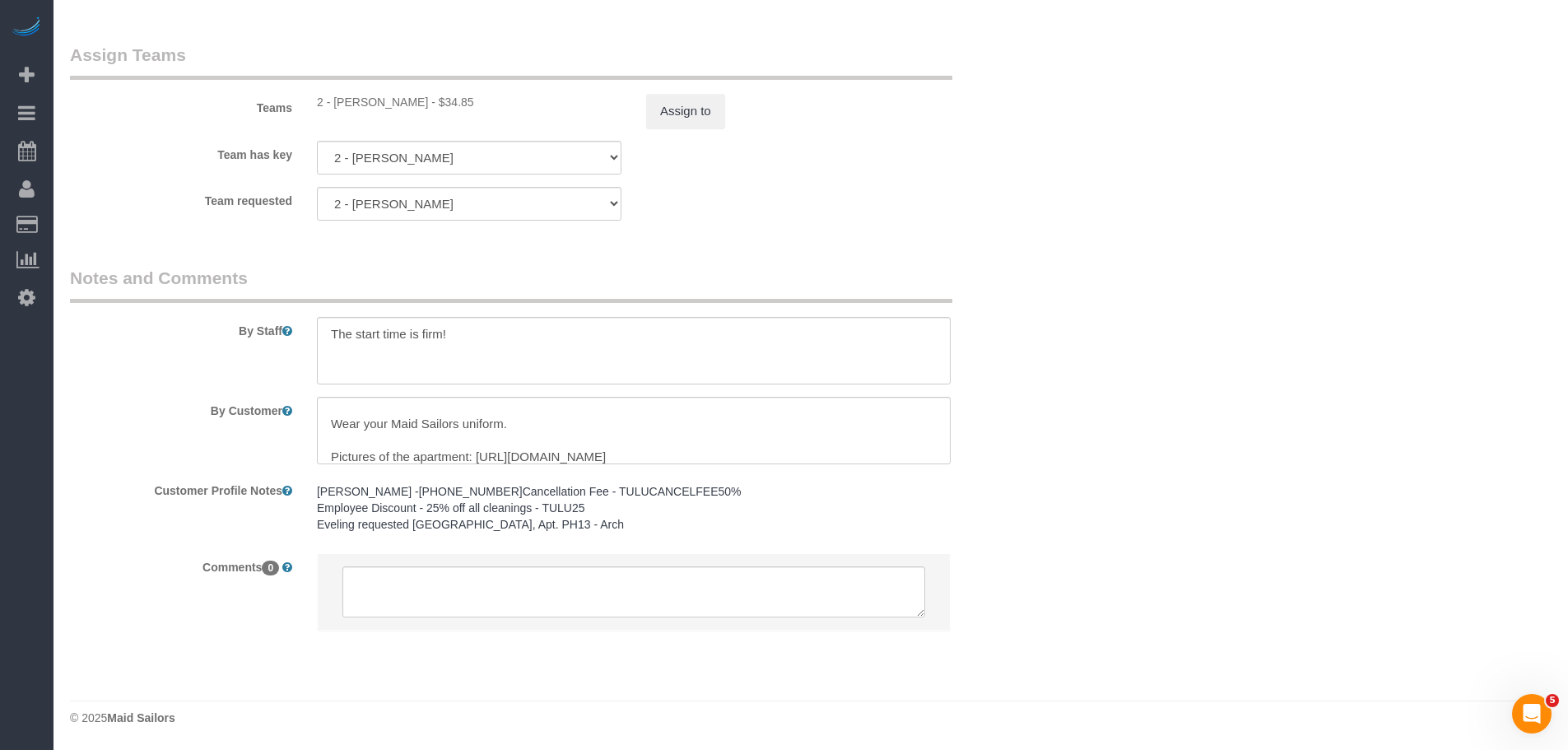
scroll to position [33, 0]
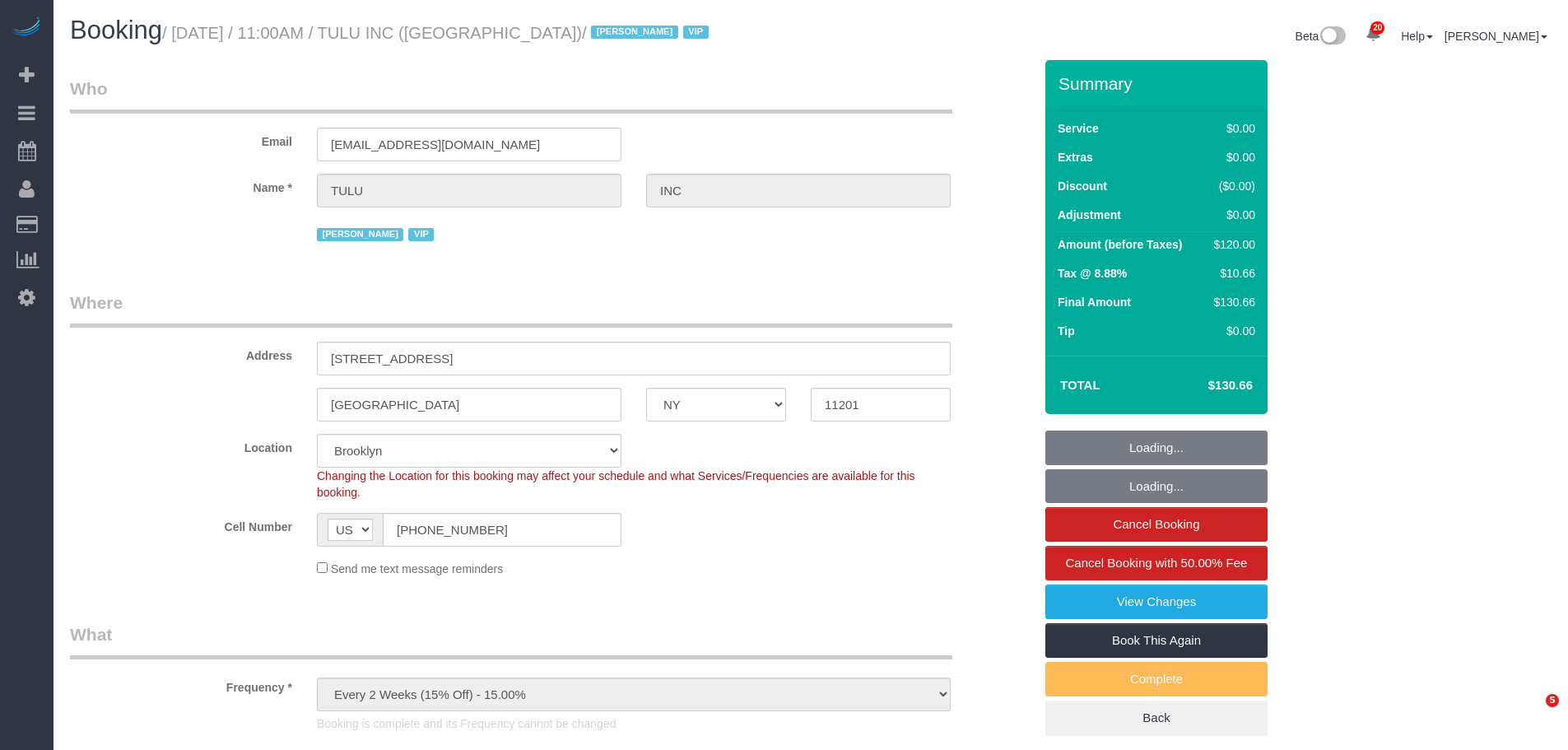
select select "NY"
select select "1"
select select "number:89"
select select "number:90"
select select "number:15"
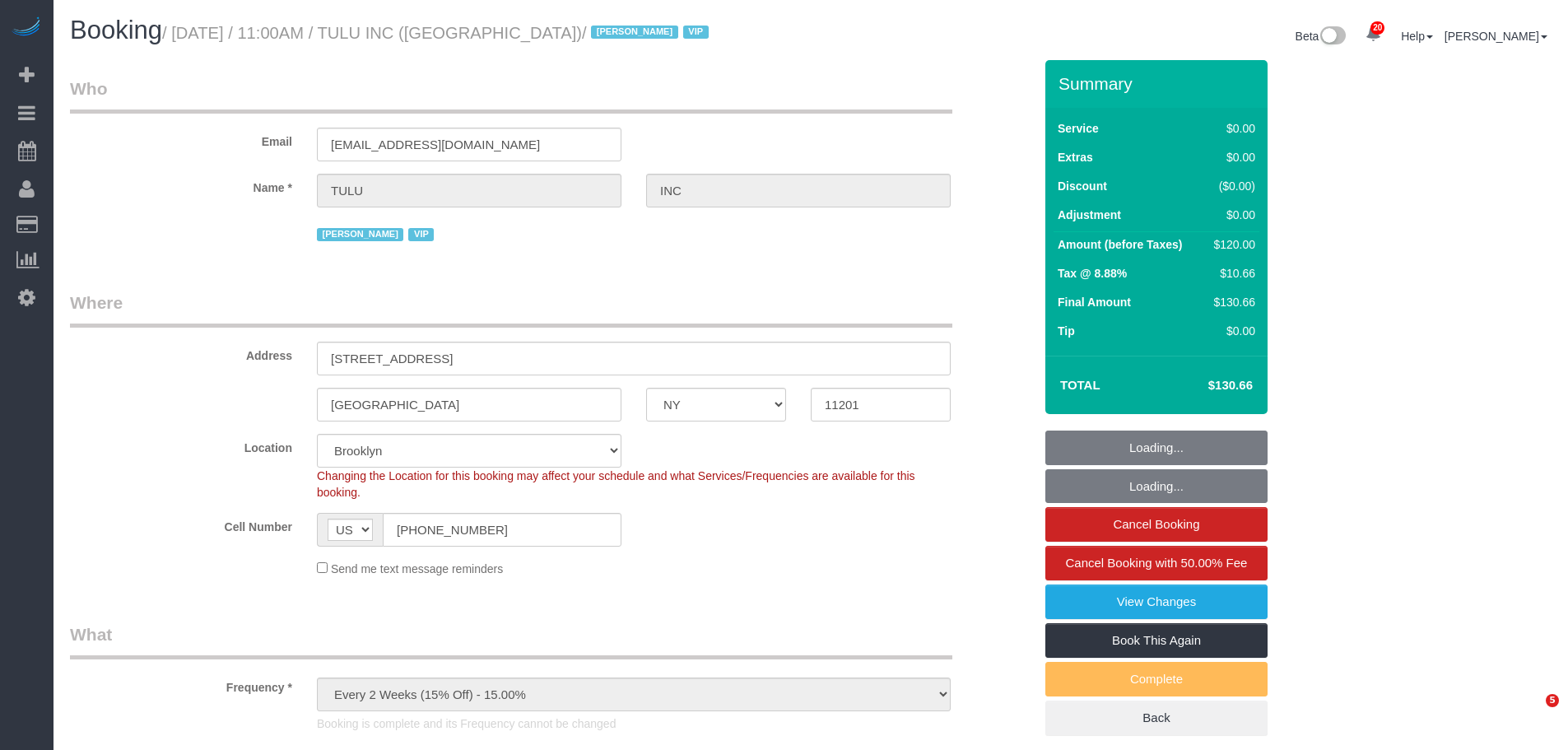
select select "number:5"
select select "object:1040"
select select "spot1"
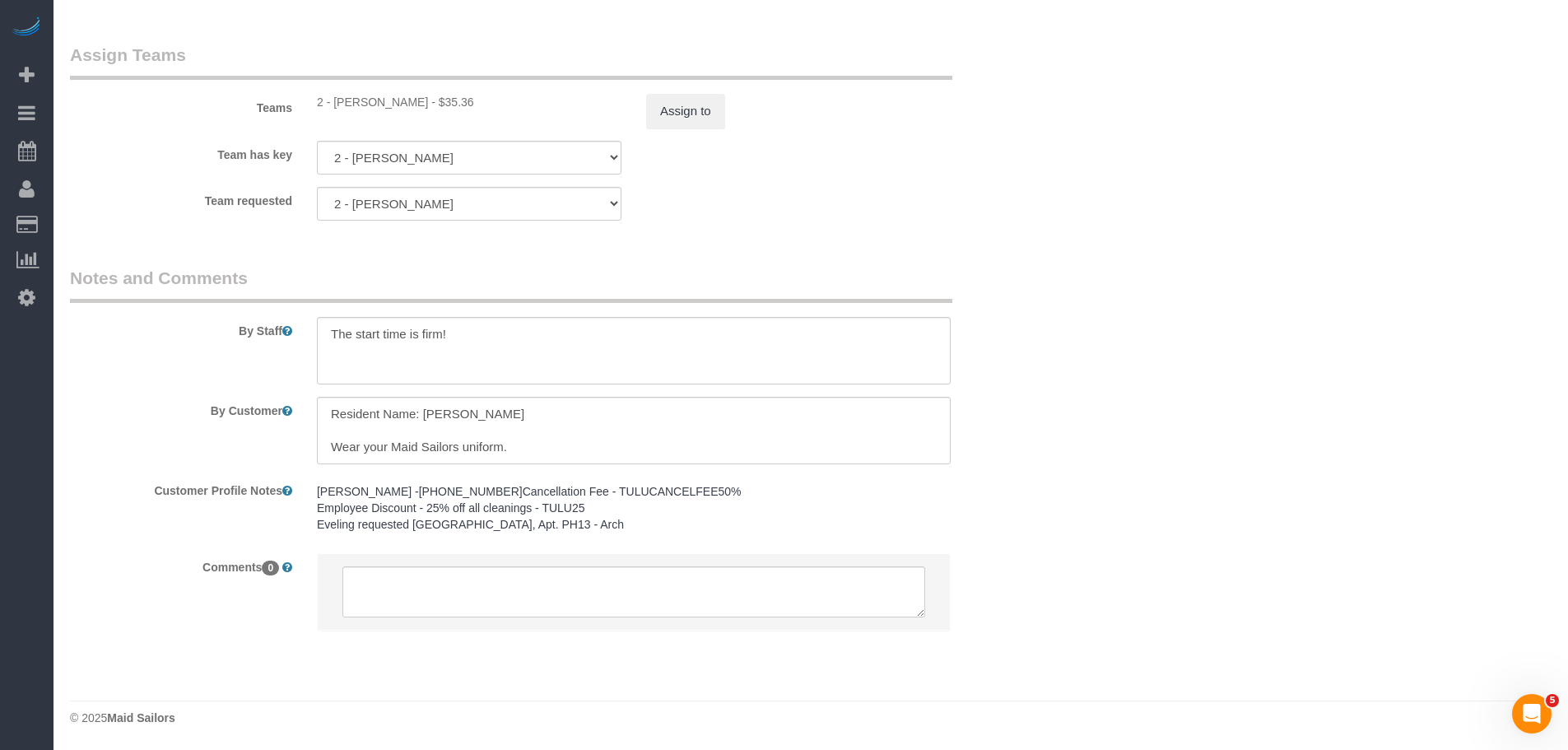
scroll to position [2150, 0]
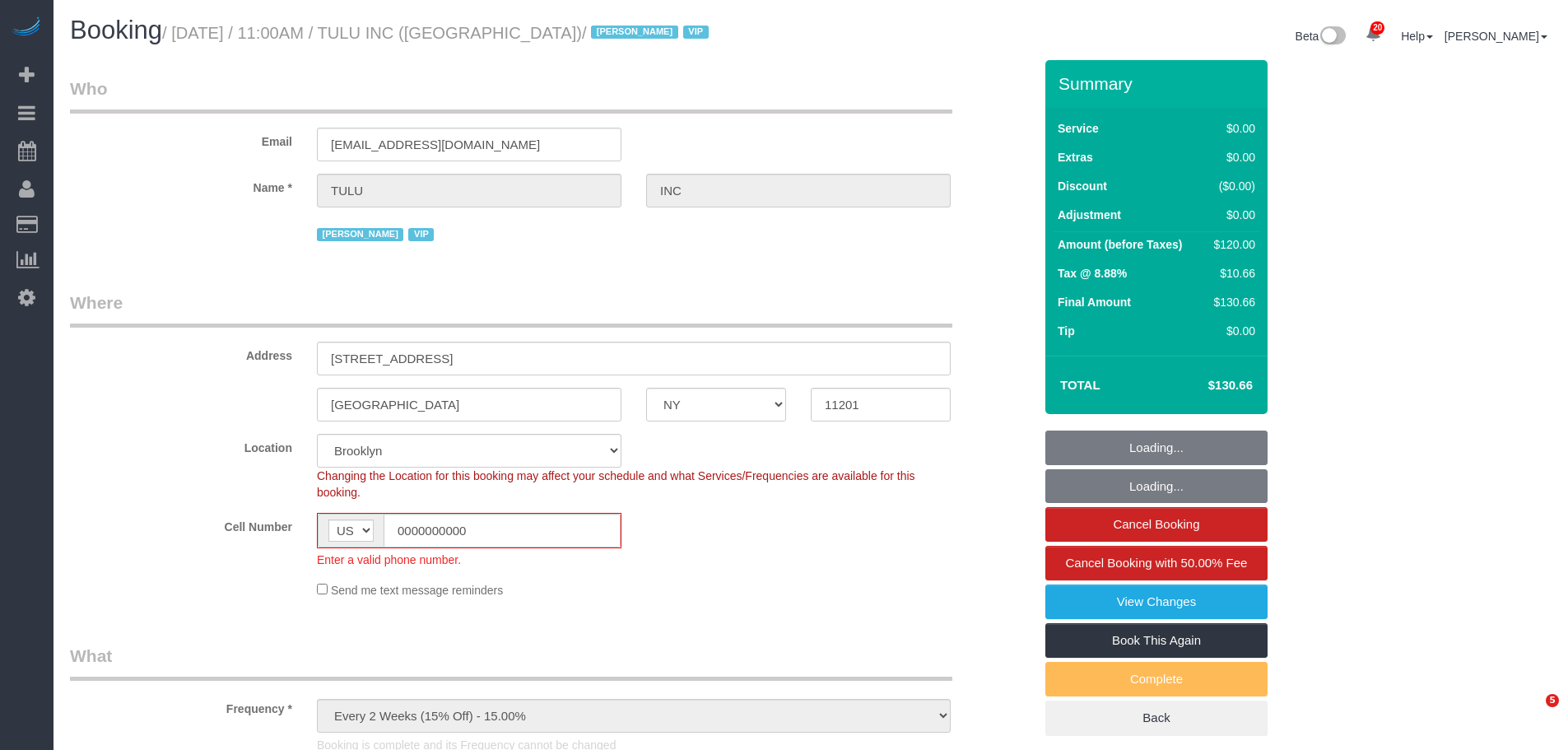
select select "NY"
select select "1"
select select "number:89"
select select "number:90"
select select "number:15"
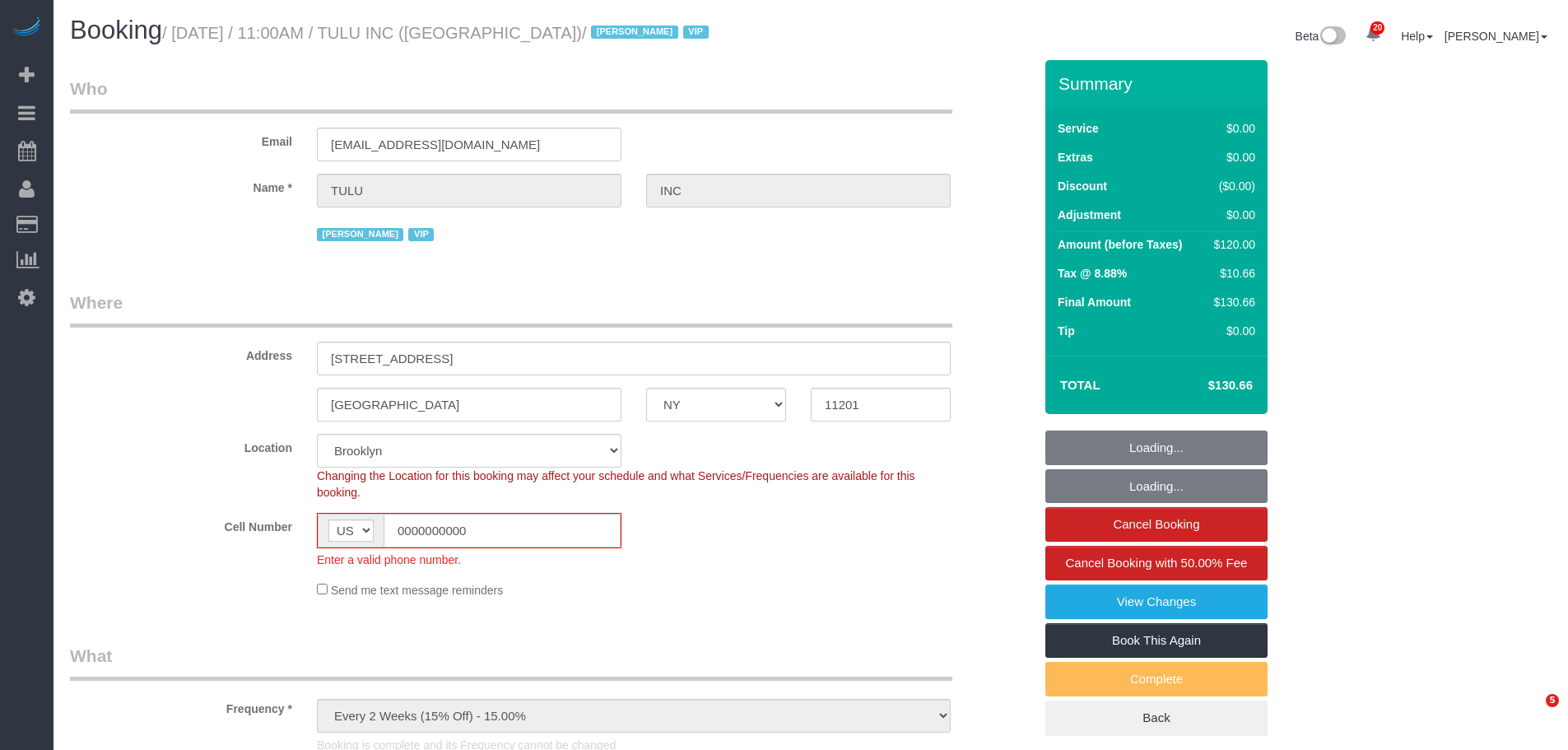
select select "number:5"
select select "spot6"
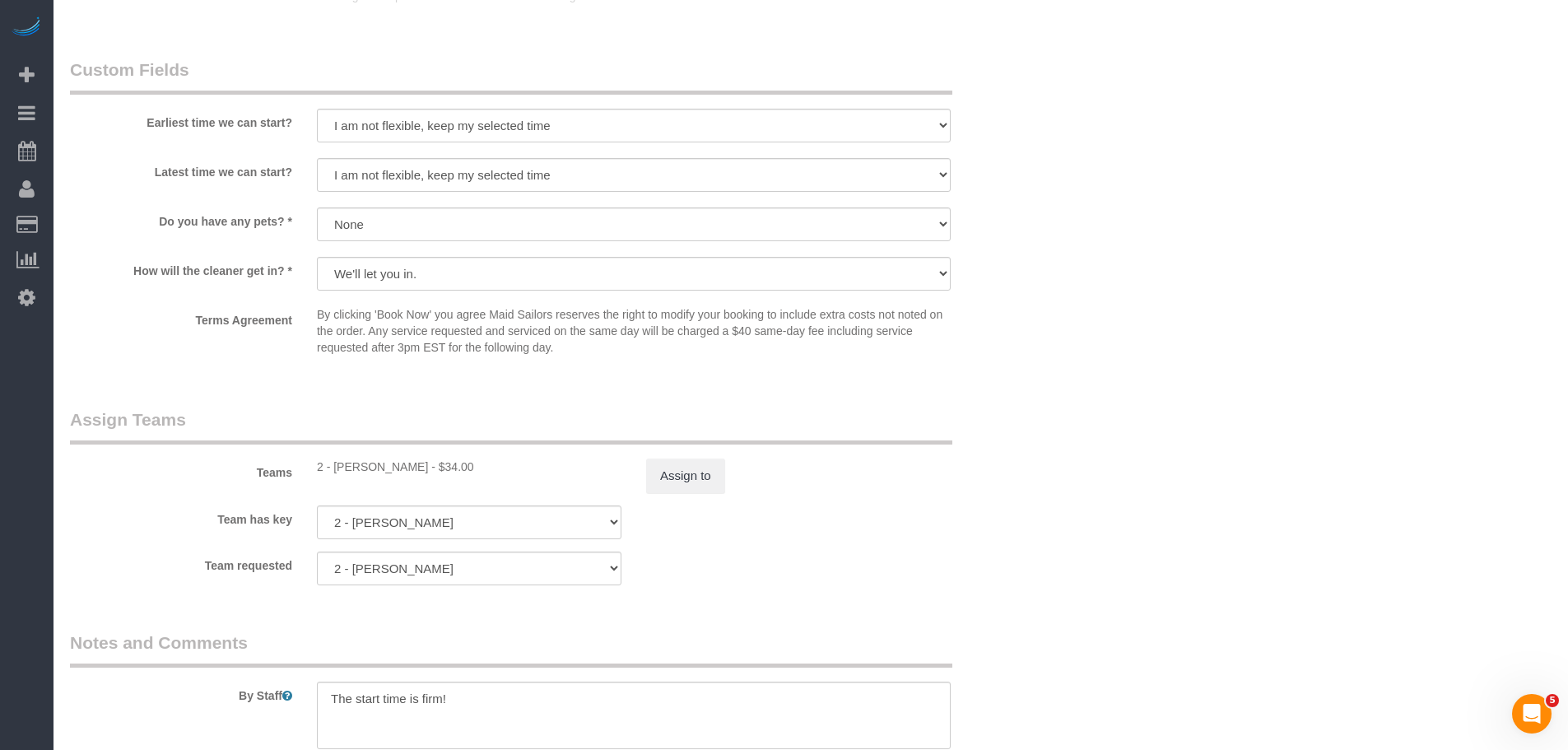
scroll to position [2058, 0]
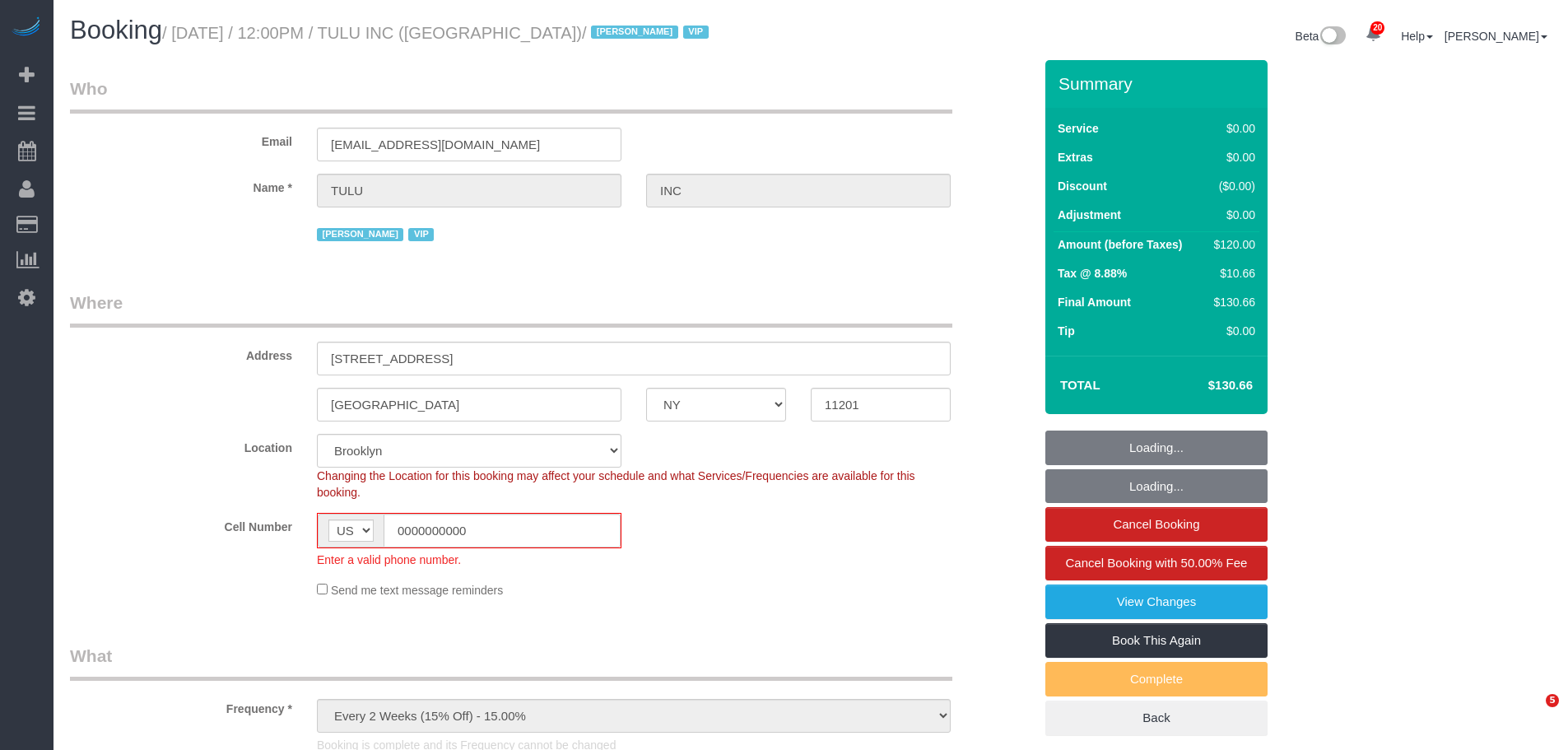
select select "NY"
select select "object:803"
select select "1"
select select "spot1"
select select "number:89"
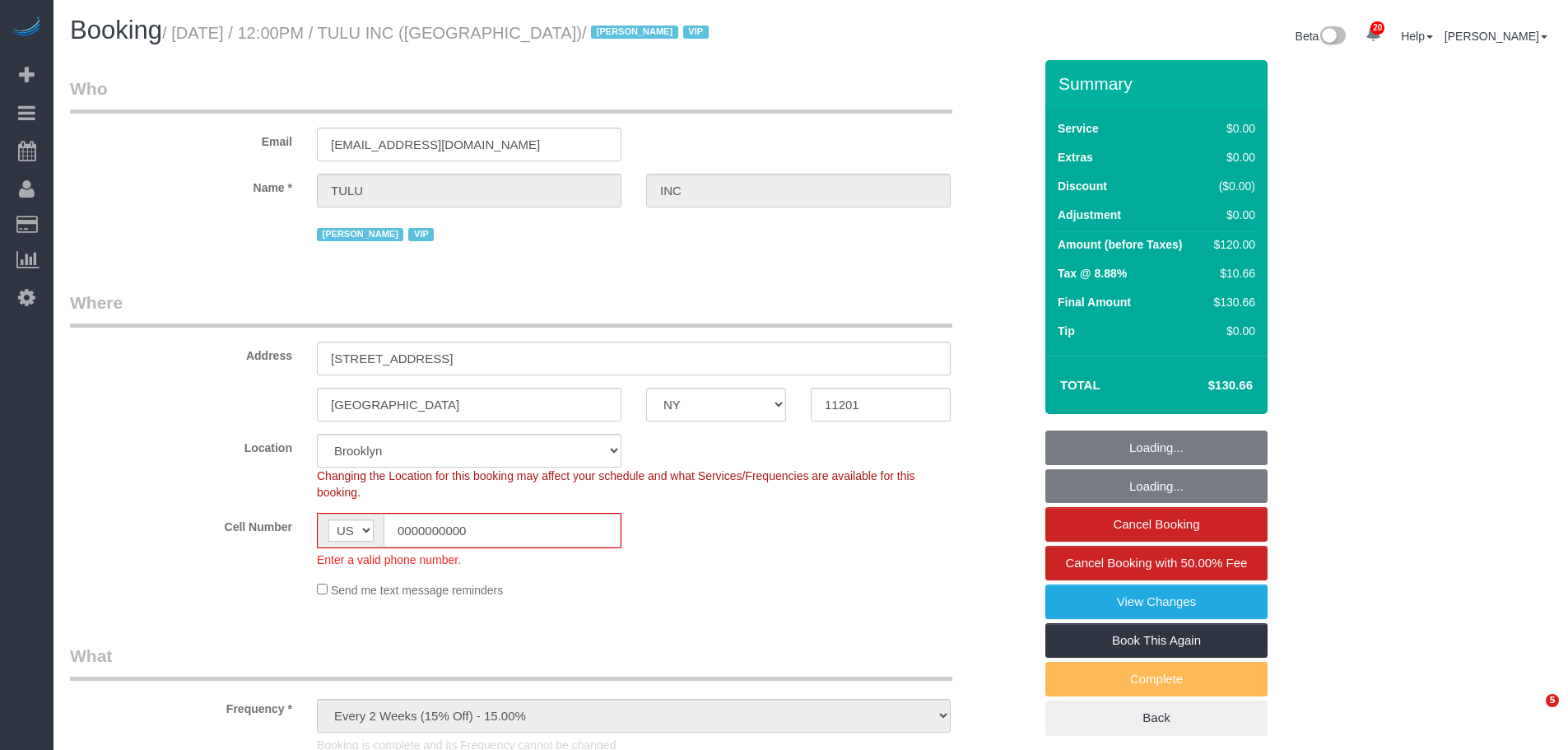
select select "number:90"
select select "number:15"
select select "number:5"
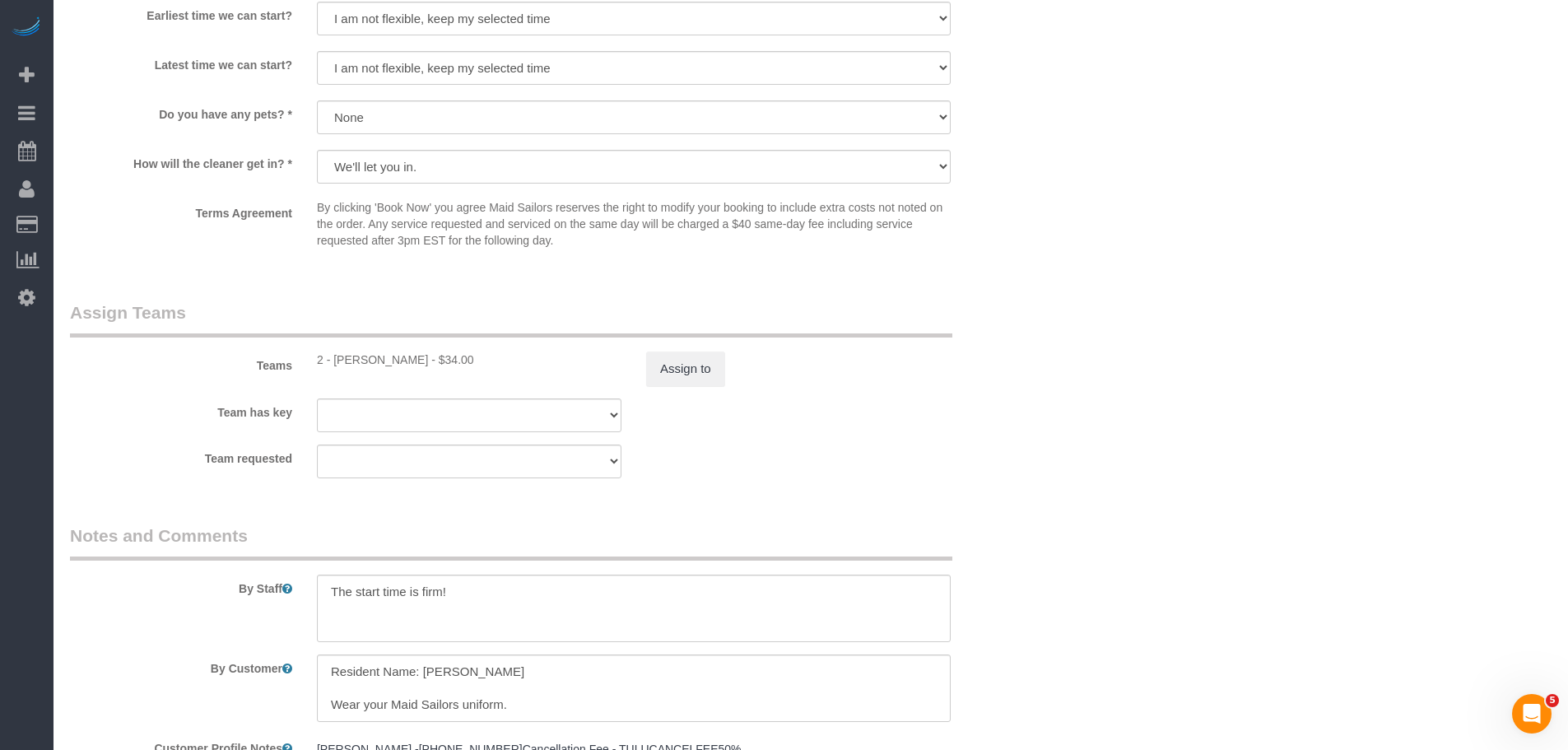
scroll to position [2140, 0]
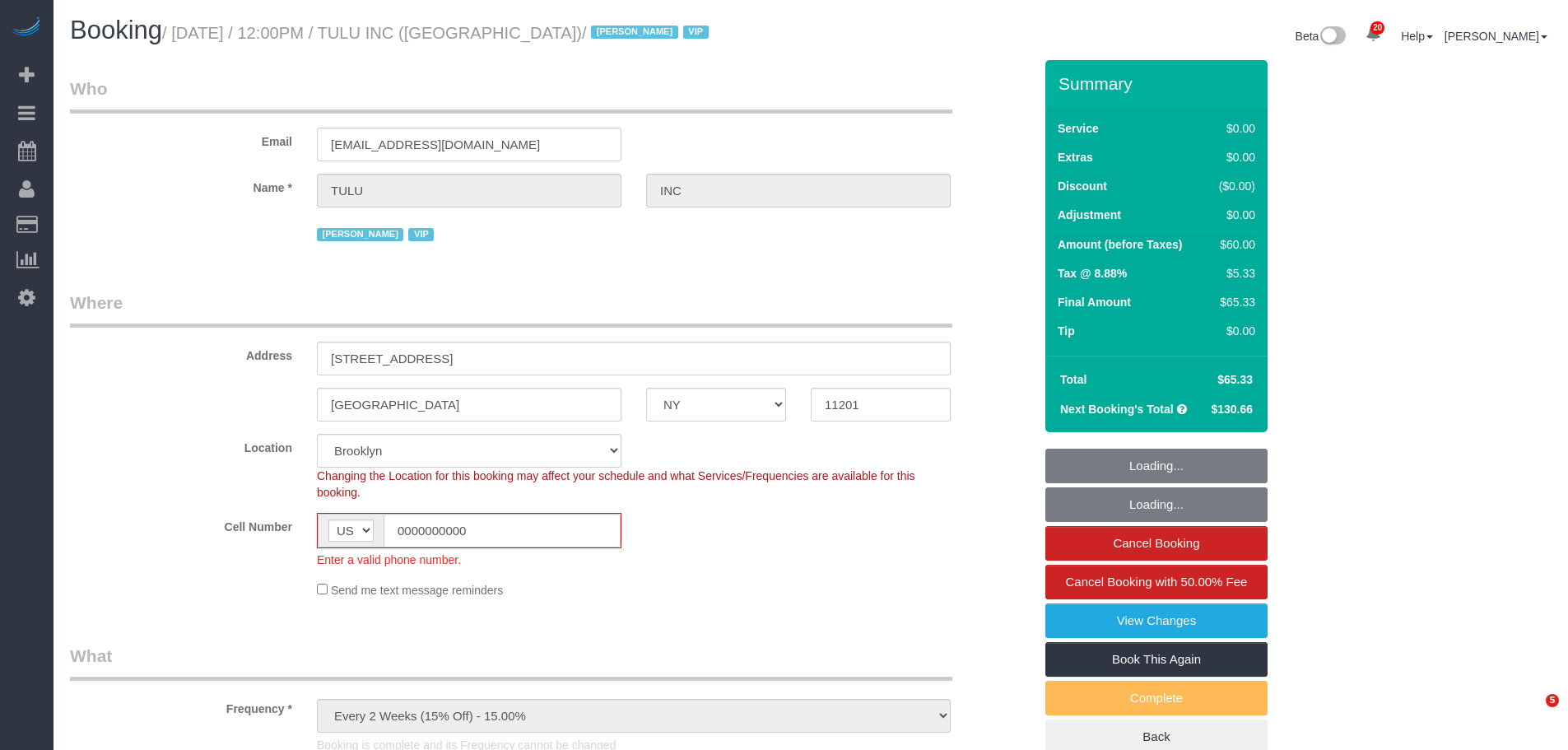
select select "NY"
select select "number:89"
select select "number:90"
select select "number:15"
select select "number:5"
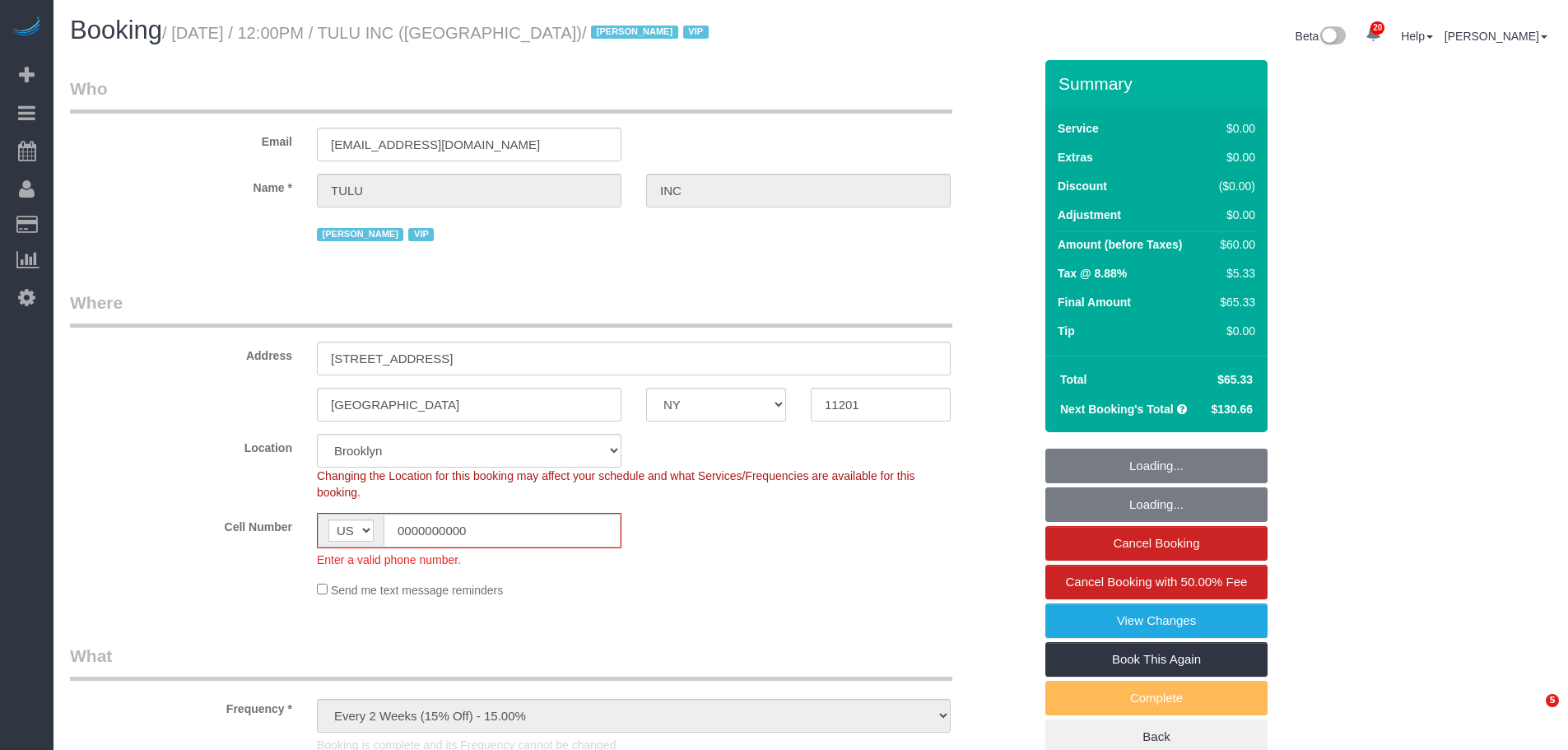
select select "object:1439"
select select
select select "1"
select select "spot6"
